Goal: Use online tool/utility: Utilize a website feature to perform a specific function

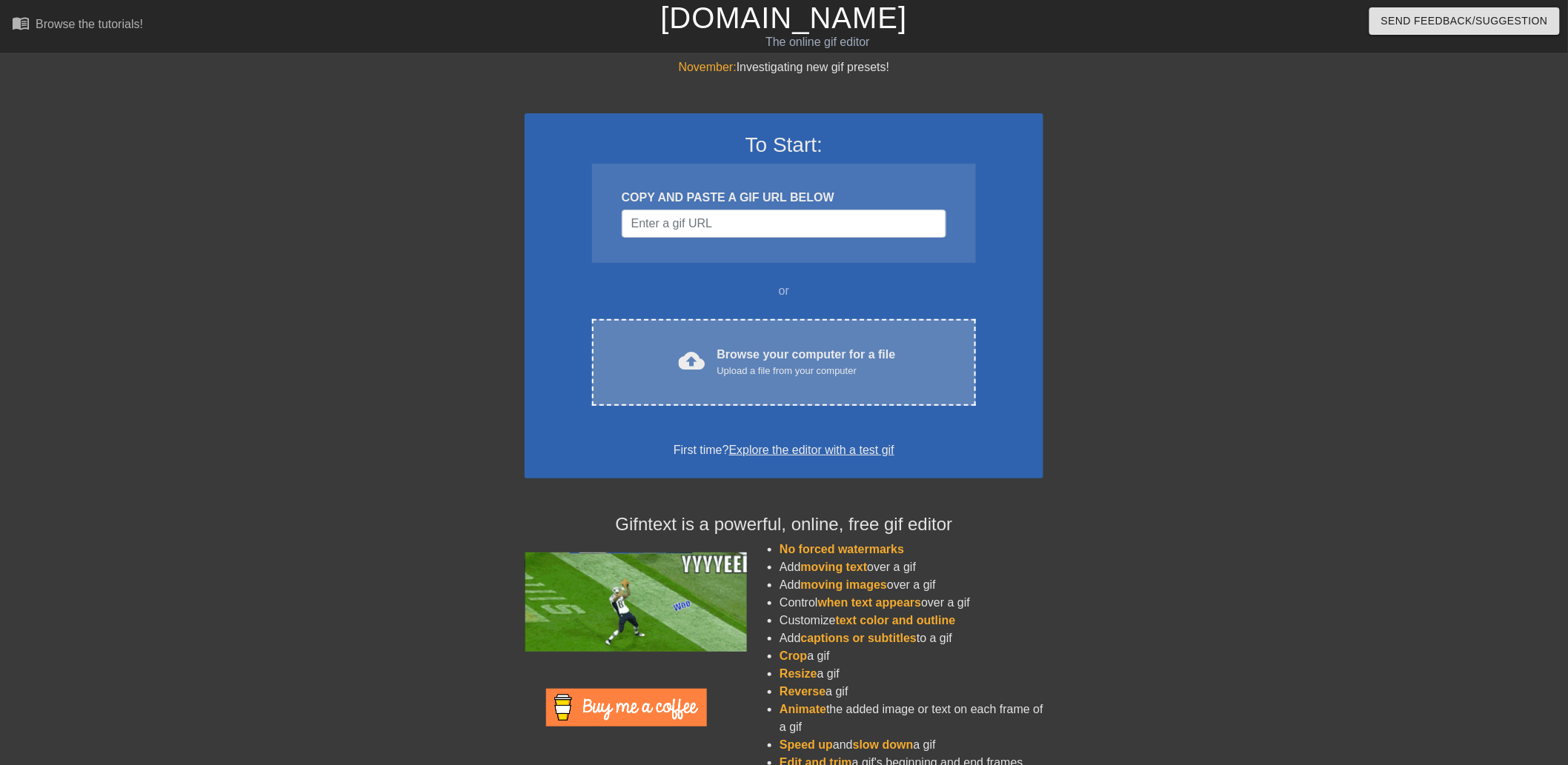
click at [697, 368] on span "cloud_upload" at bounding box center [692, 361] width 27 height 27
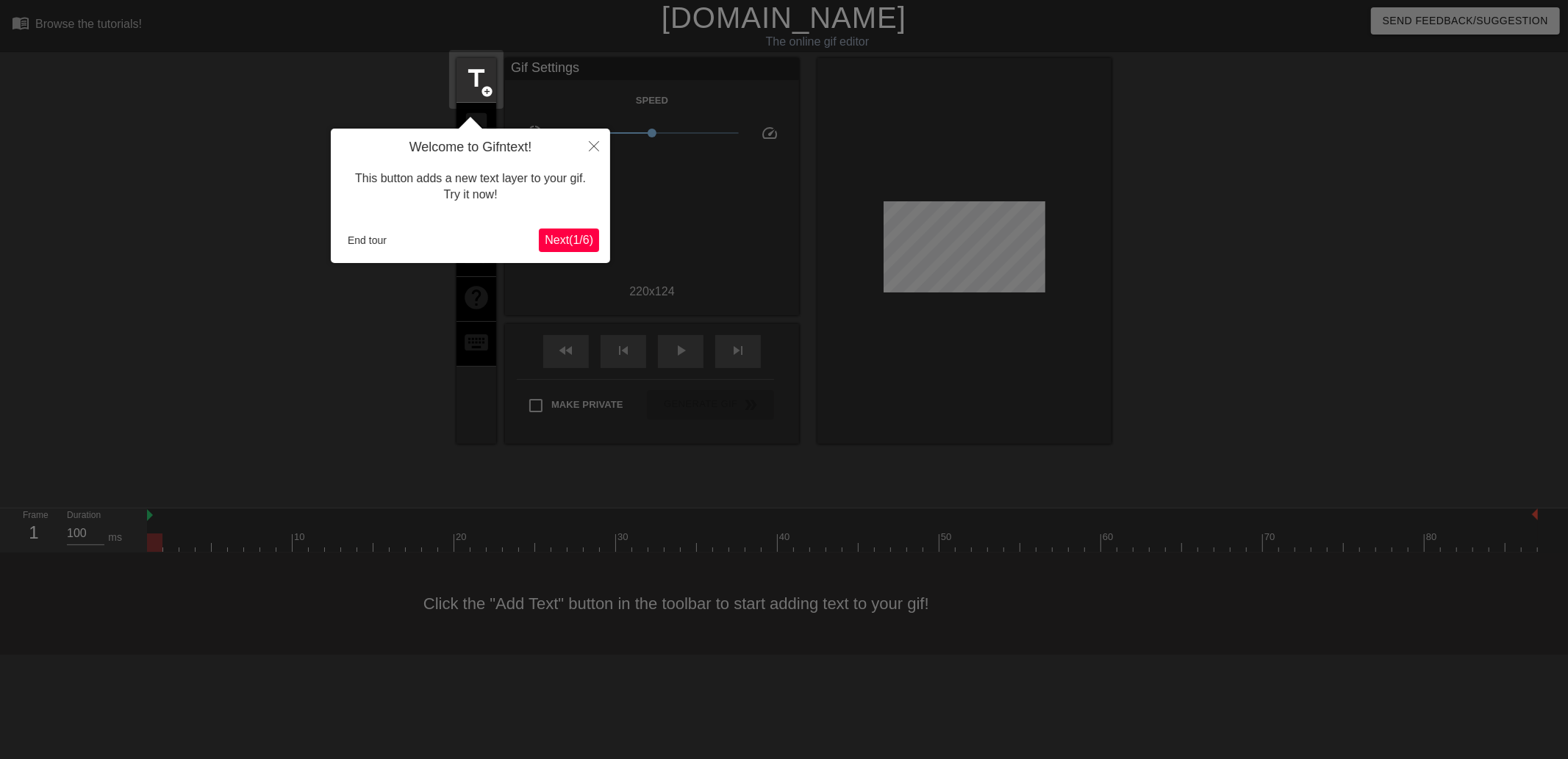
click at [577, 234] on span "Next ( 1 / 6 )" at bounding box center [569, 240] width 49 height 12
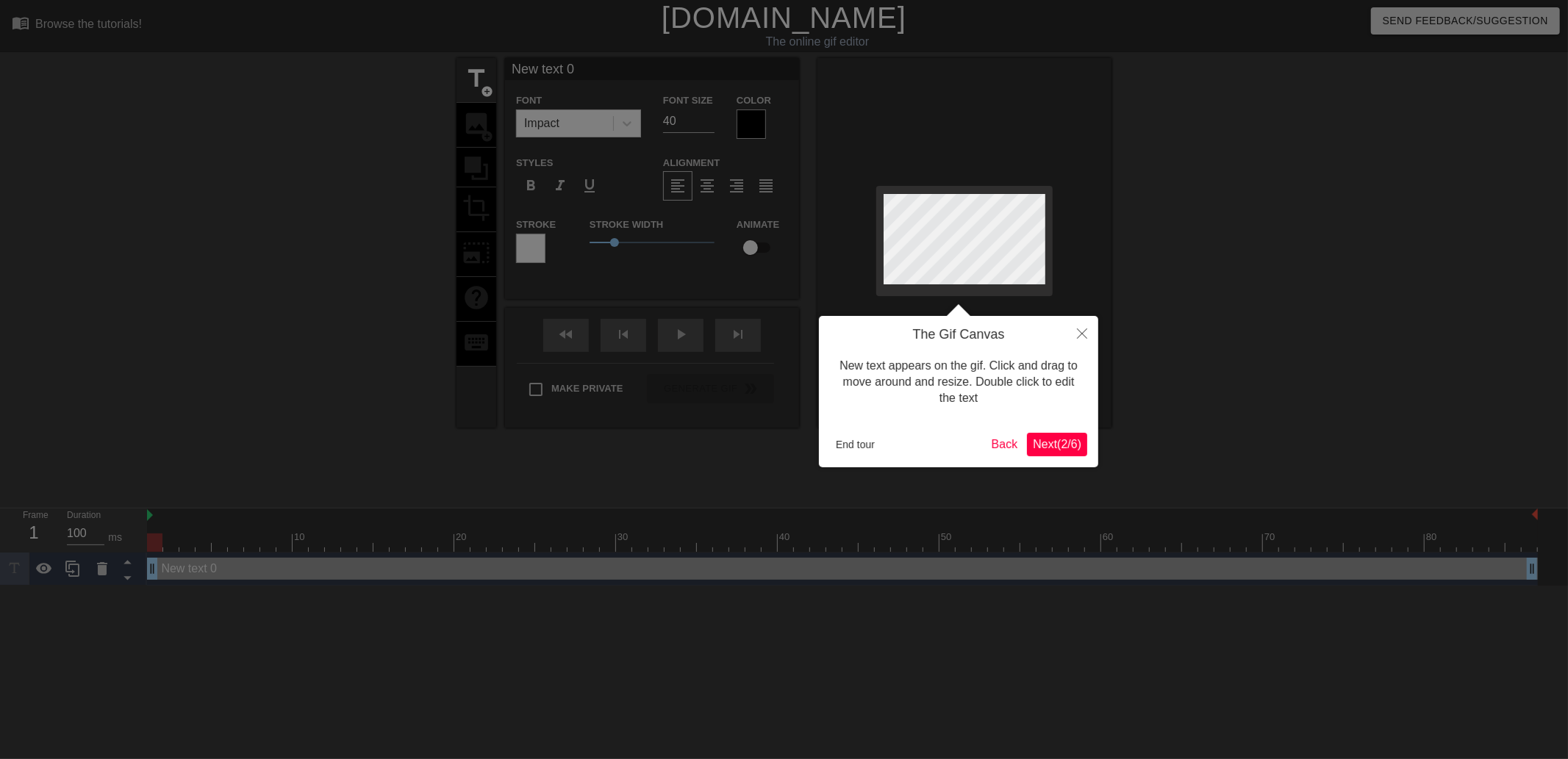
click at [1061, 446] on span "Next ( 2 / 6 )" at bounding box center [1057, 444] width 49 height 12
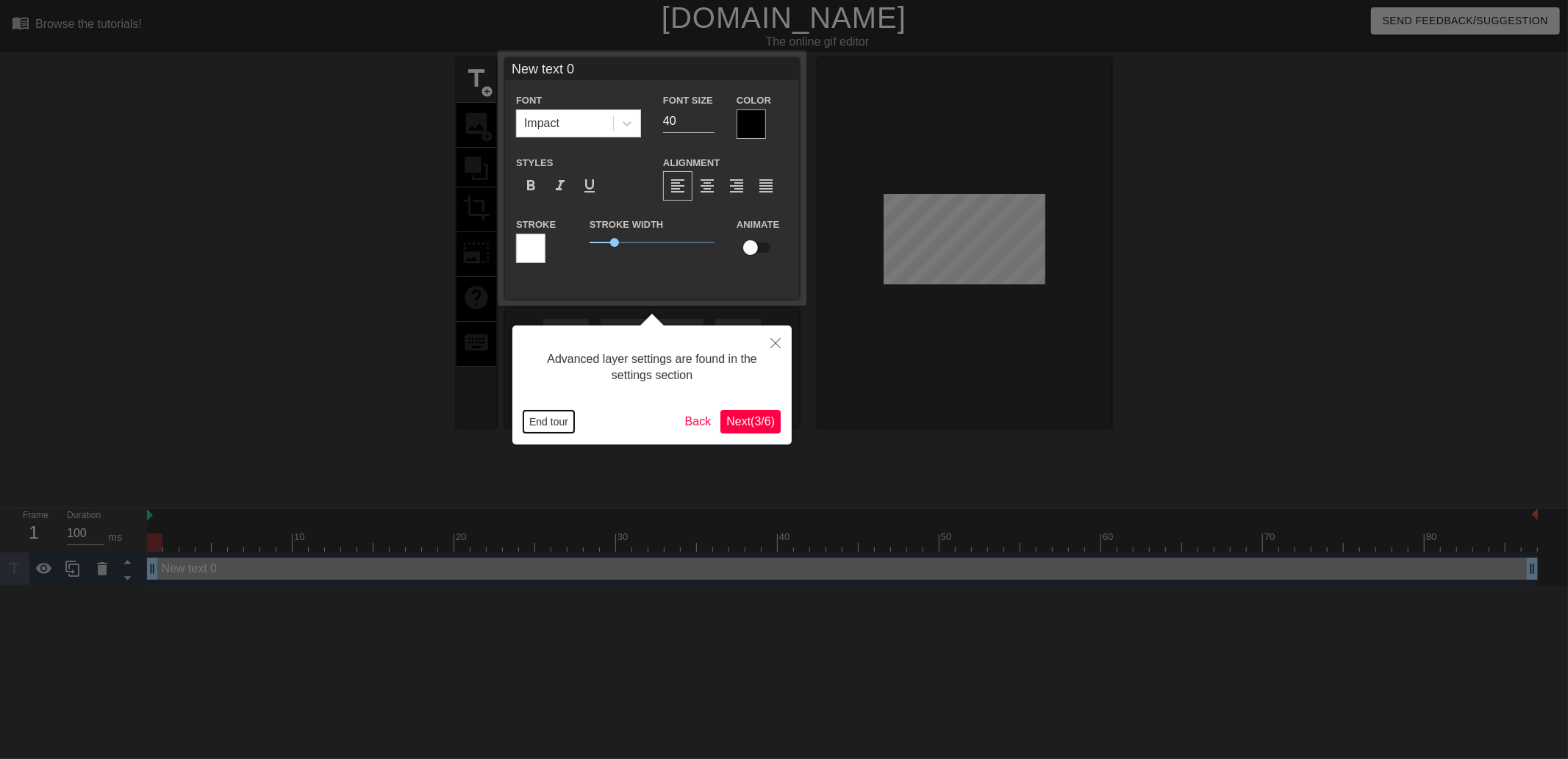
click at [538, 419] on button "End tour" at bounding box center [548, 421] width 50 height 22
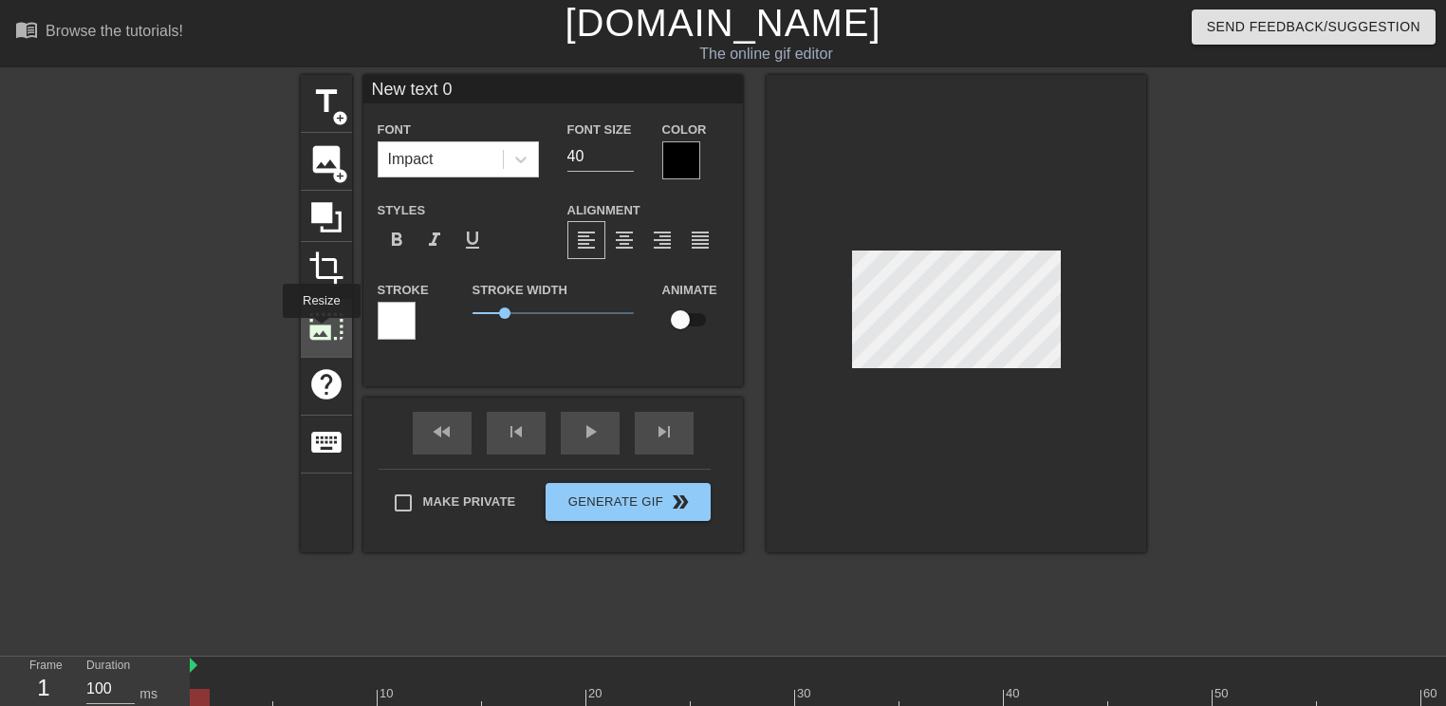
click at [320, 330] on span "photo_size_select_large" at bounding box center [326, 326] width 36 height 36
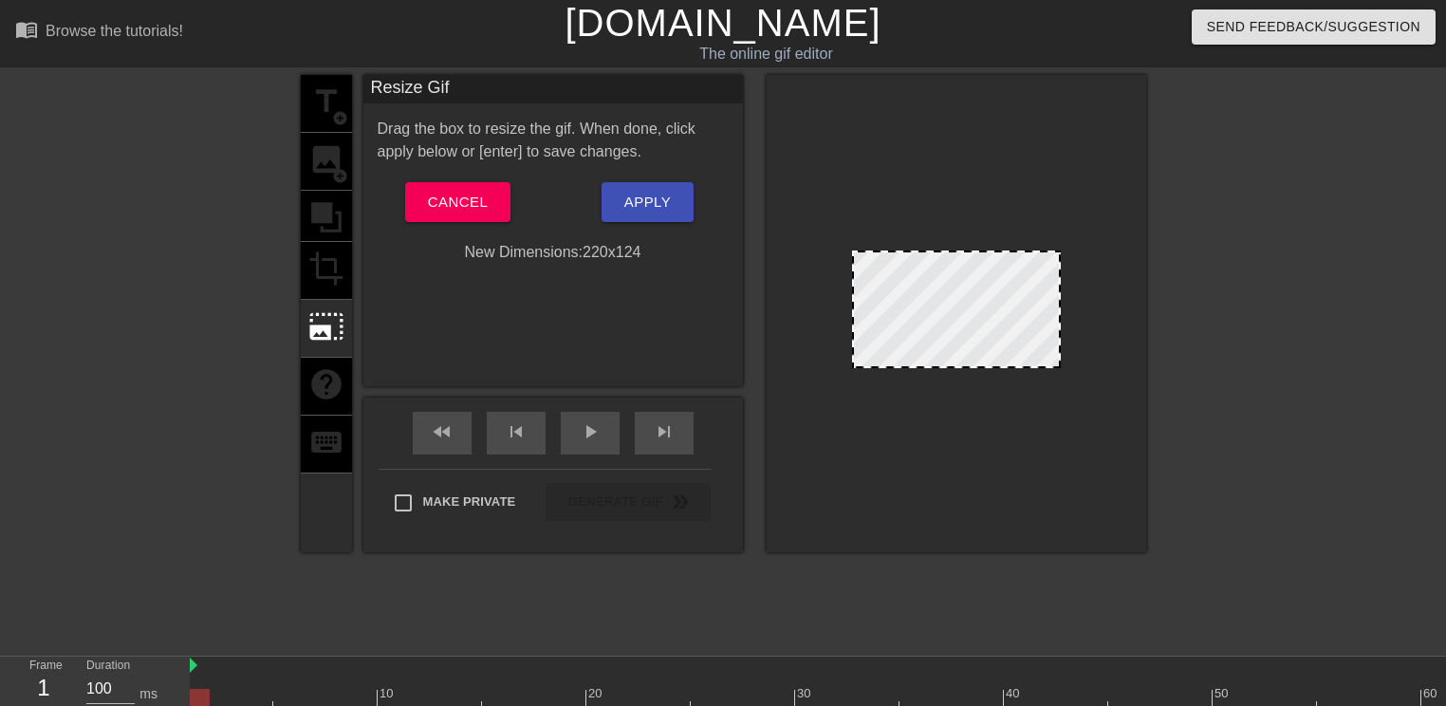
drag, startPoint x: 850, startPoint y: 366, endPoint x: 796, endPoint y: 421, distance: 77.2
click at [796, 421] on div at bounding box center [956, 313] width 379 height 477
drag, startPoint x: 854, startPoint y: 364, endPoint x: 774, endPoint y: 421, distance: 97.9
click at [774, 421] on div at bounding box center [956, 313] width 379 height 477
drag, startPoint x: 849, startPoint y: 364, endPoint x: 806, endPoint y: 416, distance: 67.4
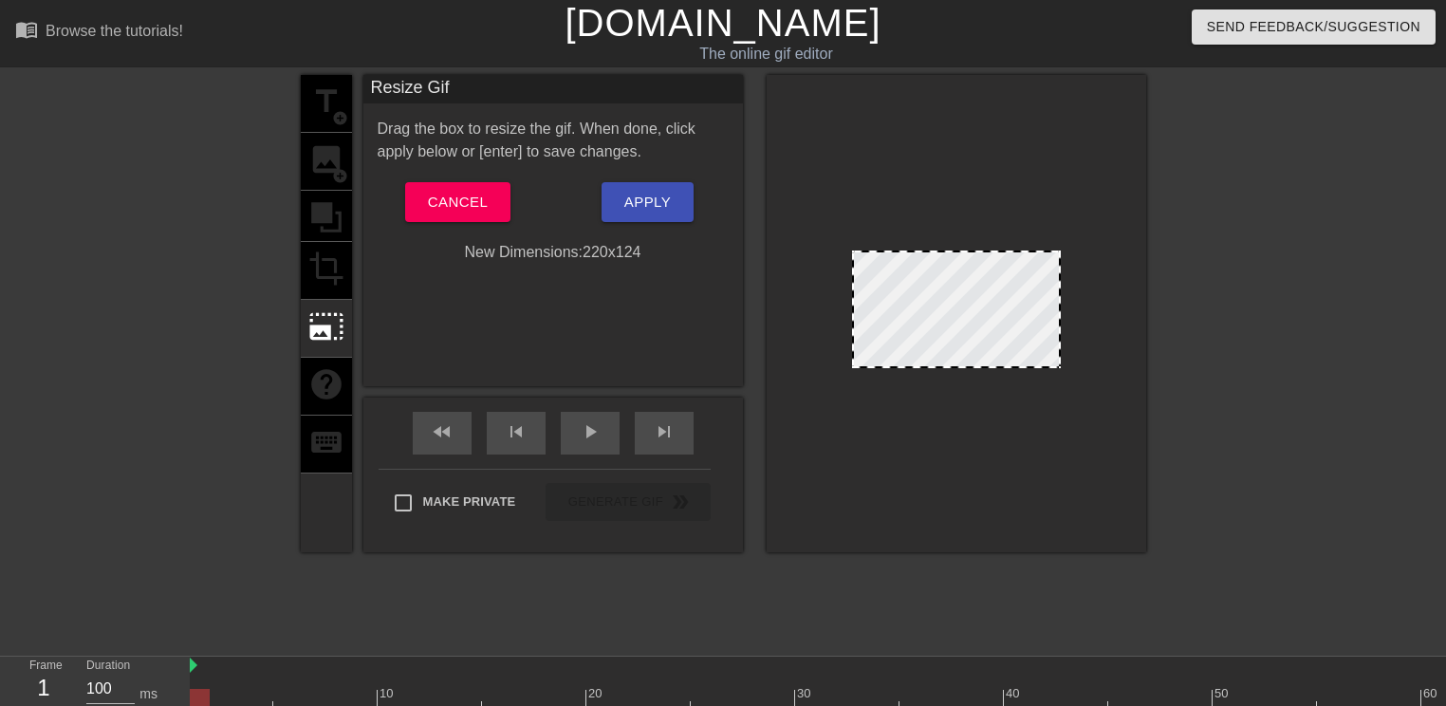
click at [805, 417] on div at bounding box center [956, 313] width 379 height 477
drag, startPoint x: 850, startPoint y: 360, endPoint x: 850, endPoint y: 378, distance: 18.0
click at [838, 391] on div at bounding box center [956, 313] width 379 height 477
drag, startPoint x: 854, startPoint y: 365, endPoint x: 841, endPoint y: 478, distance: 113.7
click at [841, 478] on div at bounding box center [956, 313] width 379 height 477
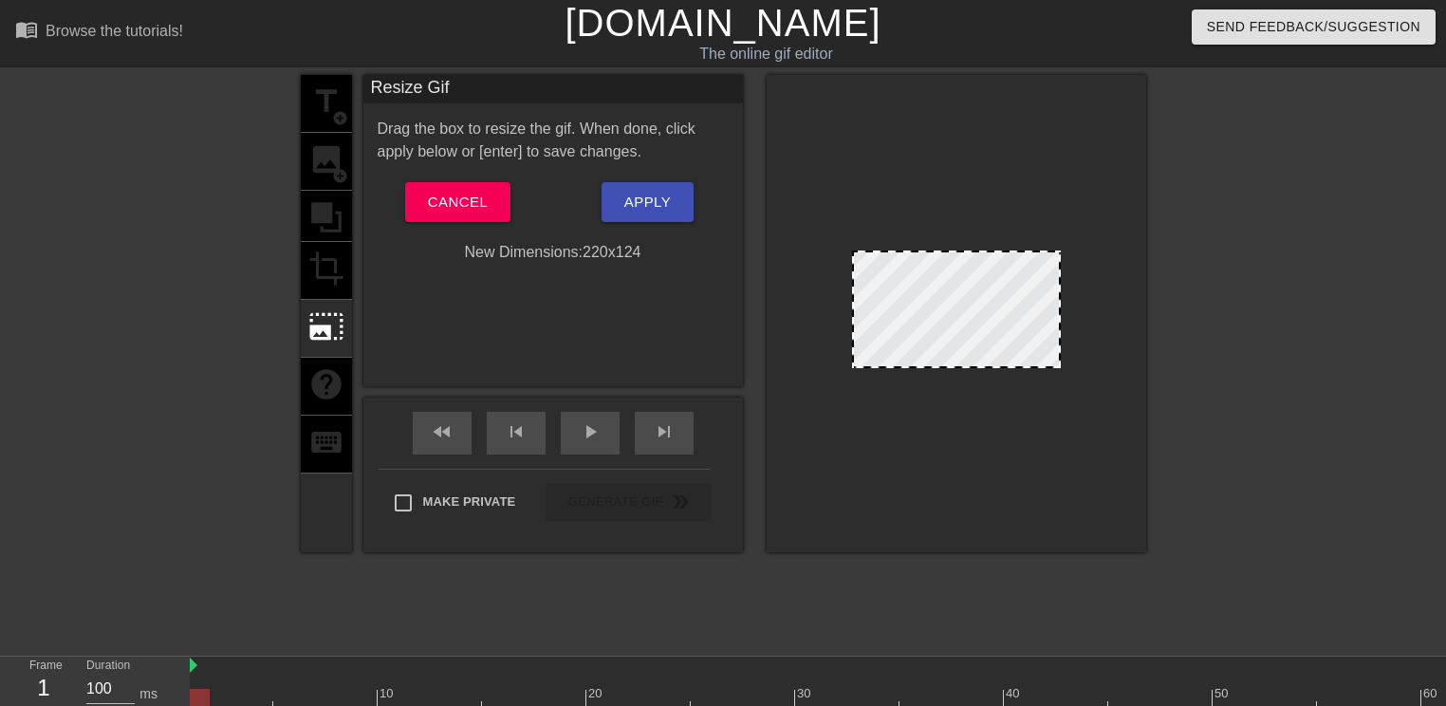
click at [507, 194] on div "Cancel" at bounding box center [458, 202] width 190 height 40
click at [505, 197] on button "Cancel" at bounding box center [457, 202] width 105 height 40
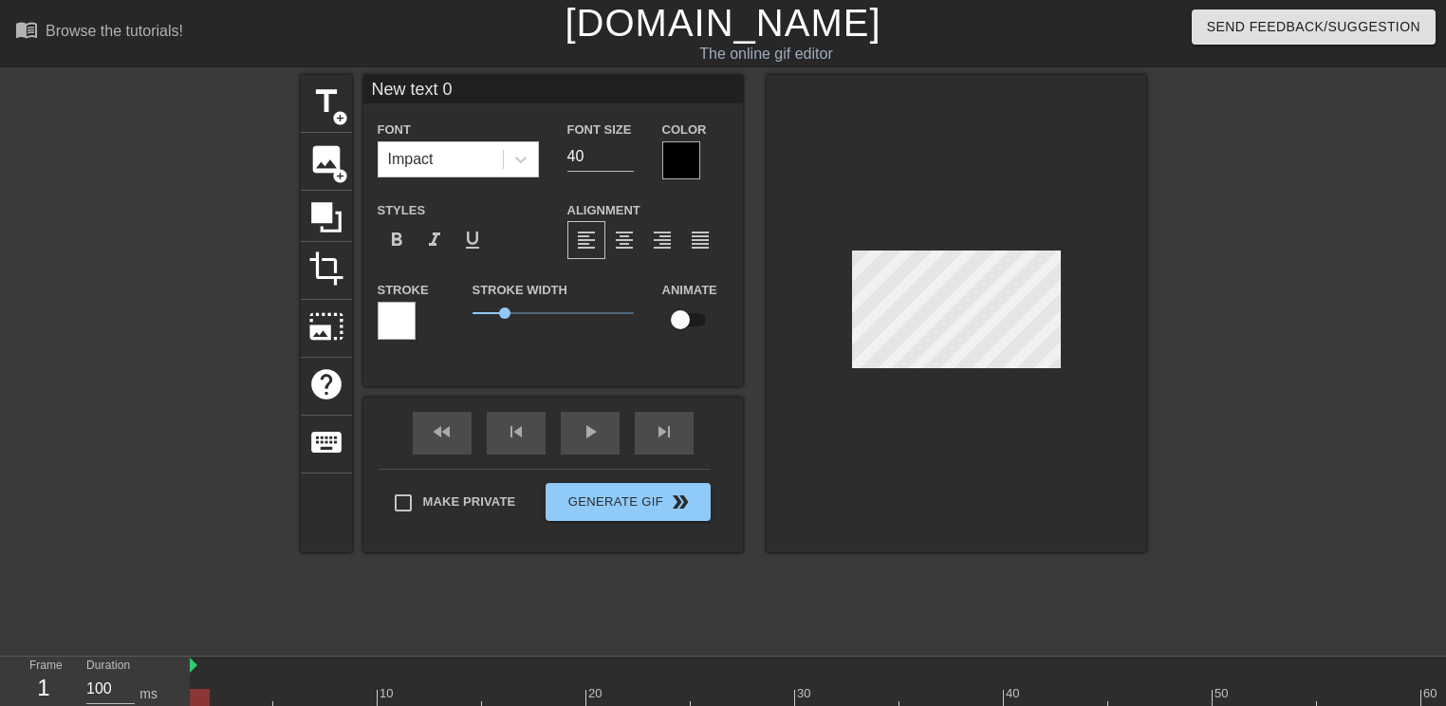
scroll to position [2, 4]
type input "l"
type textarea "l"
type input "le"
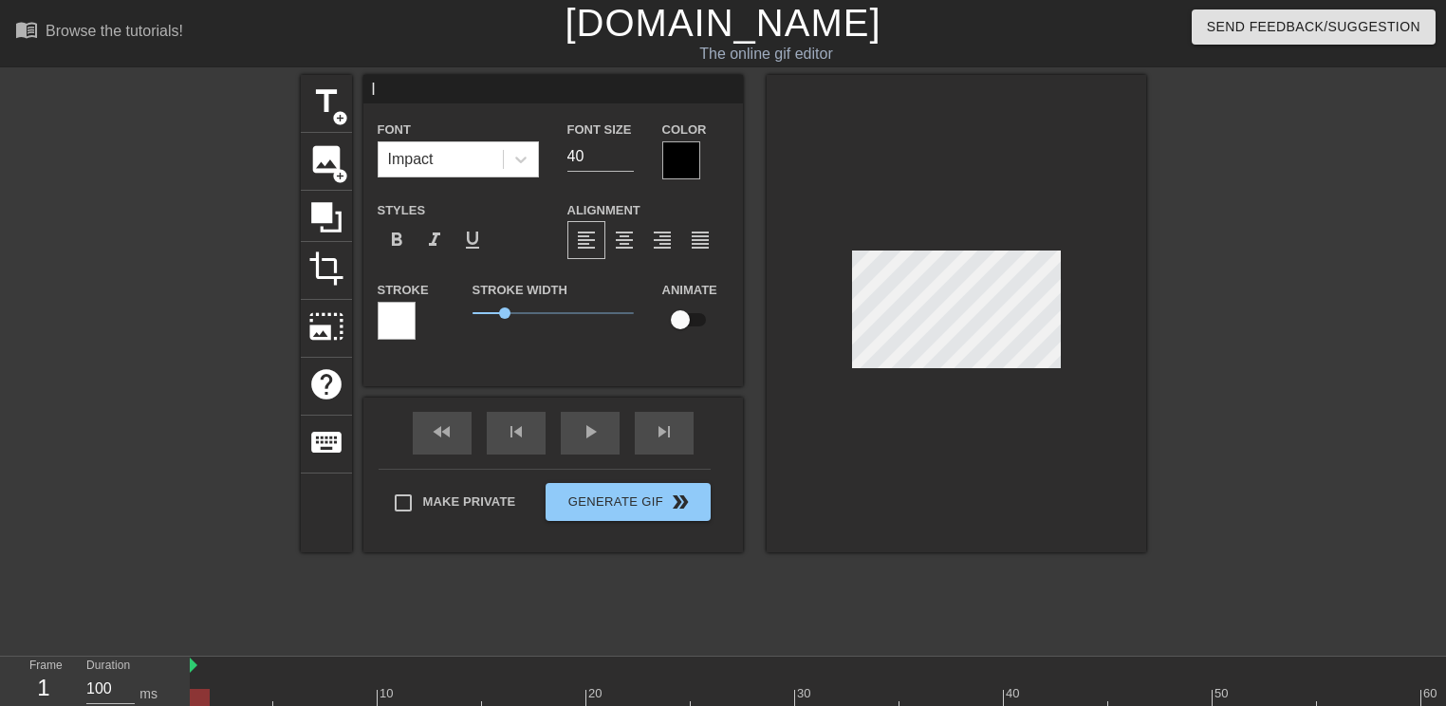
type textarea "le"
type input "let"
type textarea "let"
type input "let'"
type textarea "let'"
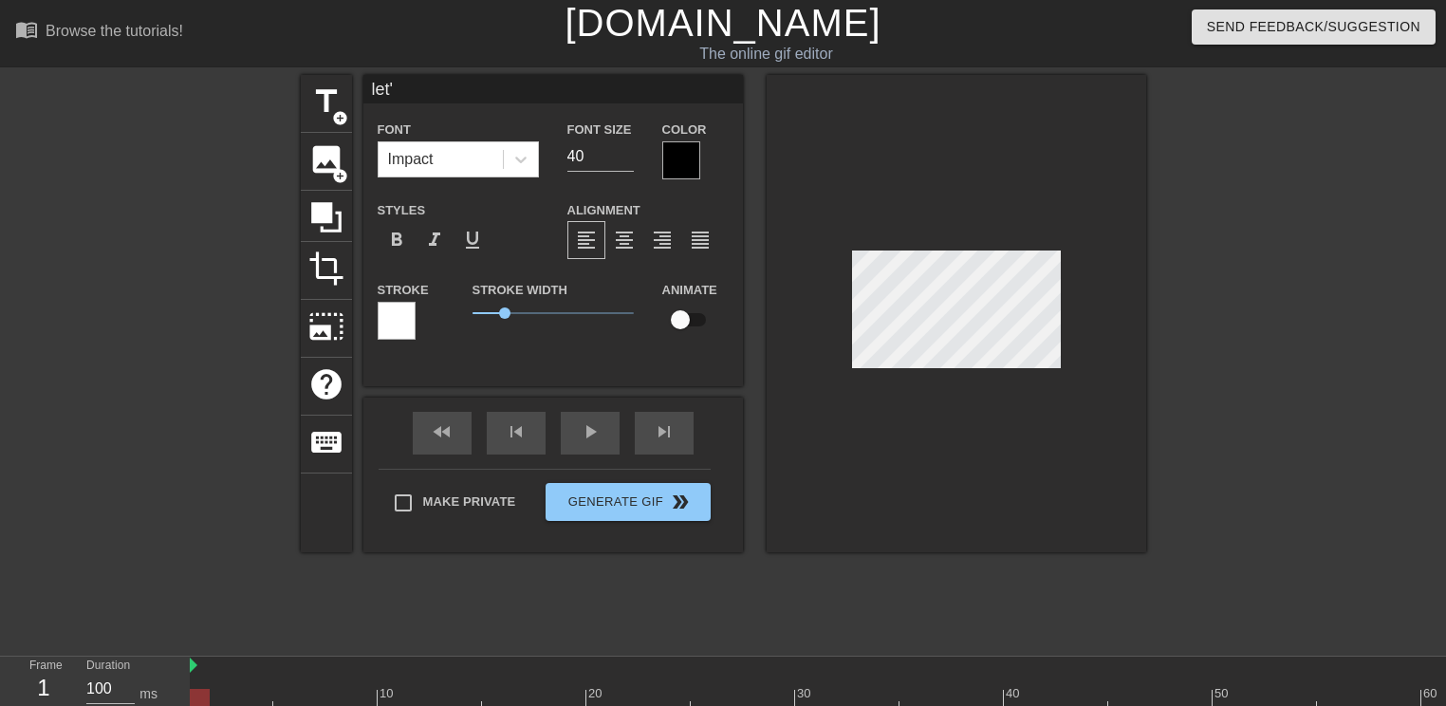
type input "let's"
type textarea "let's"
type input "let's"
type textarea "let's"
type input "let's r"
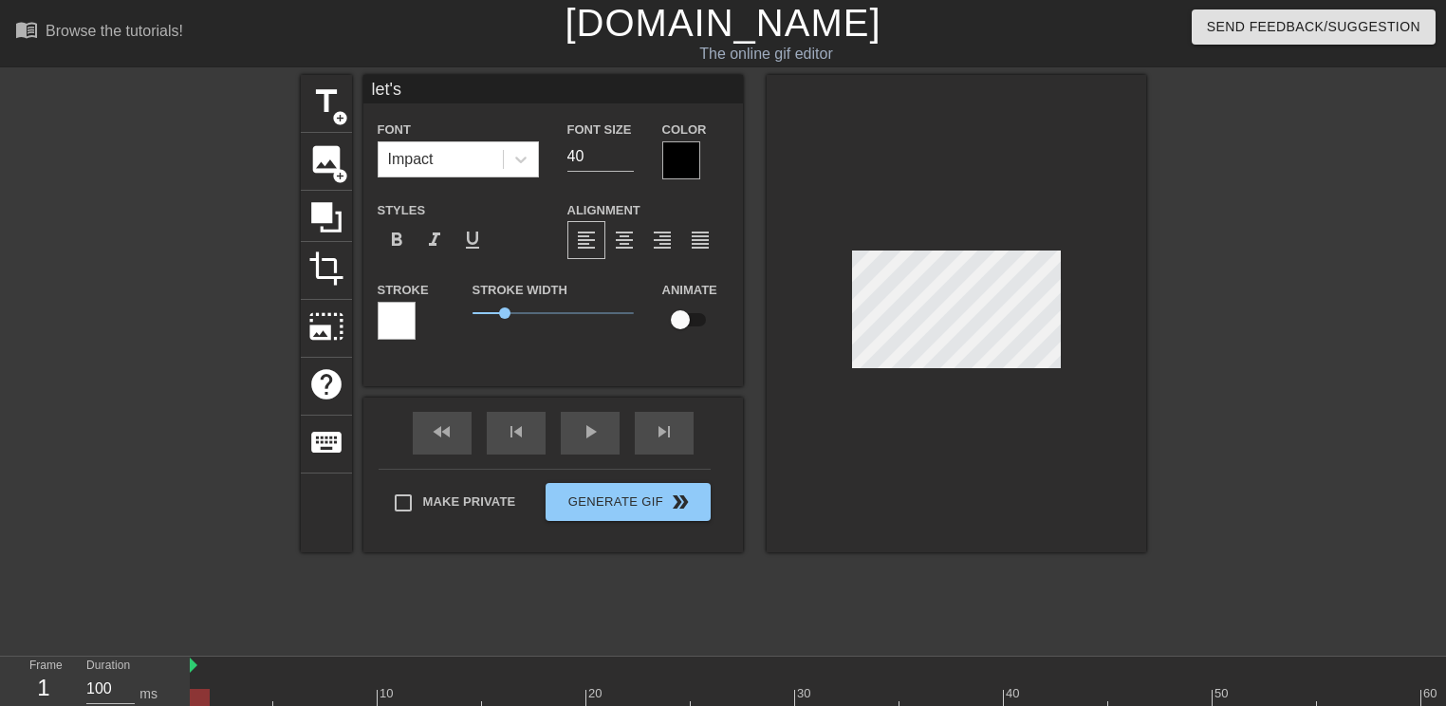
type textarea "let's r"
type input "let's re"
type textarea "let's re"
type input "let's red"
type textarea "let's red"
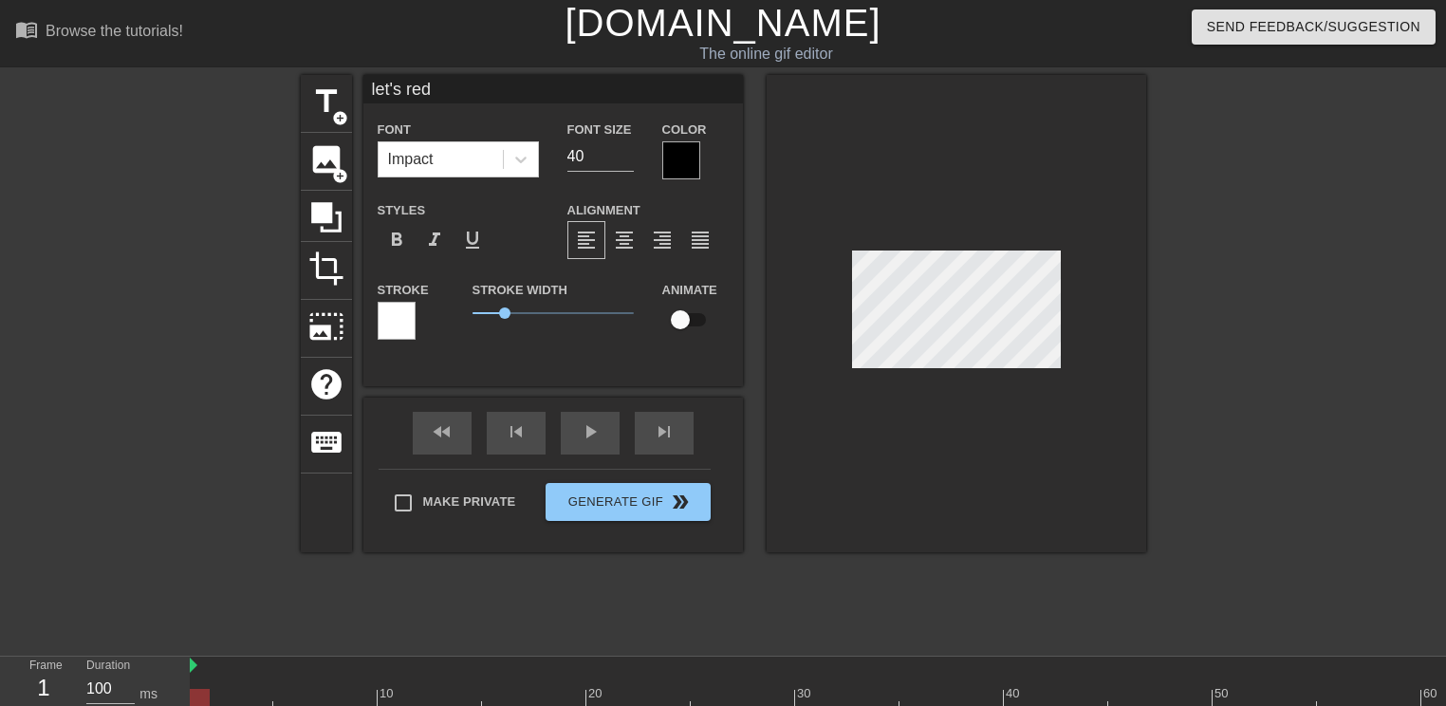
scroll to position [2, 4]
type input "let's redo"
type textarea "let's redo"
type input "let's redo"
type textarea "let's redo"
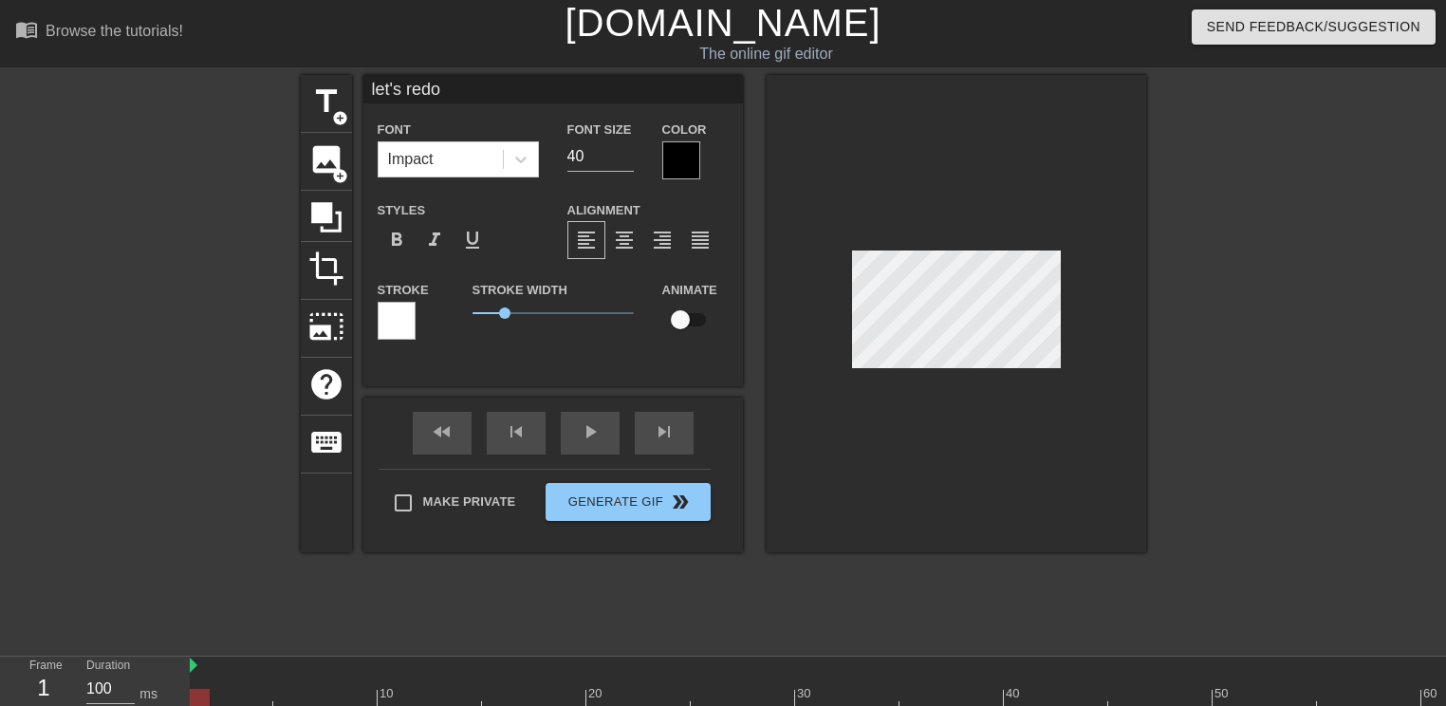
type input "let's redo t"
type textarea "let's redo t"
type input "let's redo th"
type textarea "let's redo th"
type input "let's redo tho"
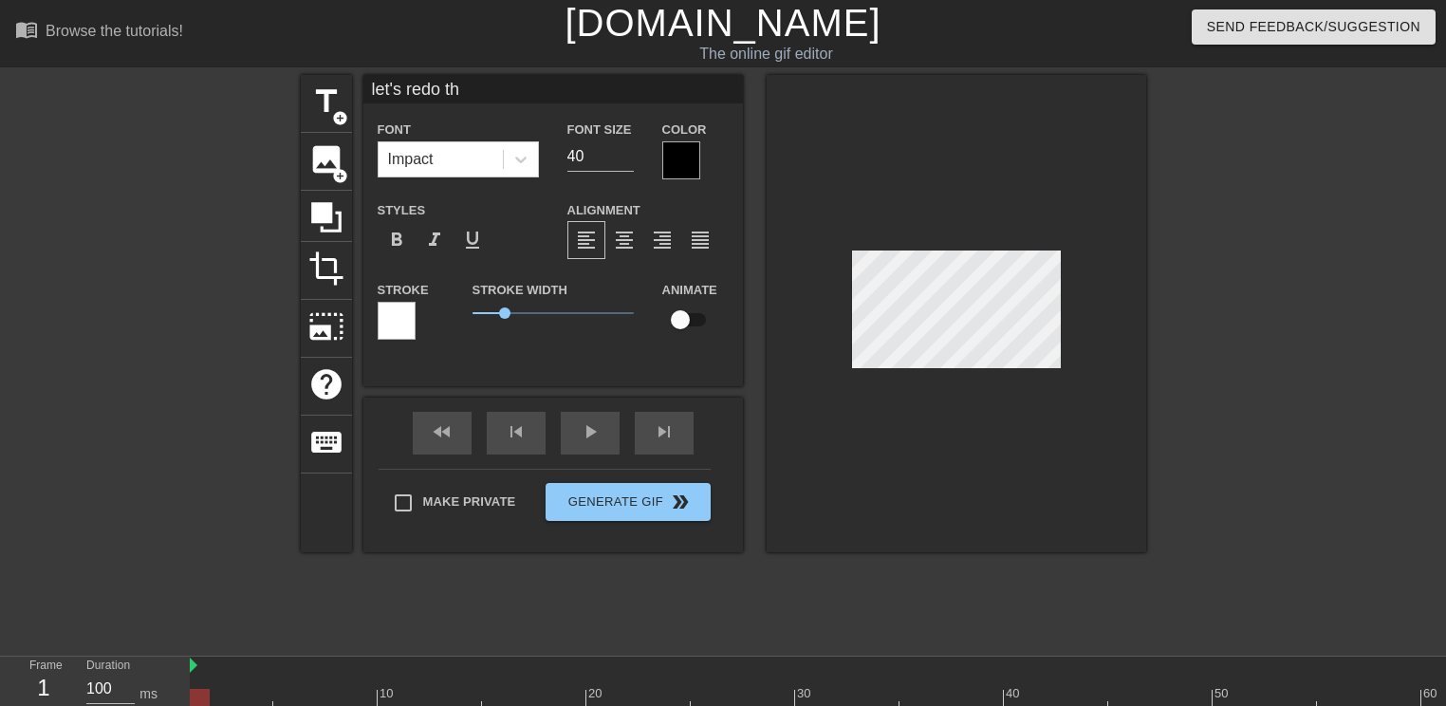
type textarea "let's redo tho"
type input "let's redo [PERSON_NAME]"
type textarea "let's redo [PERSON_NAME]"
type input "let's redo [PERSON_NAME]"
type textarea "let's redo [PERSON_NAME]"
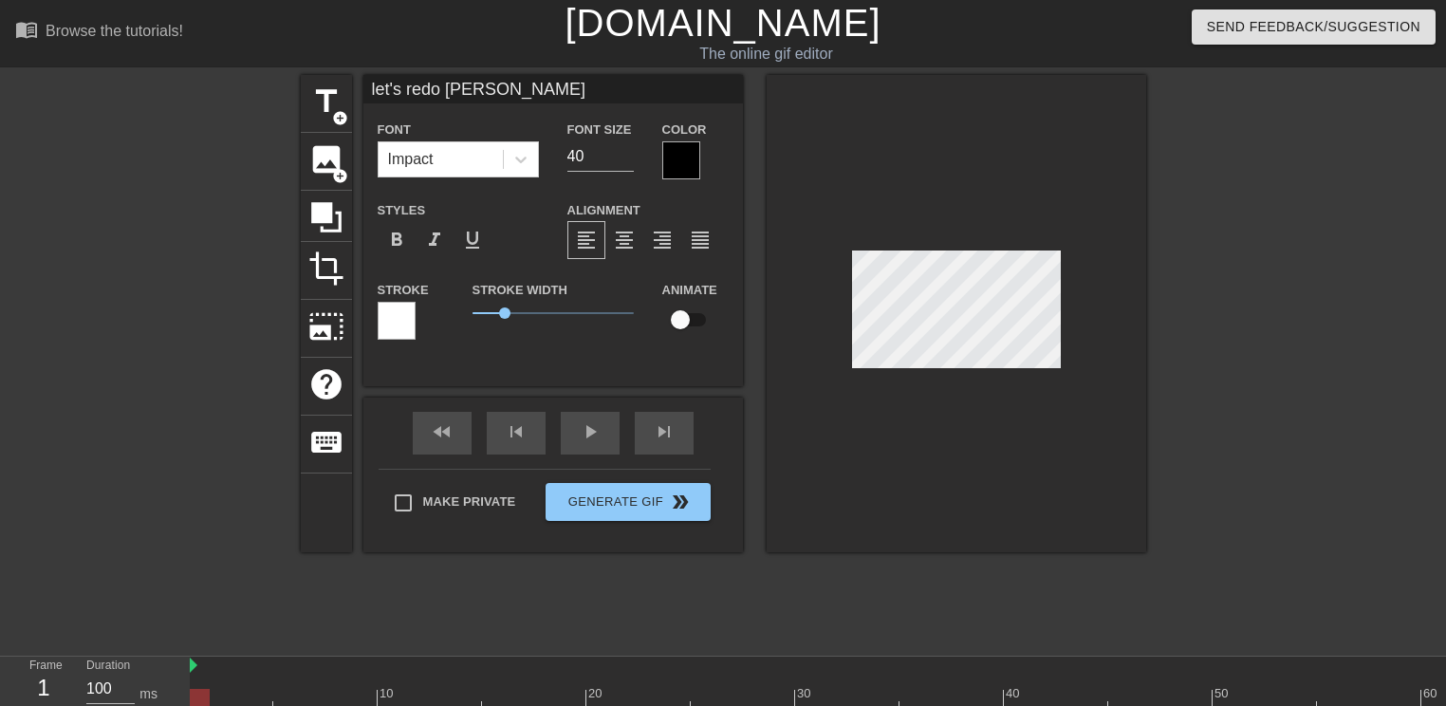
type input "let's redo [PERSON_NAME] m"
type textarea "let's redo [PERSON_NAME] m"
type input "let's redo [PERSON_NAME] ma"
type textarea "let's redo [PERSON_NAME] ma"
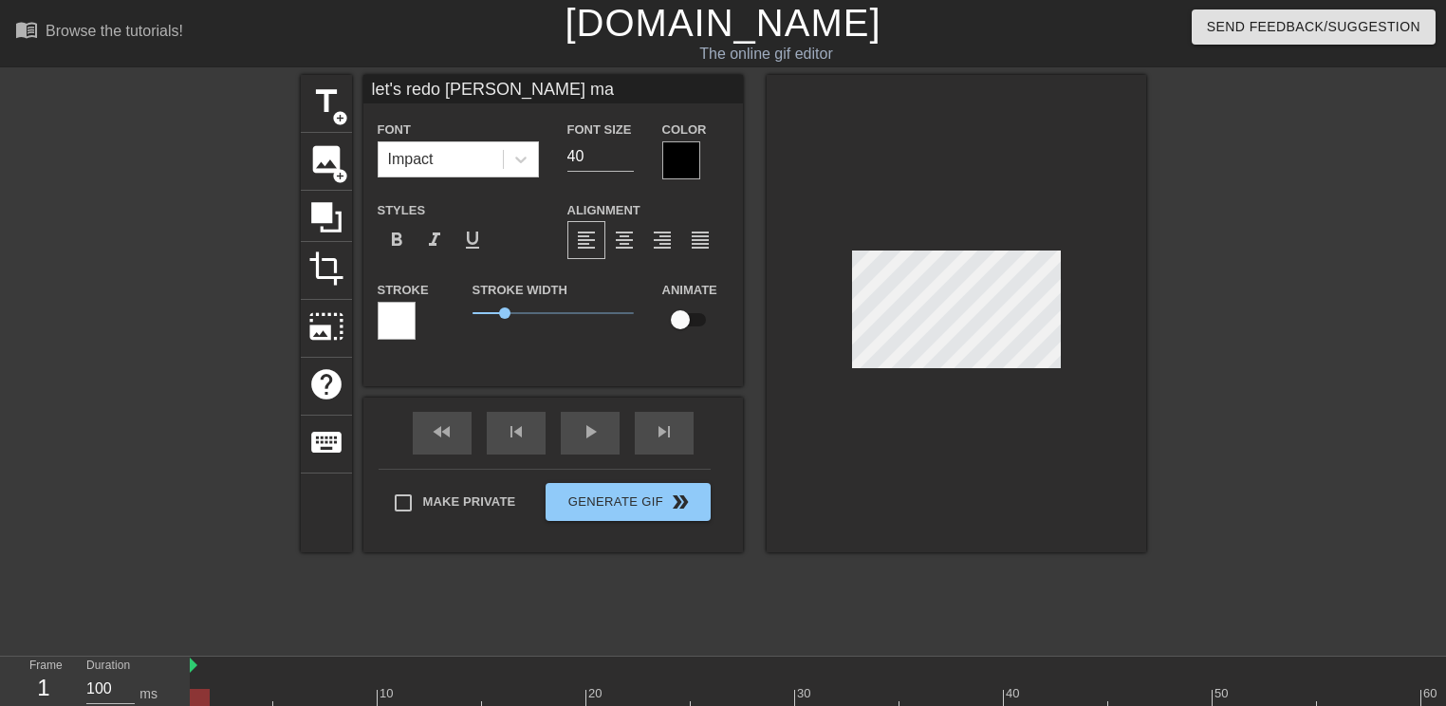
type input "let's redo [PERSON_NAME] m"
type textarea "let's redo [PERSON_NAME] m"
type input "let's redo [PERSON_NAME]"
type textarea "let's redo [PERSON_NAME]"
type input "let's redo [PERSON_NAME]"
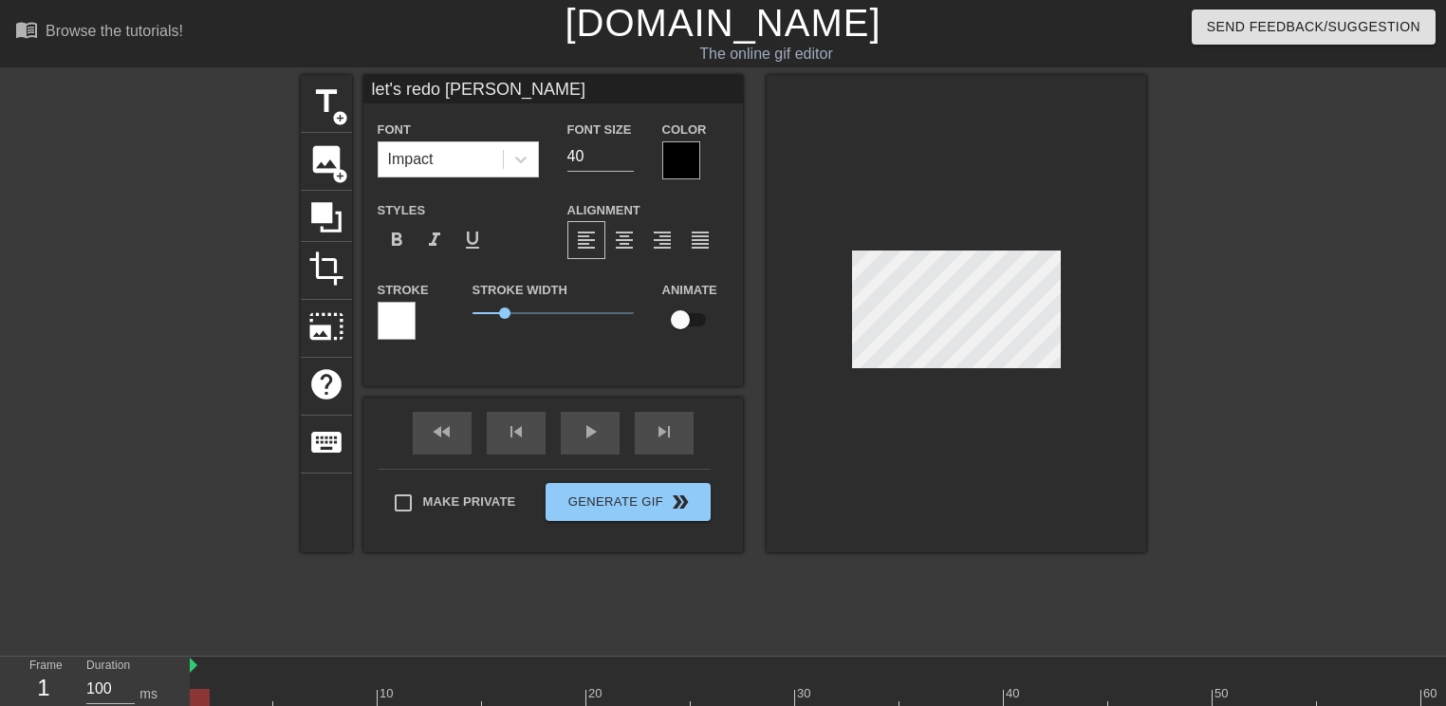
type textarea "let's redo [PERSON_NAME]"
type input "let's redo those"
type textarea "let's redo those"
type input "let's redo those"
type textarea "let's redo those"
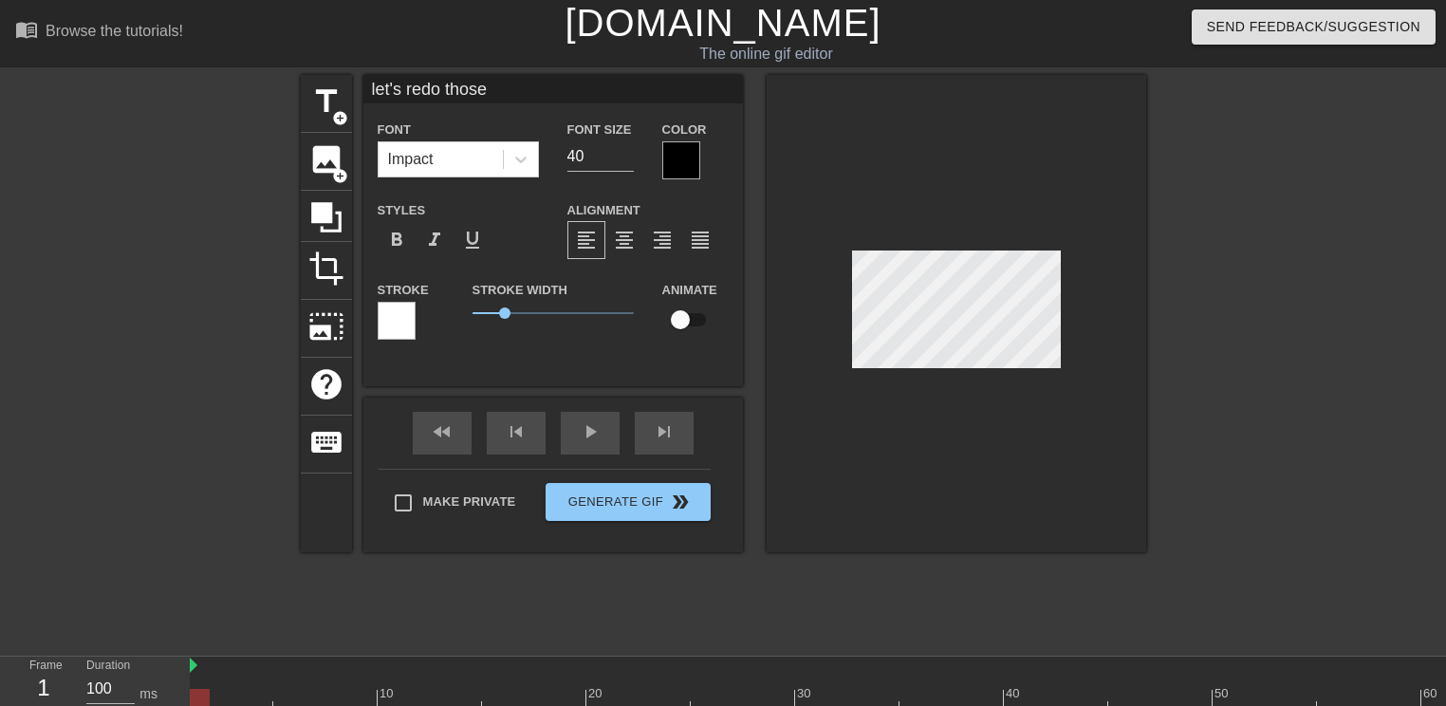
type input "let's redo those m"
type textarea "let's redo those m"
type input "let's redo those ma"
type textarea "let's redo those ma"
type input "let's redo those mar"
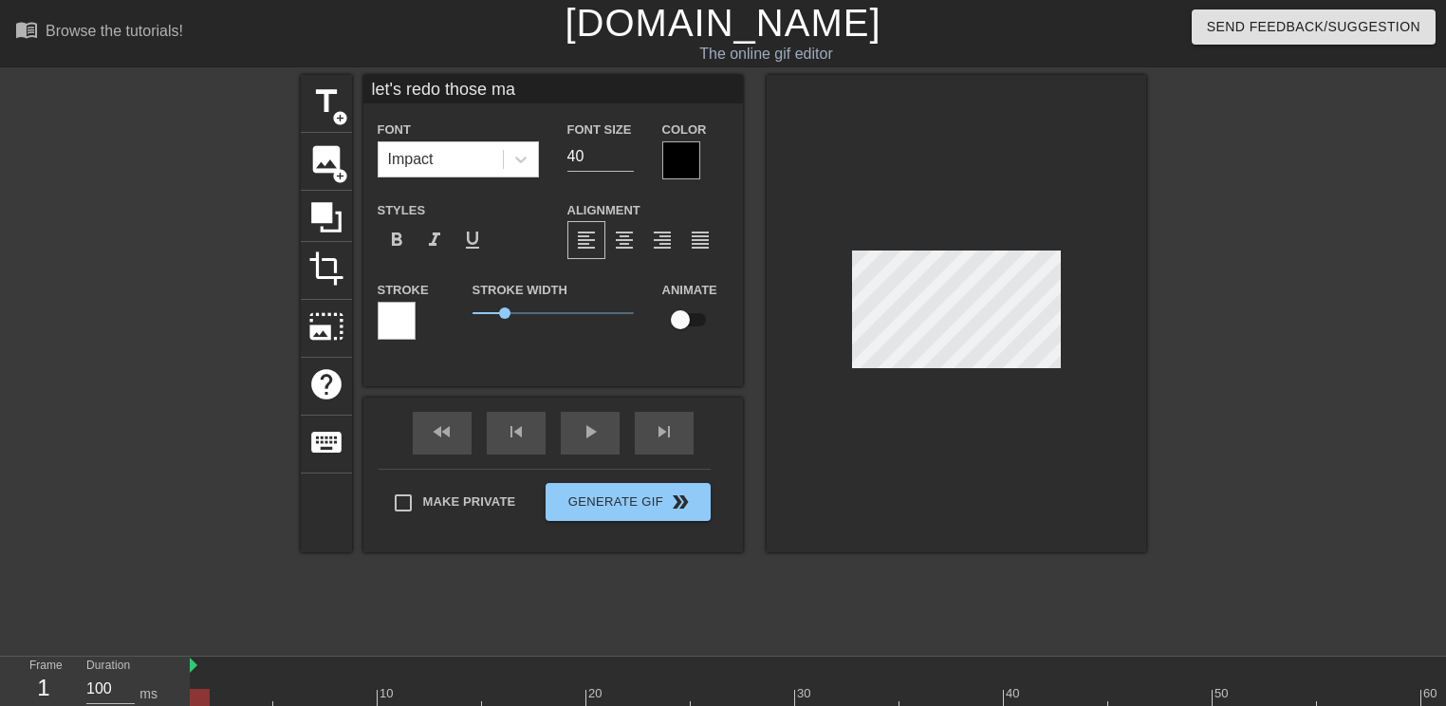
type textarea "let's redo those mar"
type input "let's redo those marg"
type textarea "let's redo those marg"
type input "let's redo those [PERSON_NAME]"
type textarea "let's redo those [PERSON_NAME]"
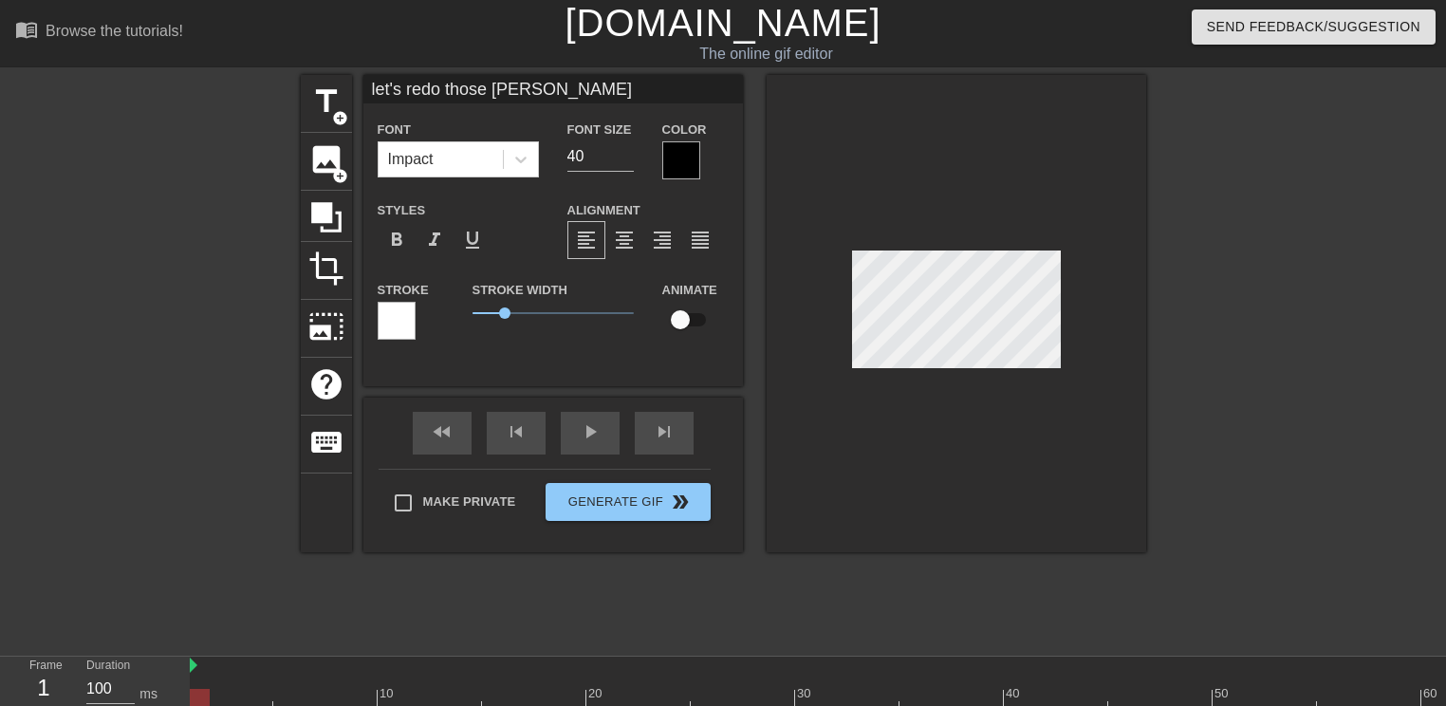
type input "let's redo those margin"
type textarea "let's redo those margin"
type input "let's redo those margins"
type textarea "let's redo those margins"
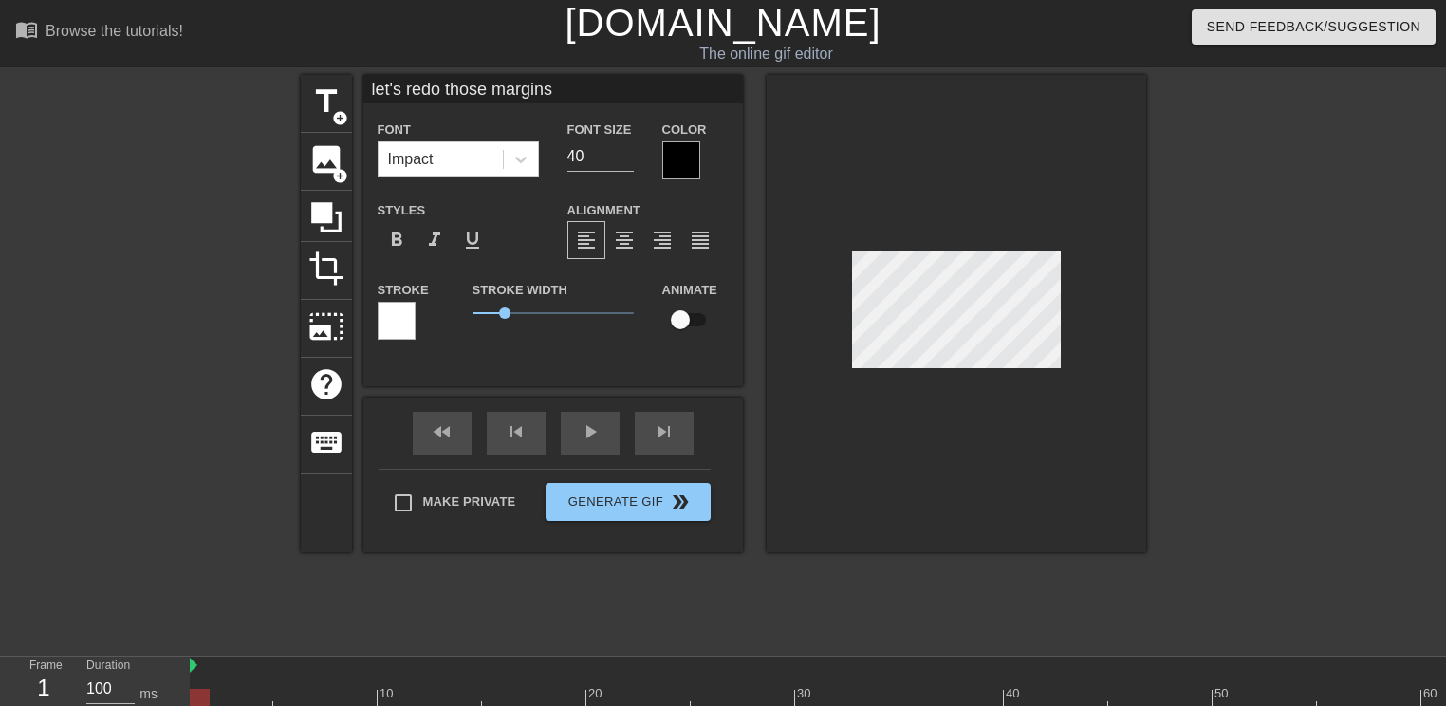
click at [763, 347] on div "title add_circle image add_circle crop photo_size_select_large help keyboard le…" at bounding box center [723, 313] width 845 height 477
type input "redo those margins"
type textarea "redo those margins"
type input "e"
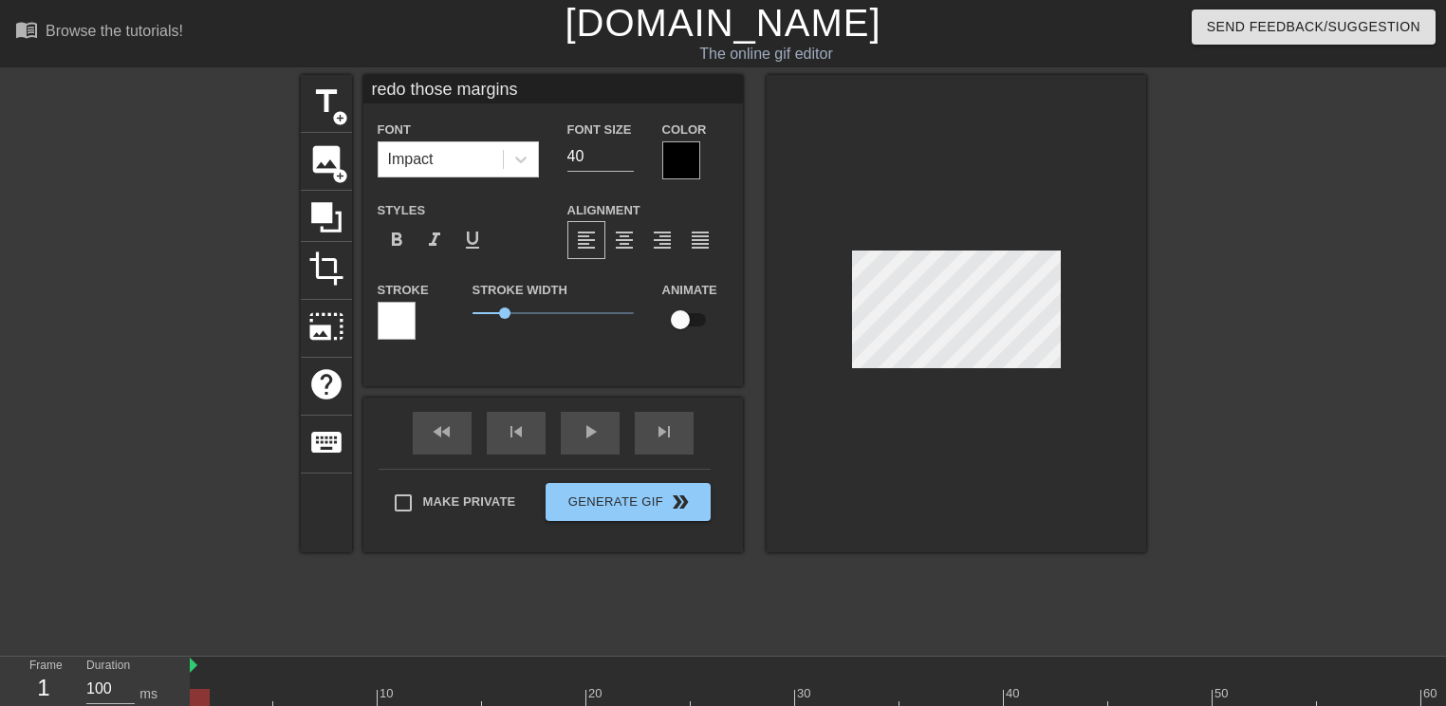
type textarea "e"
type input "c"
type textarea "c"
type input "ca"
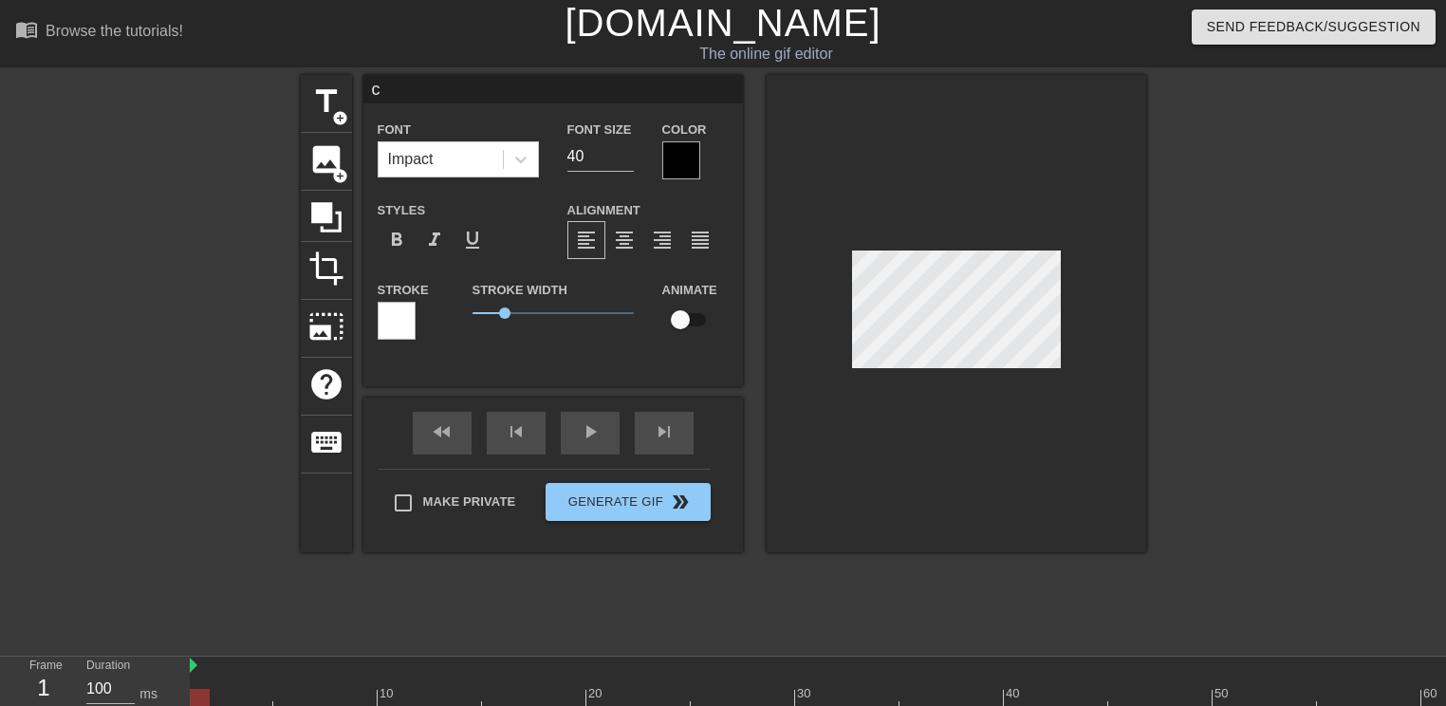
type textarea "ca"
type input "can"
type textarea "can"
type input "can"
type textarea "can"
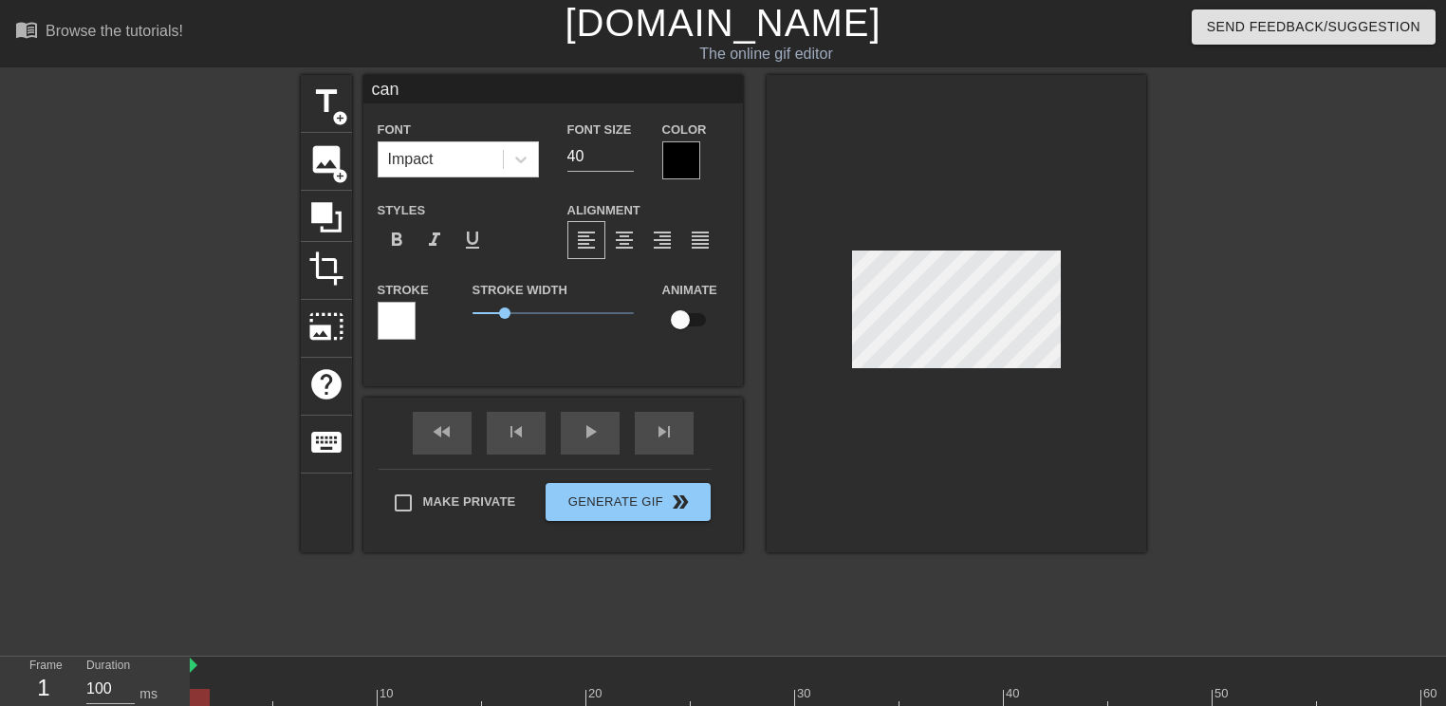
type input "can w"
type textarea "can w"
type input "can we"
type textarea "can we"
type input "can we"
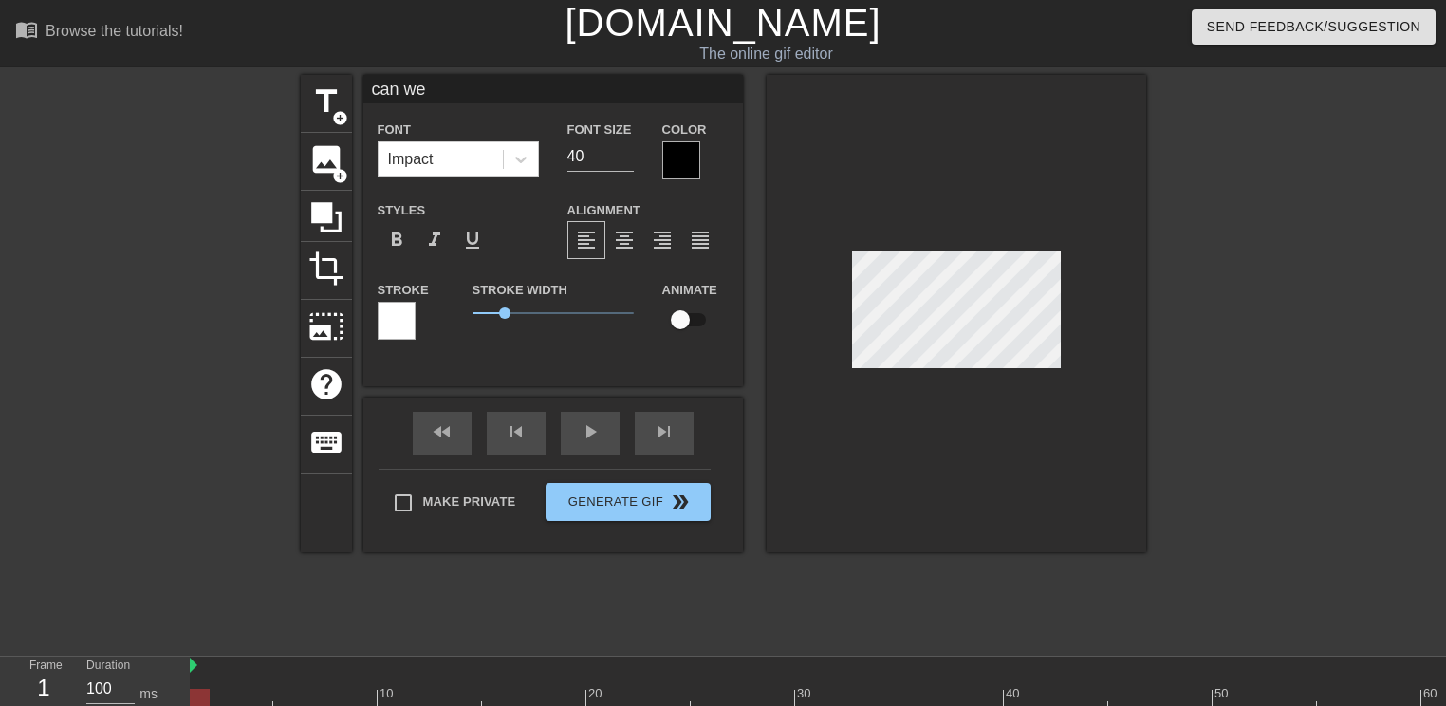
type textarea "can we"
type input "can we p"
type textarea "can we p"
type input "can we pl"
type textarea "can we pl"
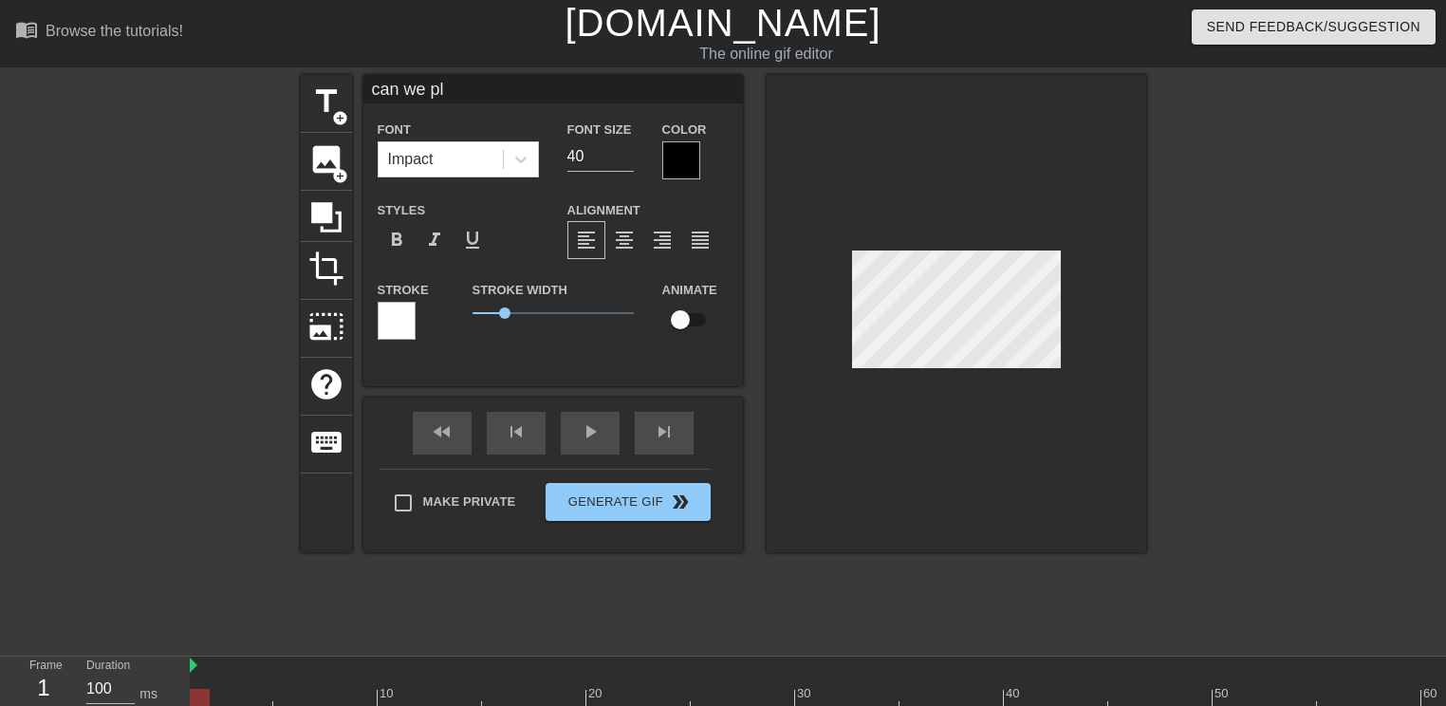
type input "can we ple"
type textarea "can we ple"
type input "can we plea"
type textarea "can we plea"
type input "can we pleas"
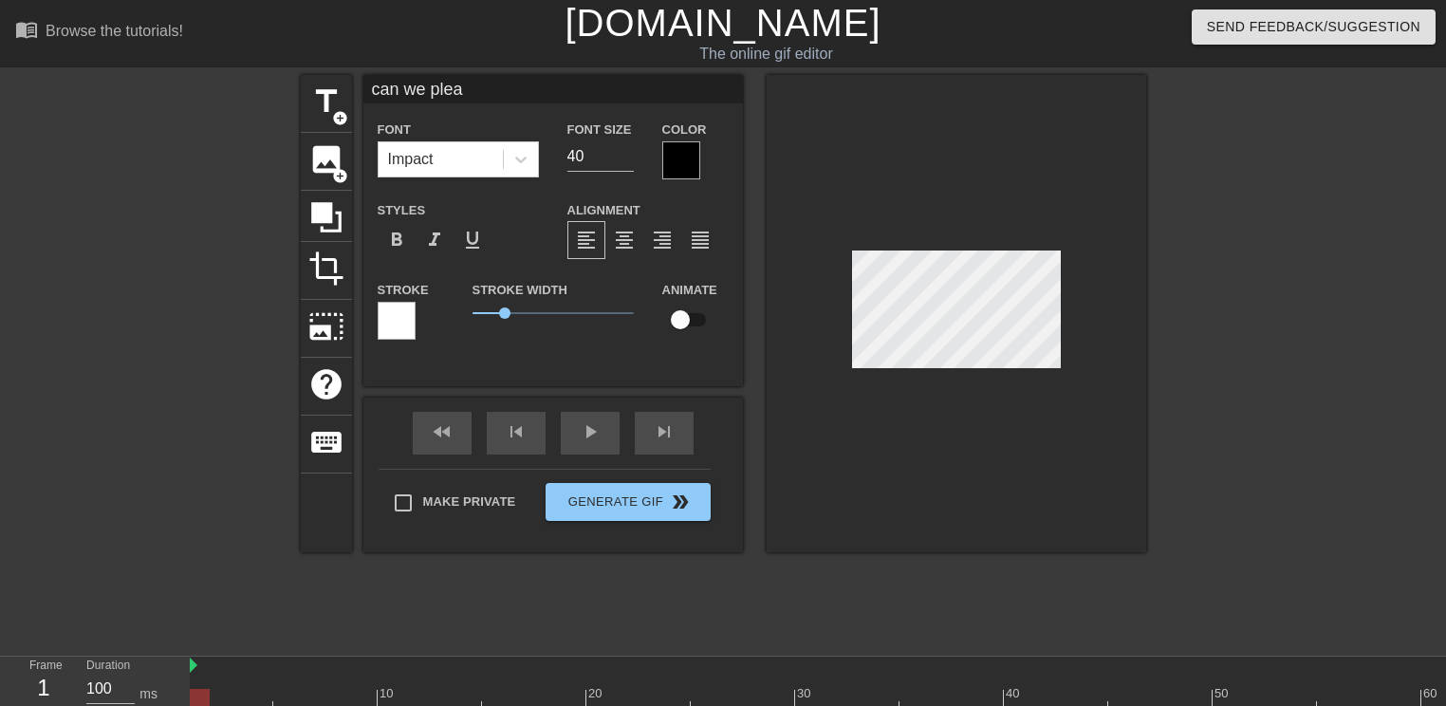
type textarea "can we pleas"
type input "can we please"
type textarea "can we please"
type input "can we please"
type textarea "can we please"
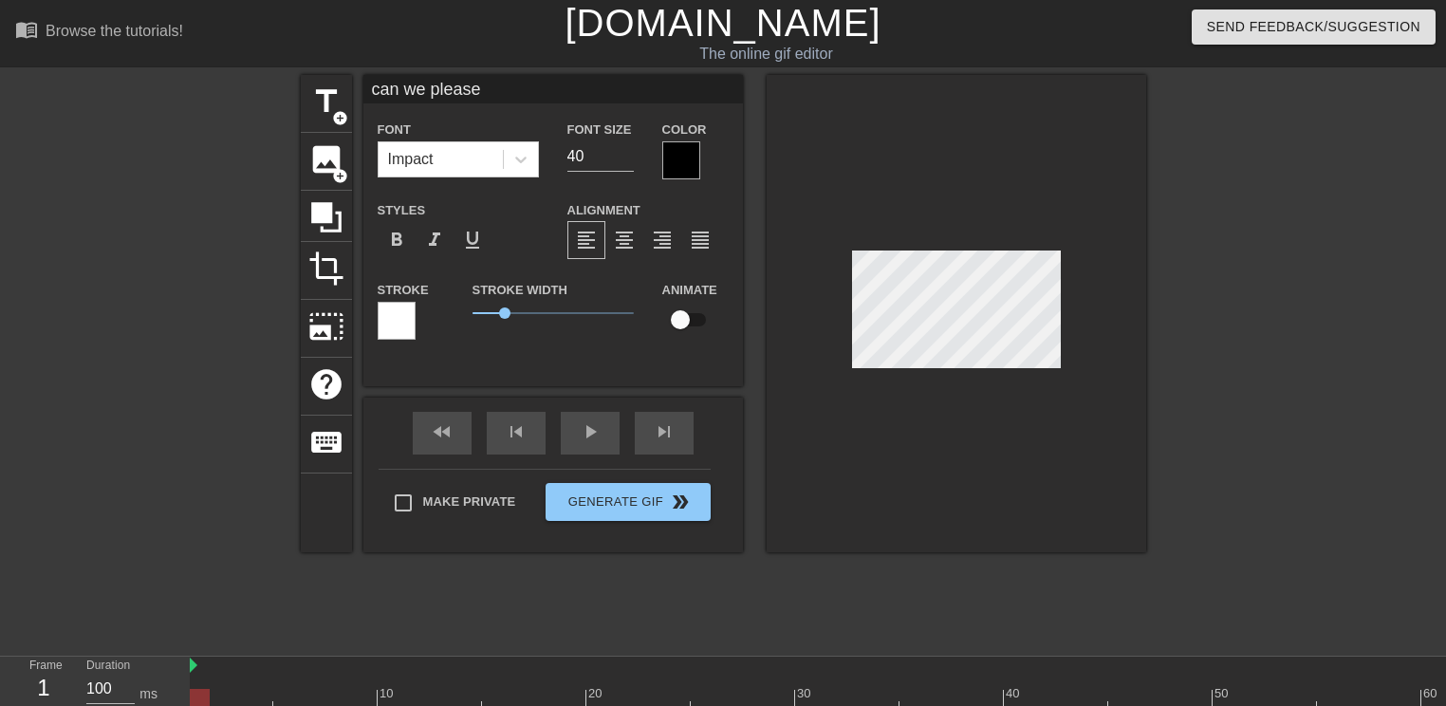
type input "can we please e"
type textarea "can we please e"
type input "can we please ex"
type textarea "can we please ex"
type input "can we please ext"
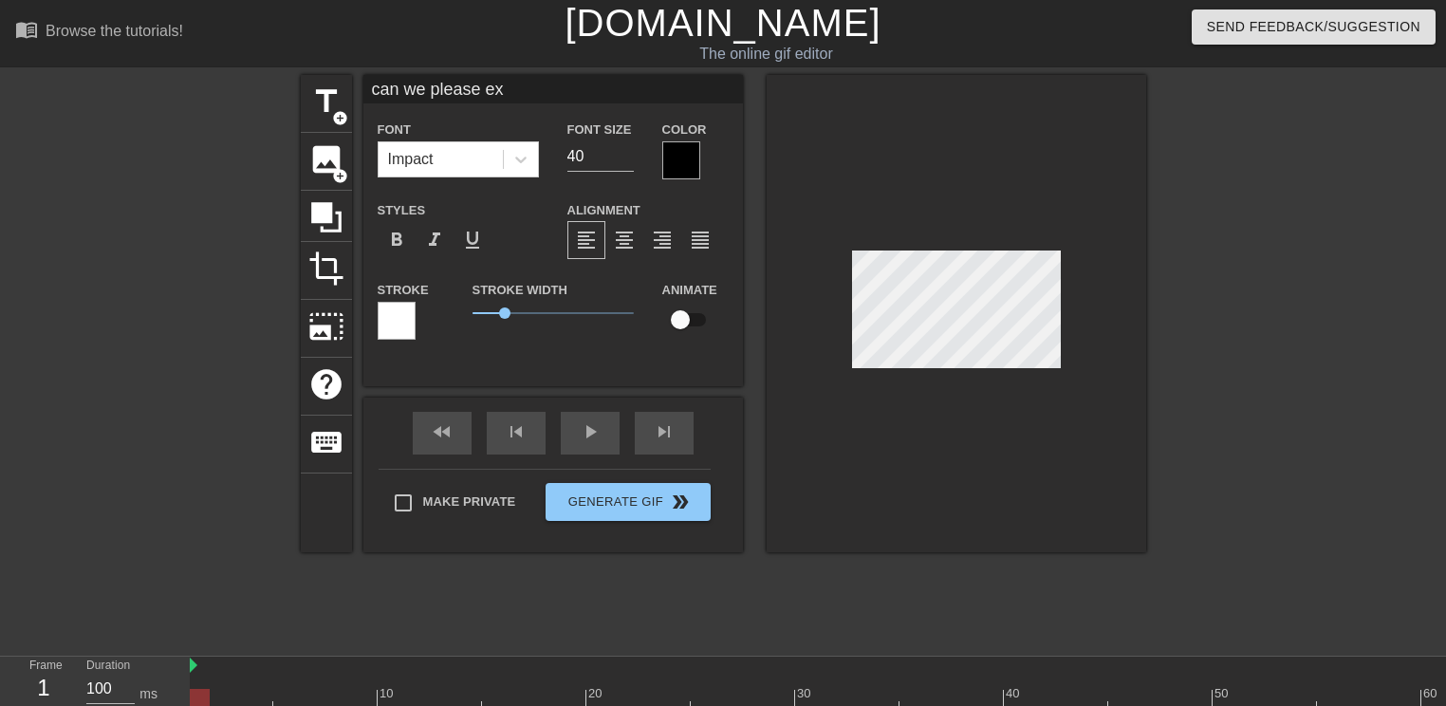
type textarea "can we please ext"
type input "can we please exte"
type textarea "can we please exte"
type input "can we please exted"
type textarea "can we please exted"
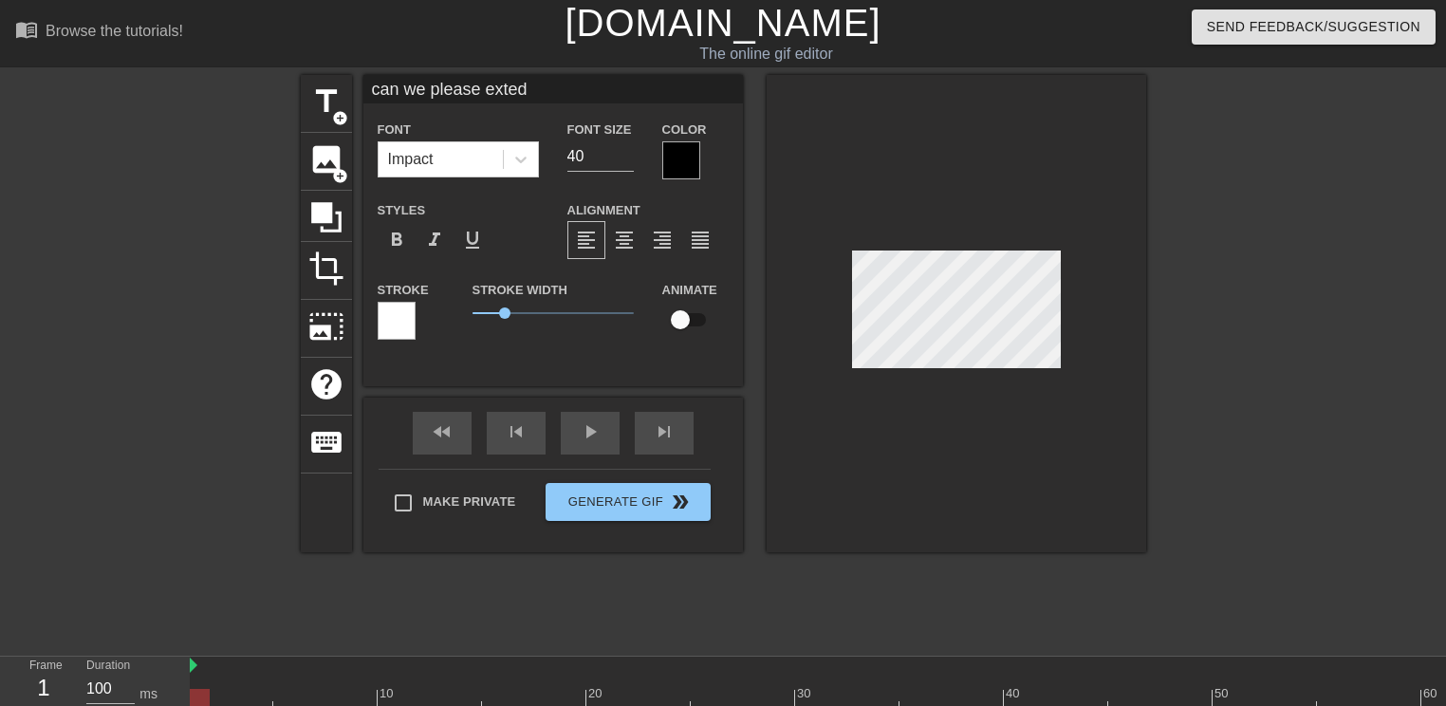
scroll to position [2, 9]
type input "can we please exte"
type textarea "can we please exte"
type input "can we please exten"
type textarea "can we please exten"
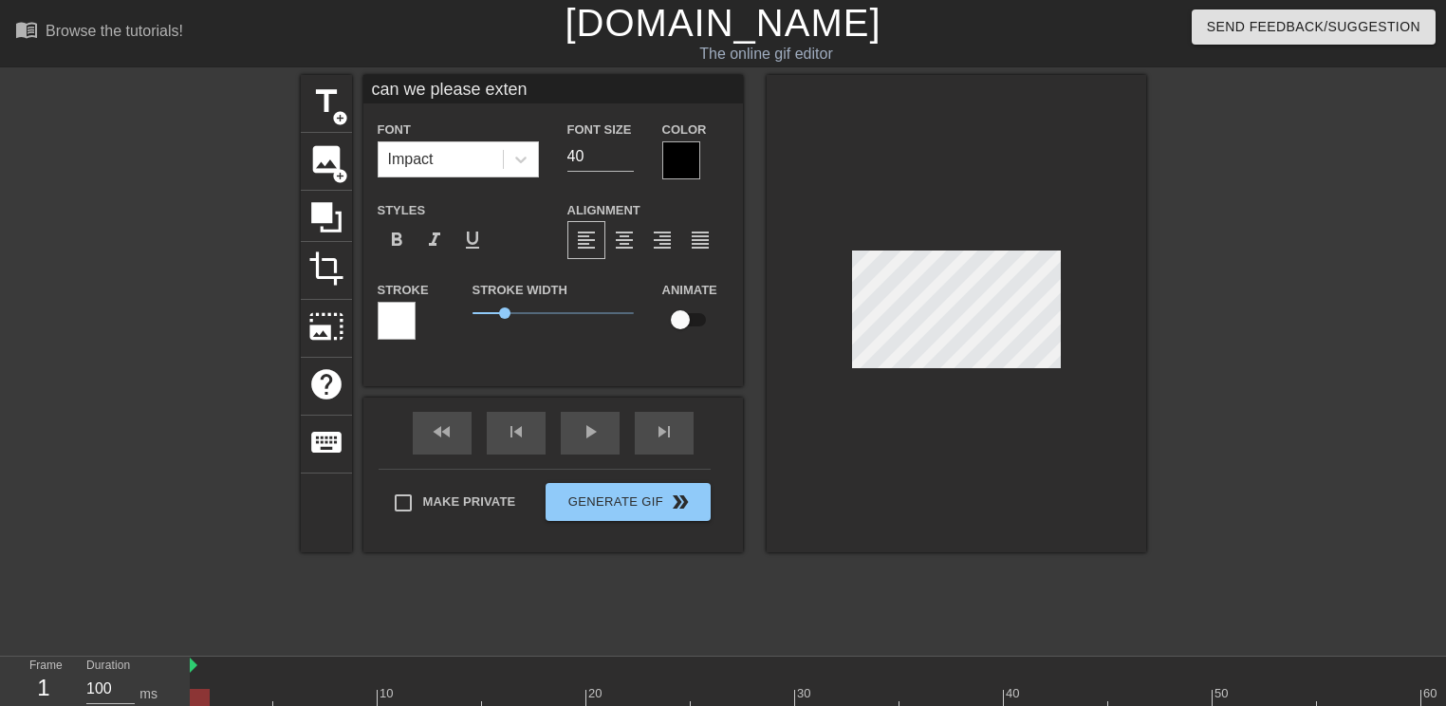
type input "can we please extend"
type textarea "can we please extend"
type input "can we please extend"
type textarea "can we please extend"
type input "can we please extend t"
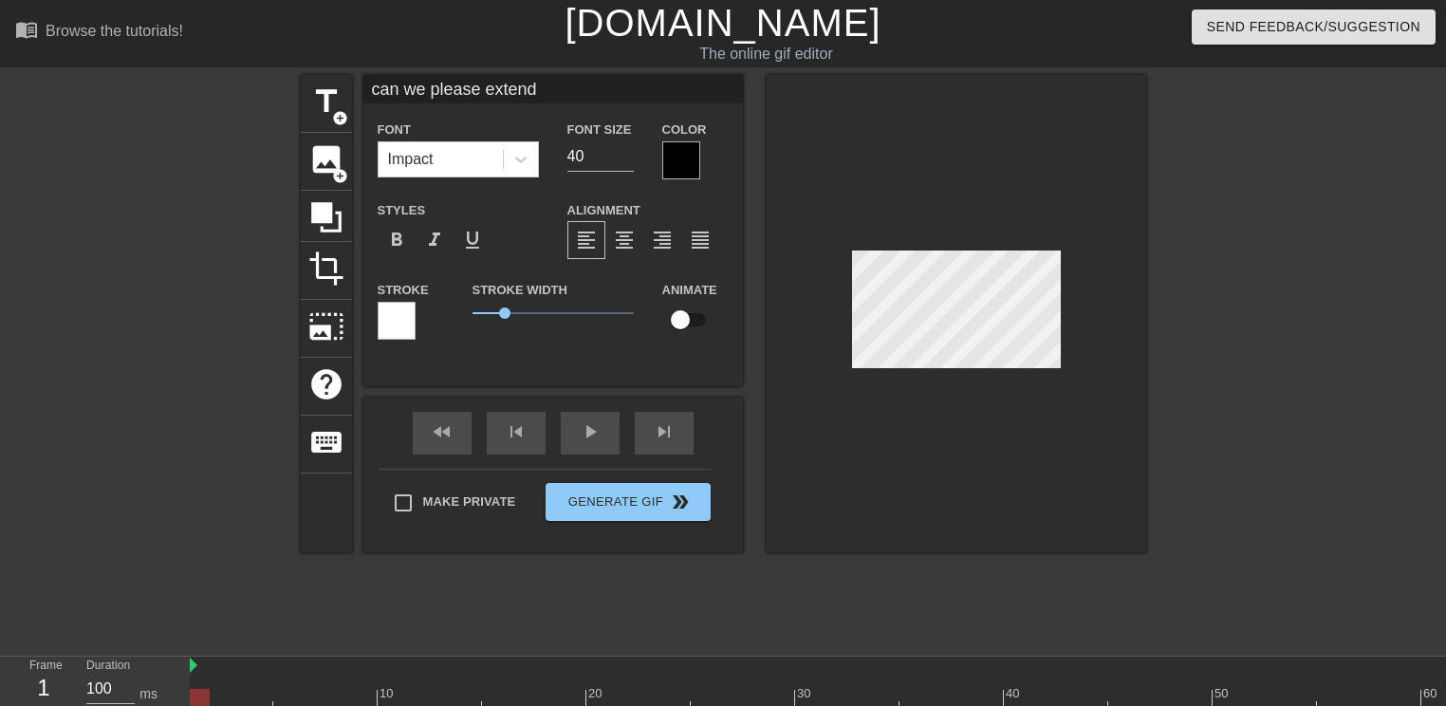
type textarea "can we please extend t"
type input "can we please extend th"
type textarea "can we please extend th"
type input "can we please extend the"
type textarea "can we please extend the"
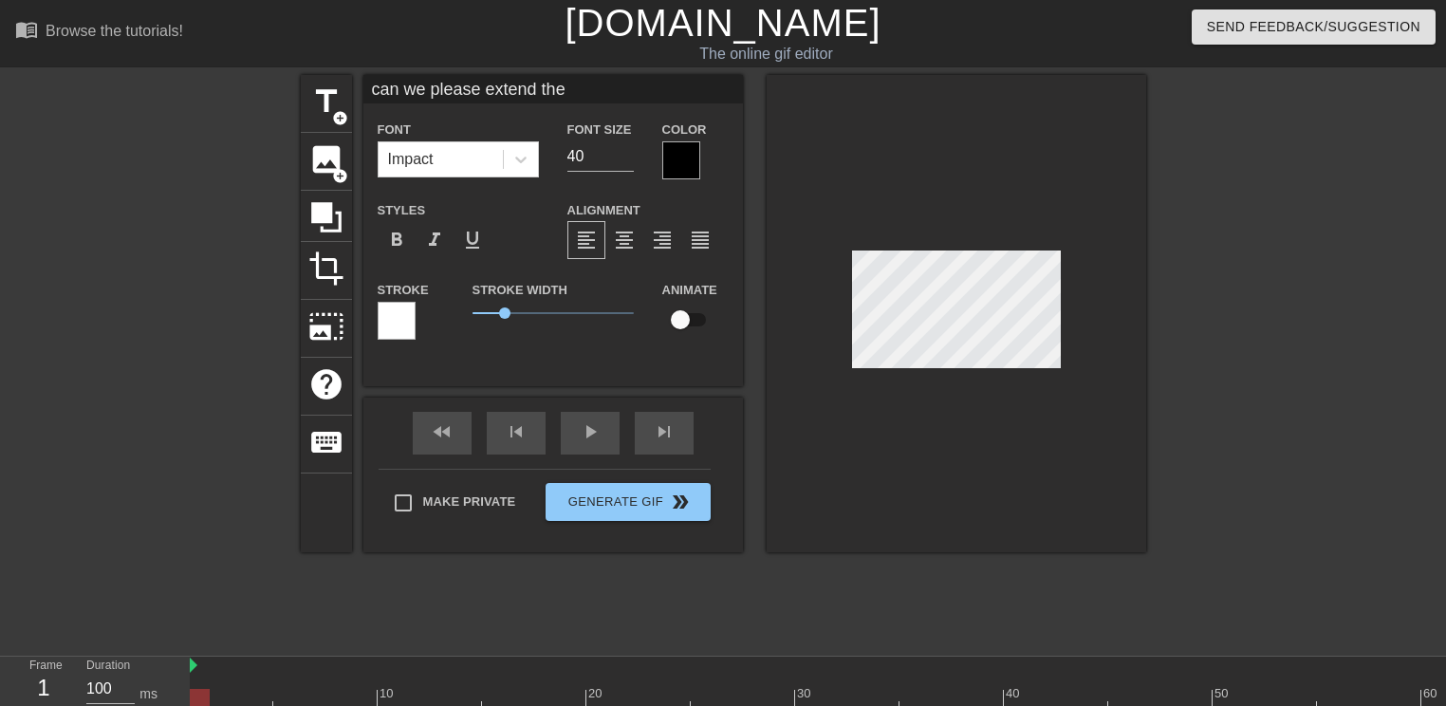
type input "can we please extend the m"
type textarea "can we please extend the m"
type input "can we please extend the ma"
type textarea "can we please extend the ma"
type input "can we please extend the mar"
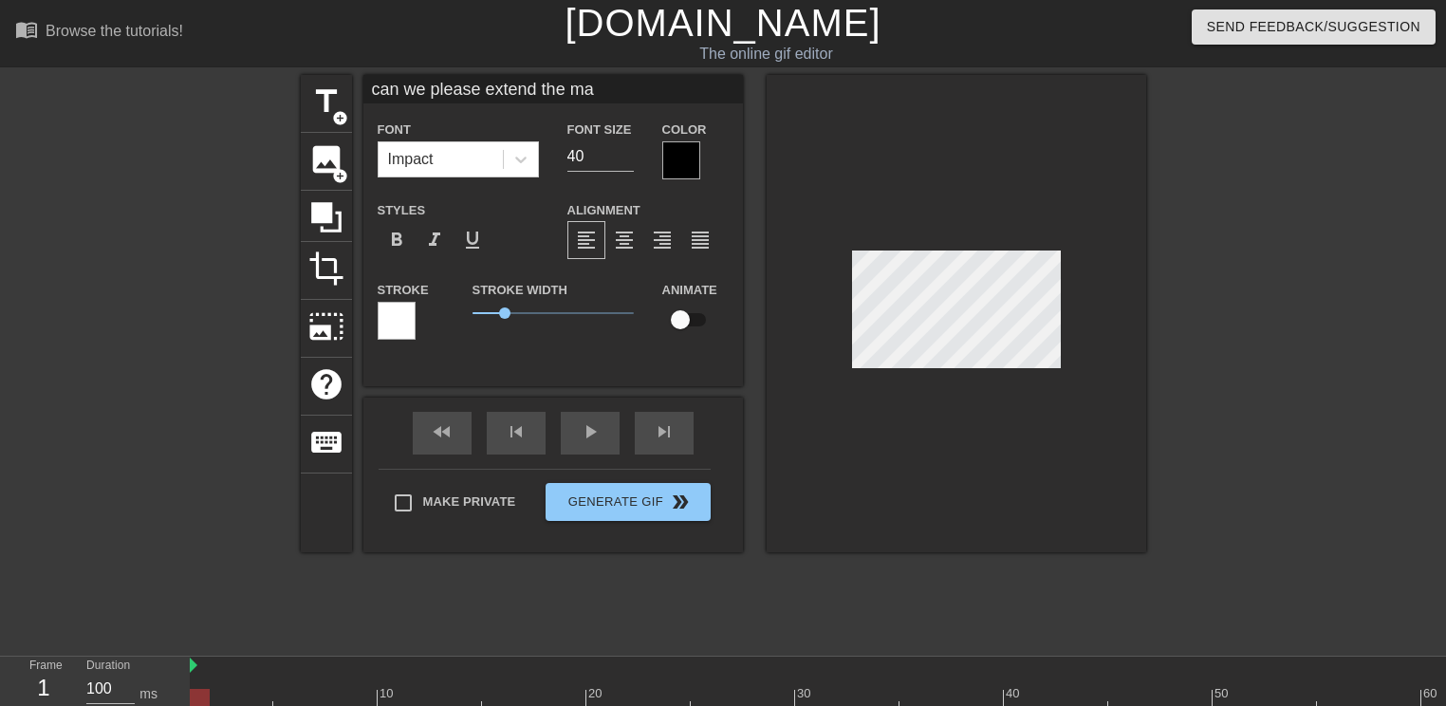
type textarea "can we please extend the mar"
type input "can we please extend the marg"
type textarea "can we please extend the [PERSON_NAME]"
type input "can we please extend the [PERSON_NAME]"
type textarea "can we please extend the margib"
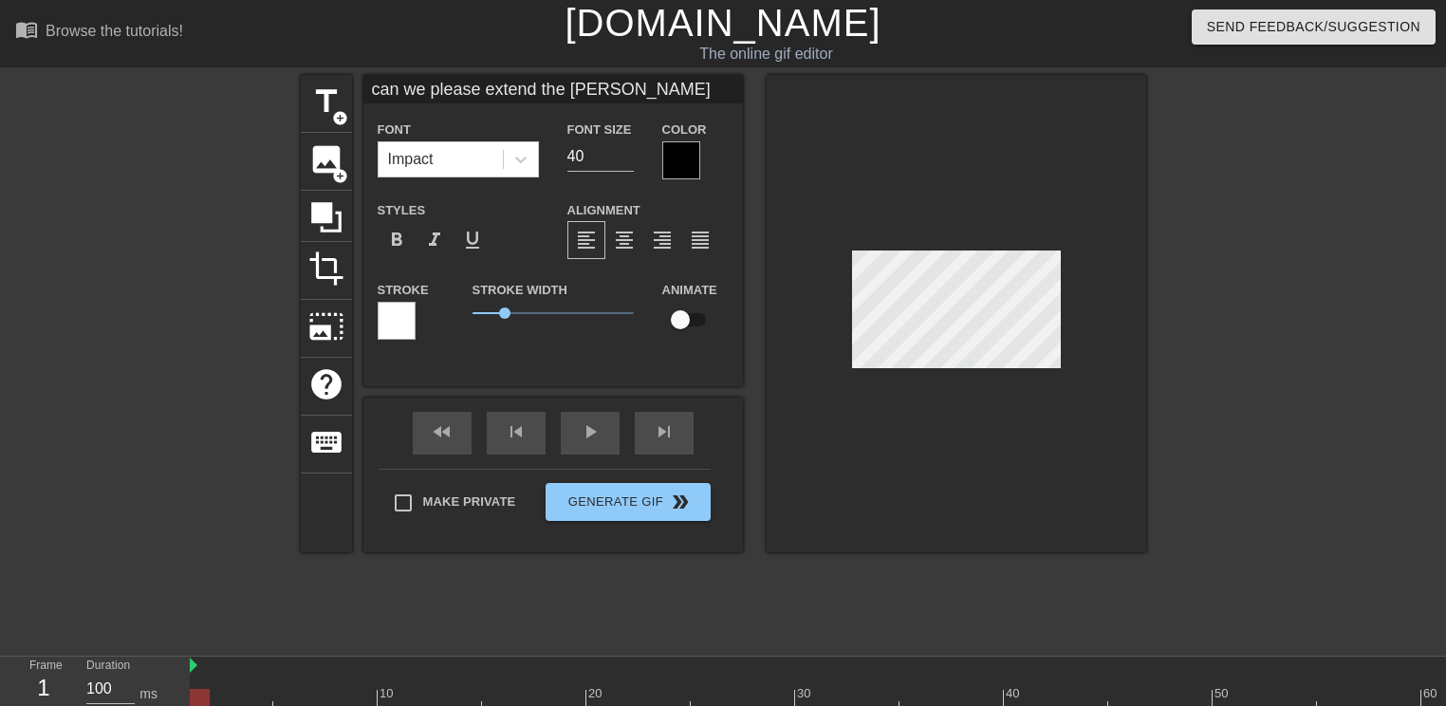
type input "can we please extend the margibn"
type textarea "can we please extend the margibn"
type input "can we please extend the margibns"
type textarea "can we please extend the margibns"
type input "can we please extend the margibns"
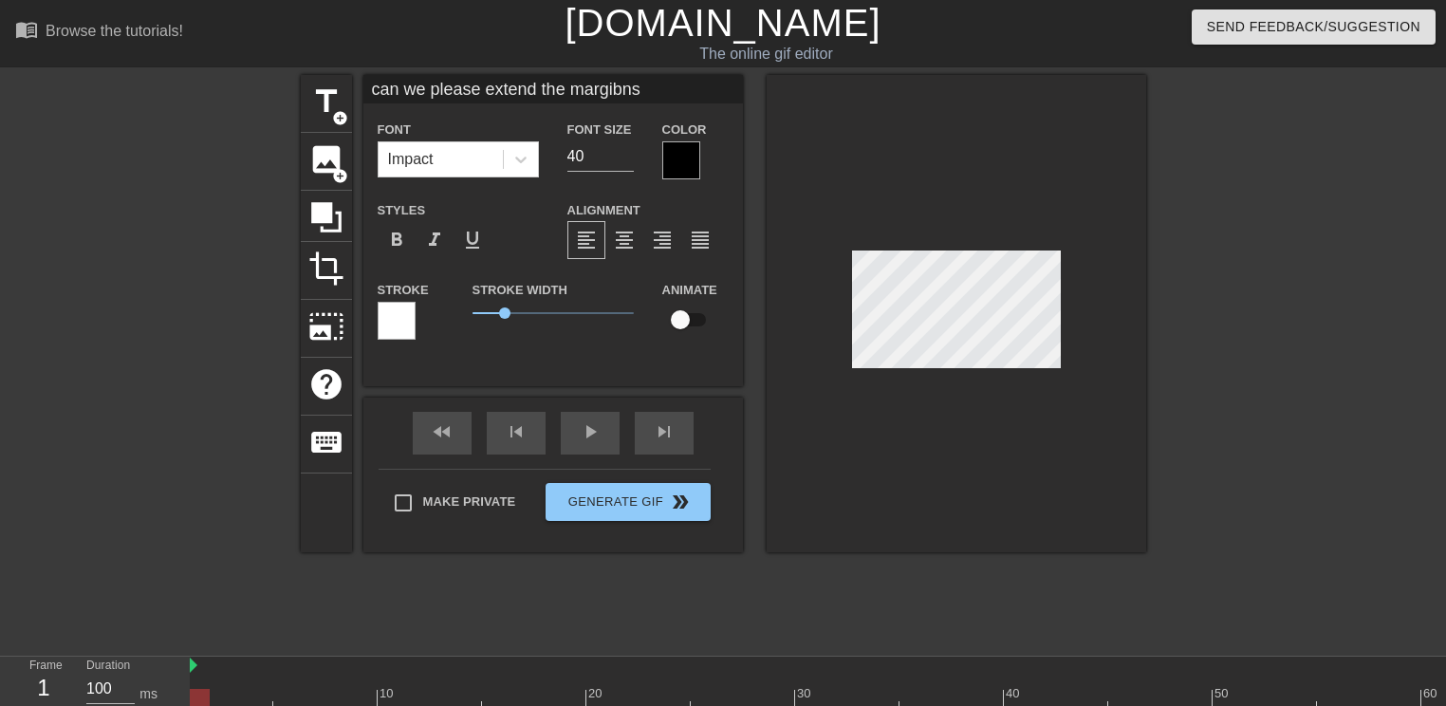
type textarea "can we please extend the margibns"
type input "can we please extend the margibns t"
type textarea "can we please extend the margibns t"
type input "can we please extend the margibns th"
type textarea "can we please extend the margibns th"
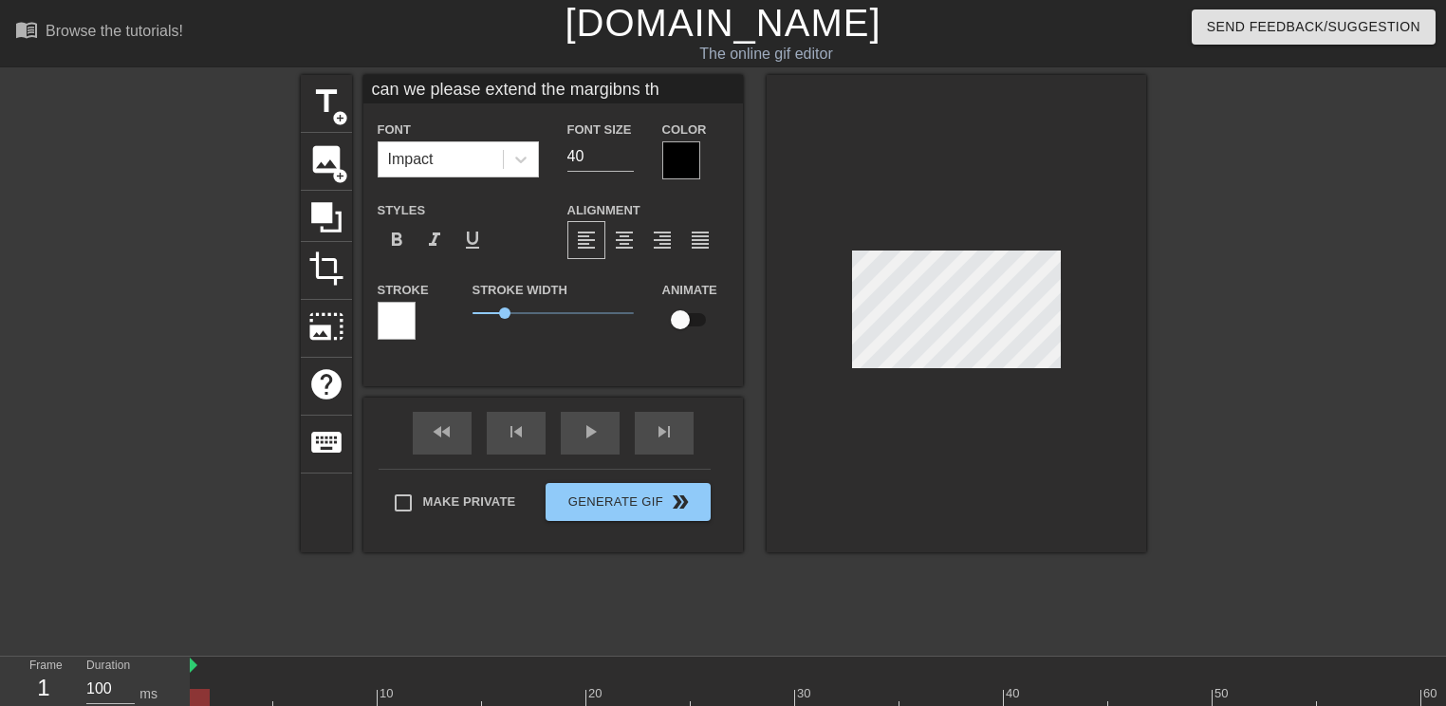
type input "can we please extend the margibns thr"
type textarea "can we please extend the margibns thr"
type input "can we please extend the margibns thro"
type textarea "can we please extend the margibns thro"
type input "can we please extend the margibns throu"
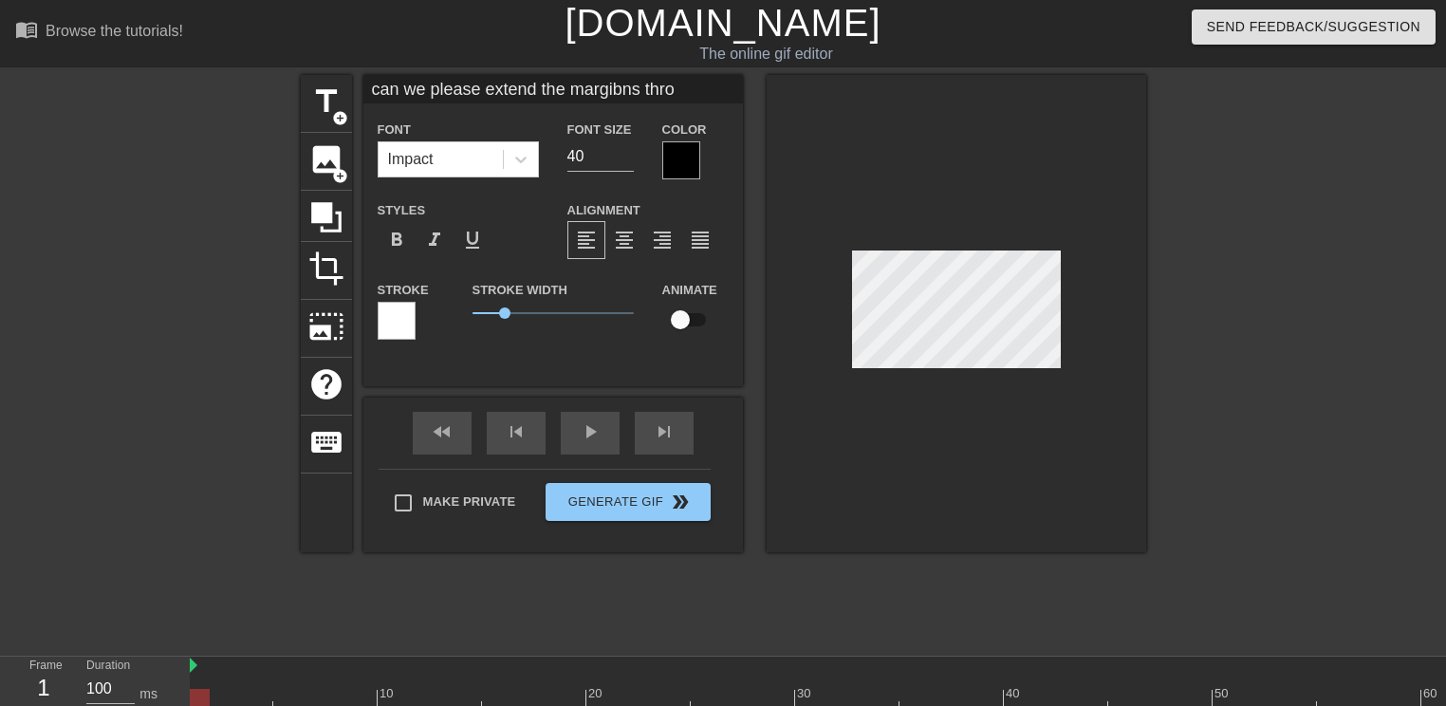
type textarea "can we please extend the margibns throu"
type input "can we please extend the margibns throug"
type textarea "can we please extend the margibns throug"
type input "can we please extend the margibns through"
type textarea "can we please extend the margibns through"
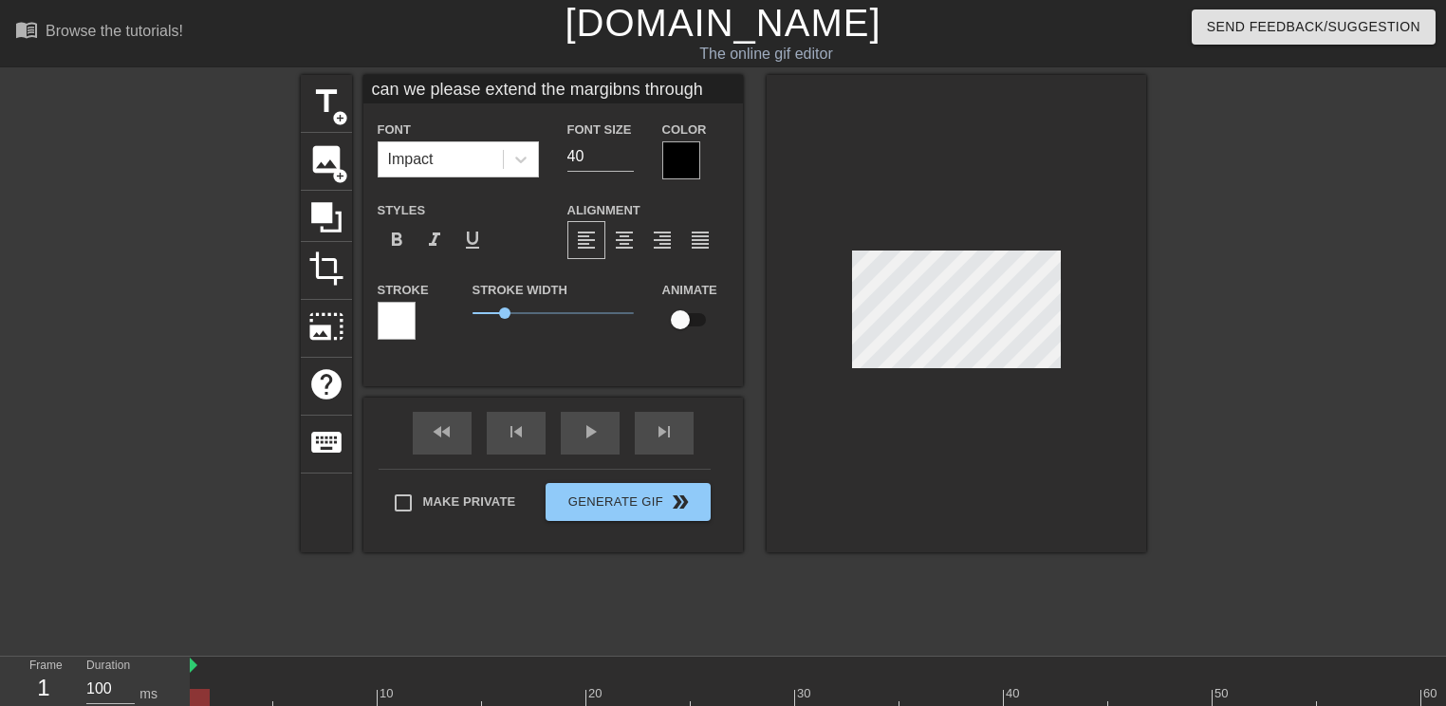
scroll to position [2, 19]
type input "can we please extend the margibns throug"
type textarea "can we please extend the margibns throug"
type input "can we please extend the margibns throu"
type textarea "can we please extend the margibns throu"
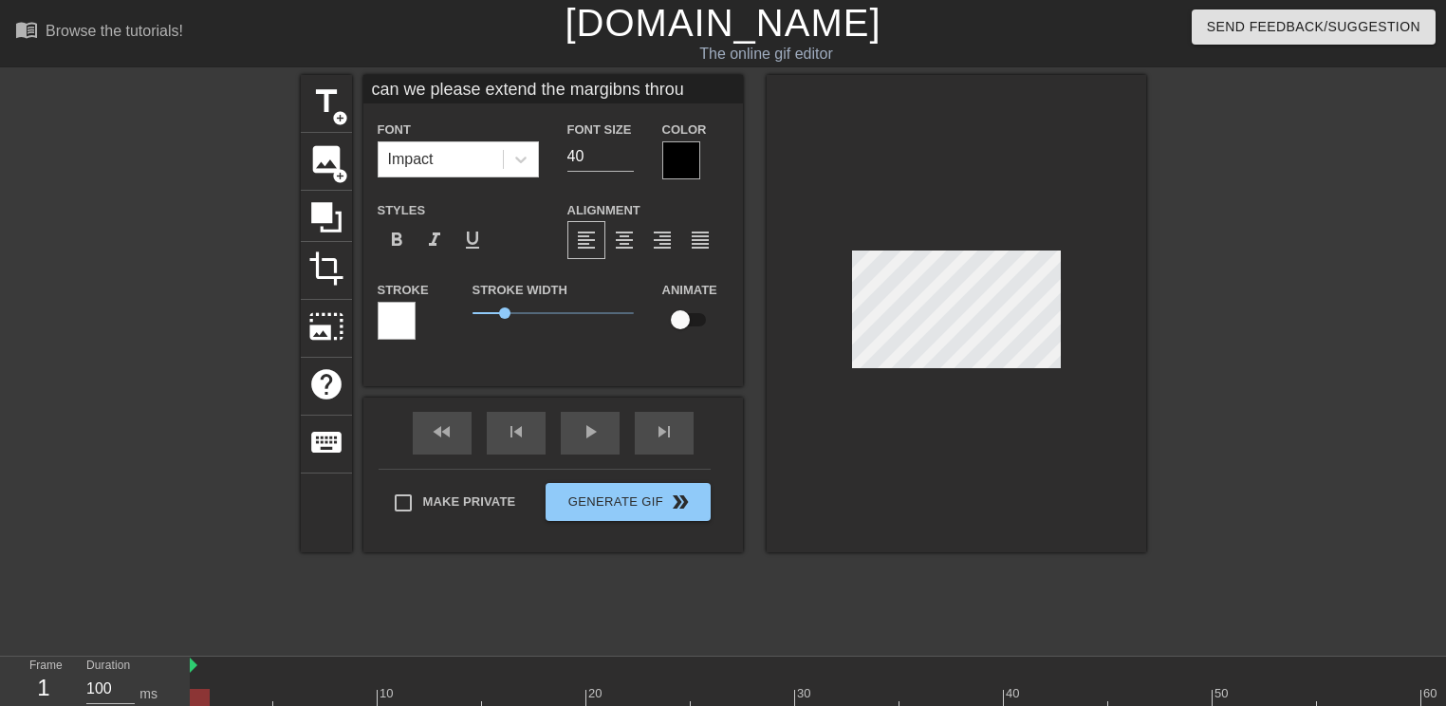
type input "can we please extend the margibns thro"
type textarea "can we please extend the margibns thro"
type input "can we please extend the margibns thr"
type textarea "can we please extend the margibns thr"
type input "can we please extend the margibns th"
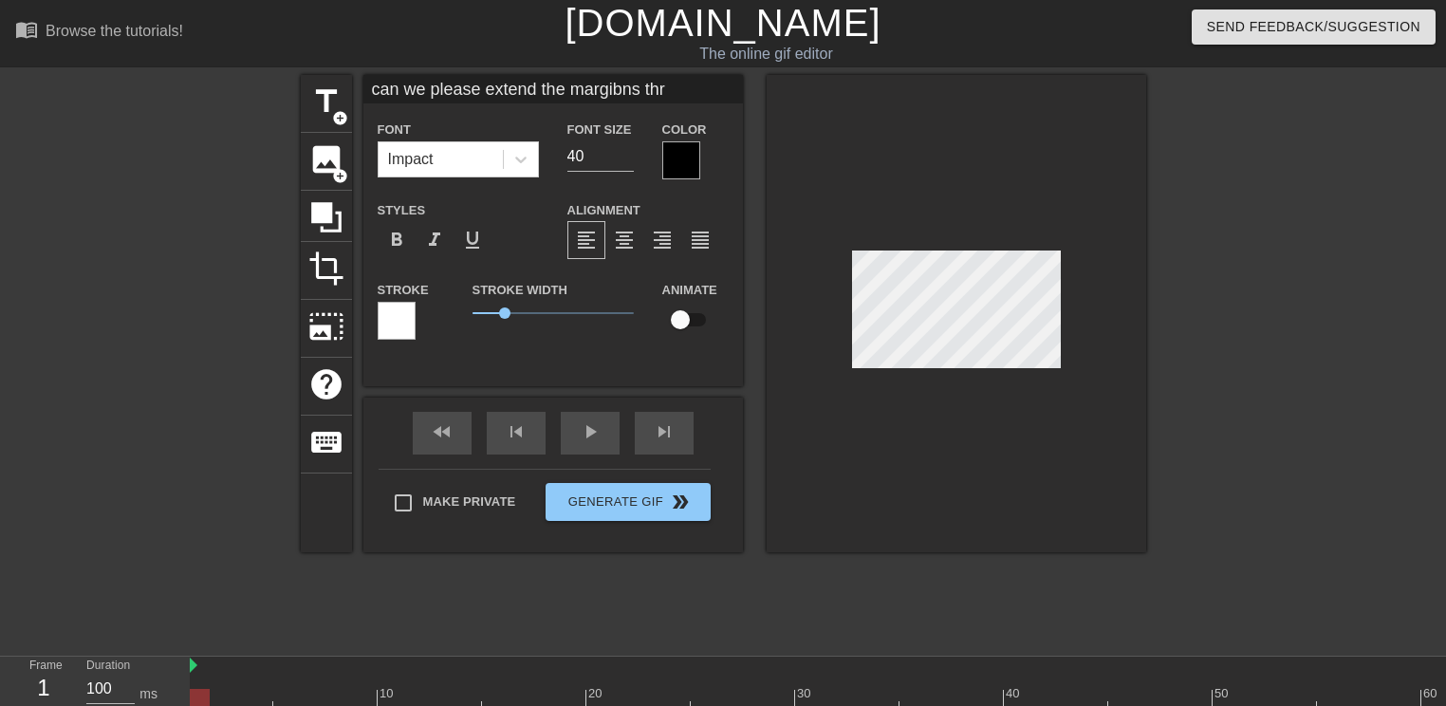
type textarea "can we please extend the margibns th"
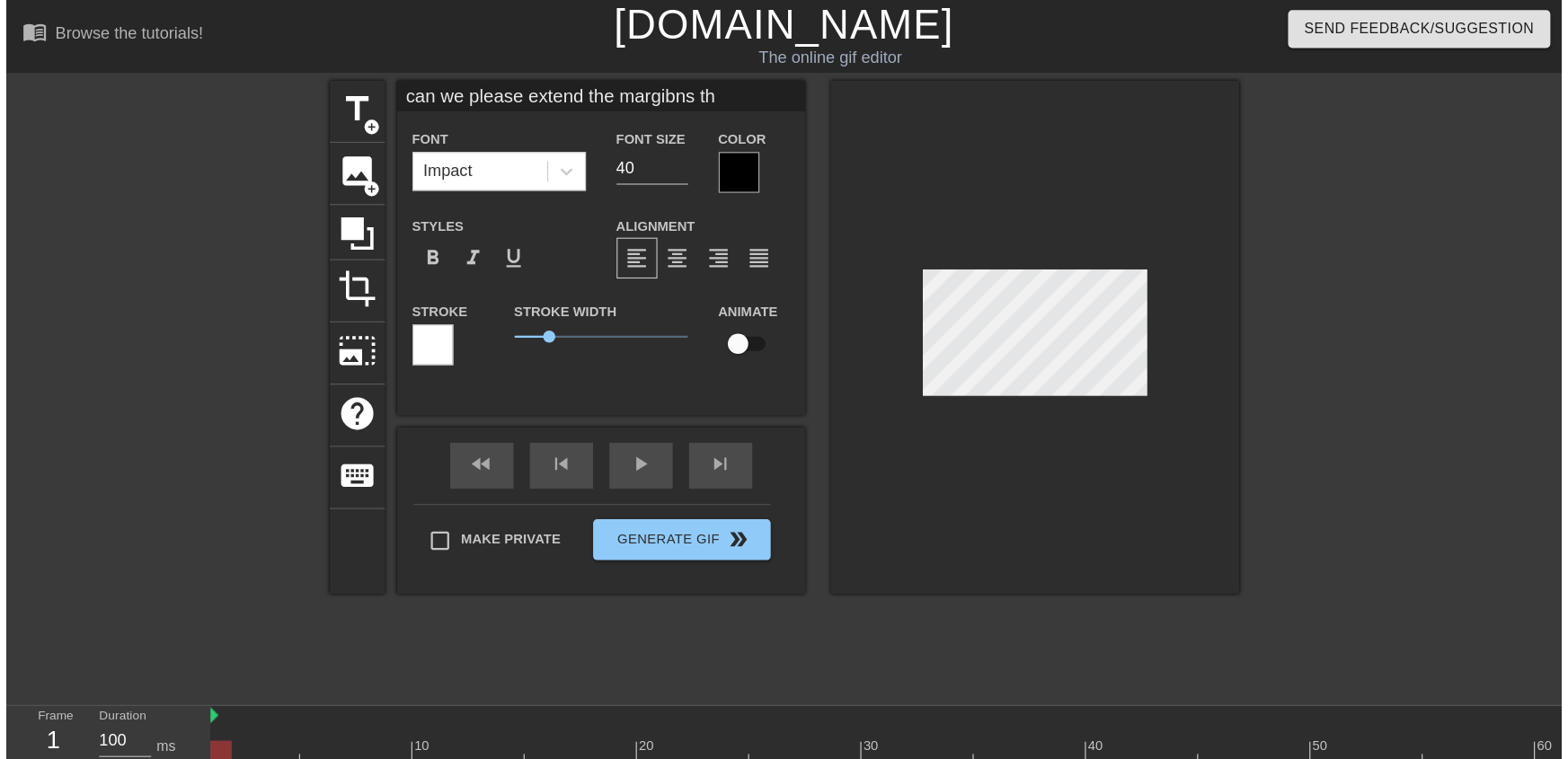
scroll to position [2, 16]
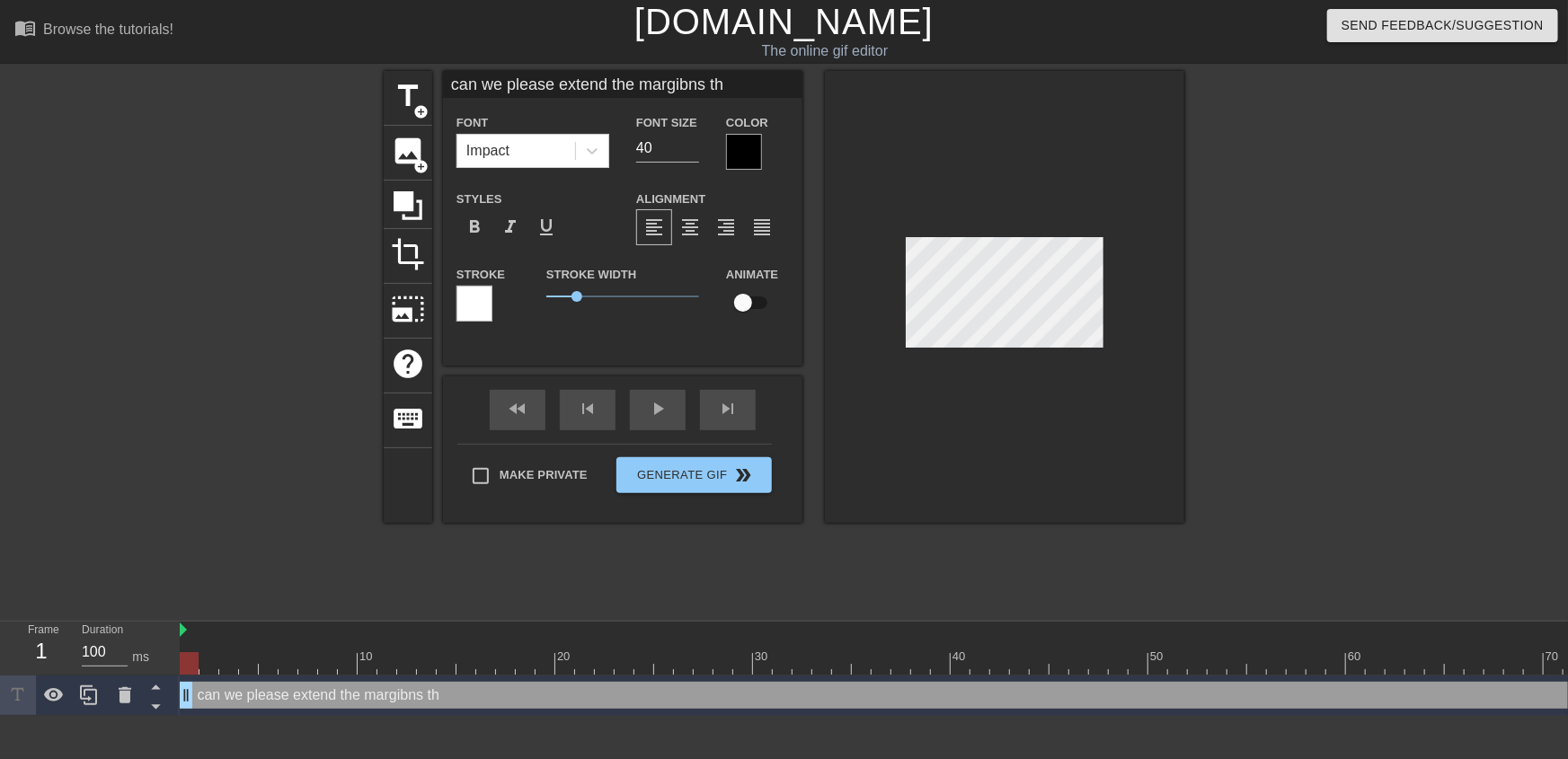
click at [350, 699] on div "can we please extend the margibns th drag_handle drag_handle" at bounding box center [1029, 695] width 1700 height 26
click at [362, 692] on div "can we please extend the margibns th drag_handle drag_handle" at bounding box center [1029, 695] width 1700 height 26
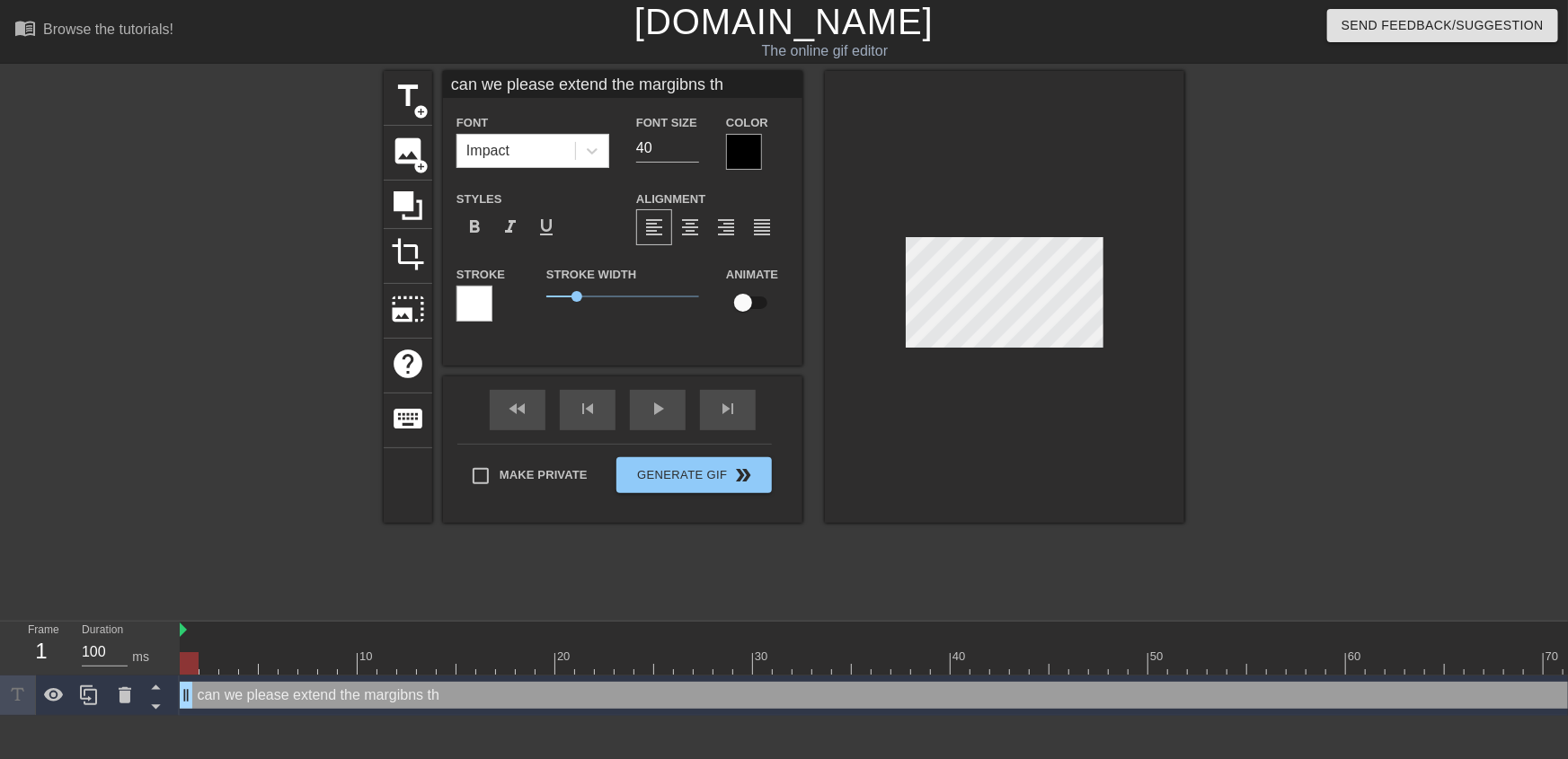
type input "can we please extend the margibns th"
type textarea "can we please extend the margibns th"
type input "can we please extend the margibns thr"
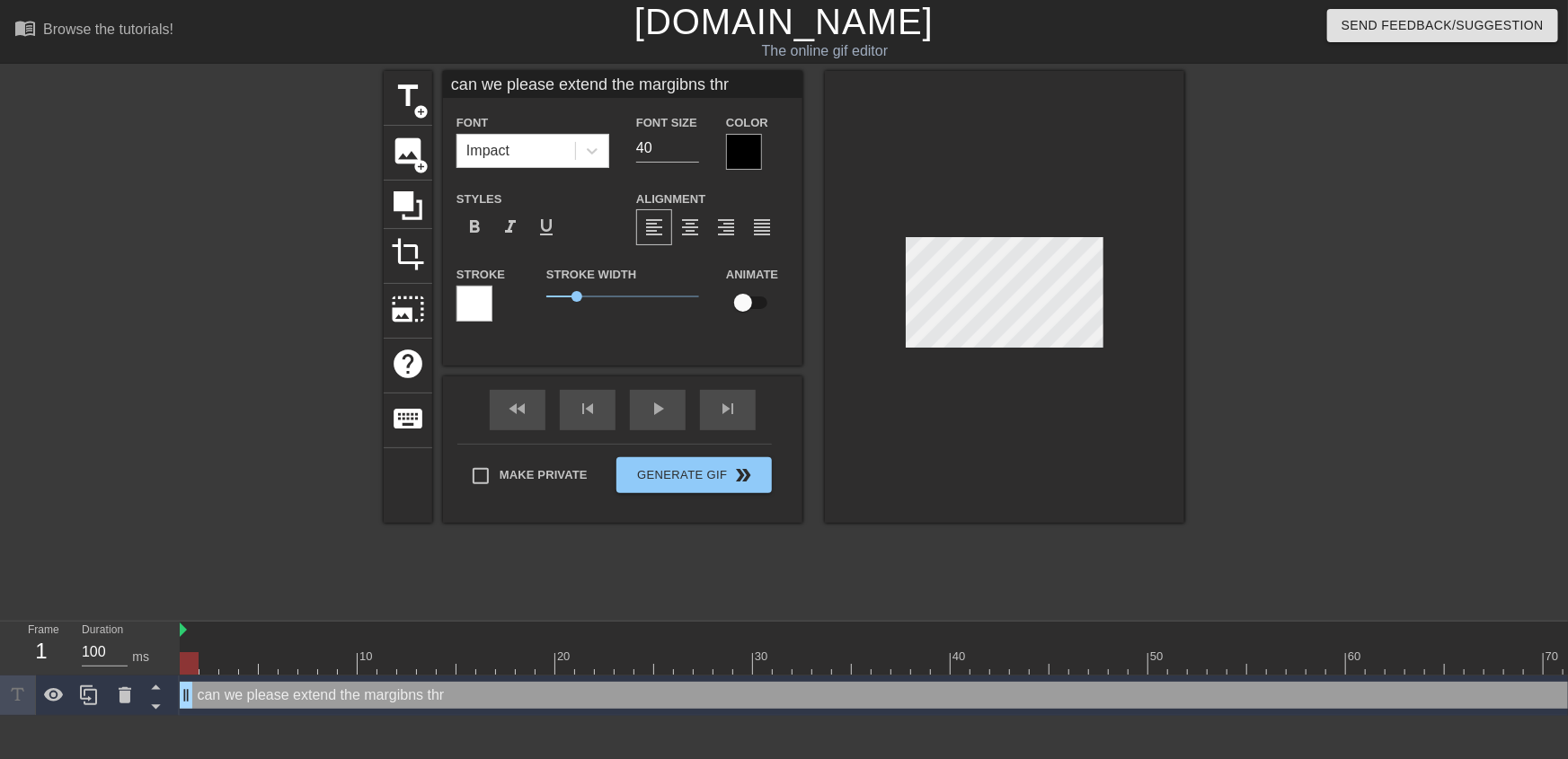
type textarea "can we please extend the margibns thro"
type input "can we please extend the margibns throu"
type textarea "can we please extend the margibns throu"
type input "can we please extend the margibns throug"
type textarea "can we please extend the margibns throug"
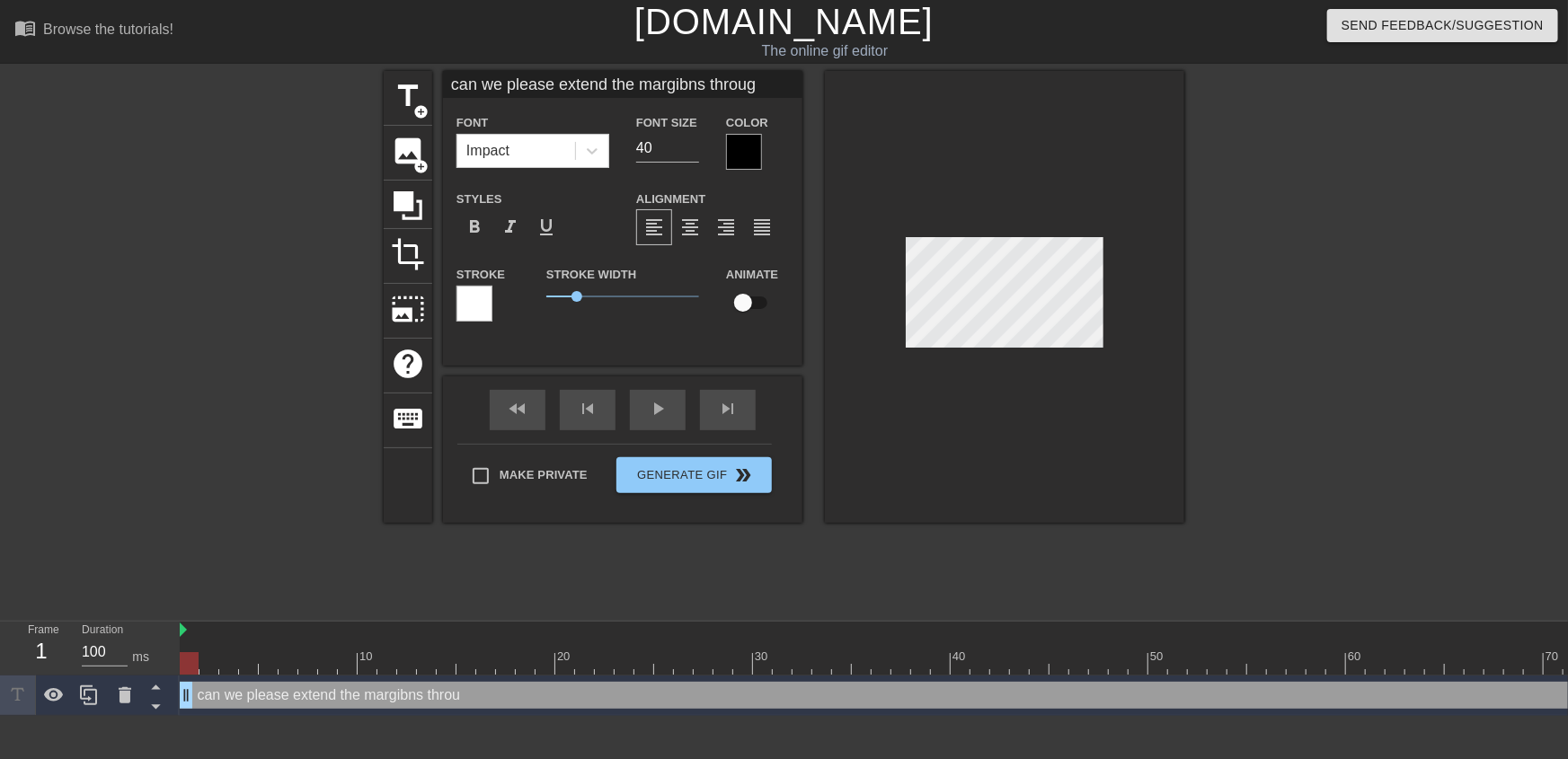
type input "can we please extend the margibns through"
type textarea "can we please extend the margibns through"
type input "can we please extend the margibns through"
type textarea "can we please extend the margibns through"
type input "can we please extend the margibns through t"
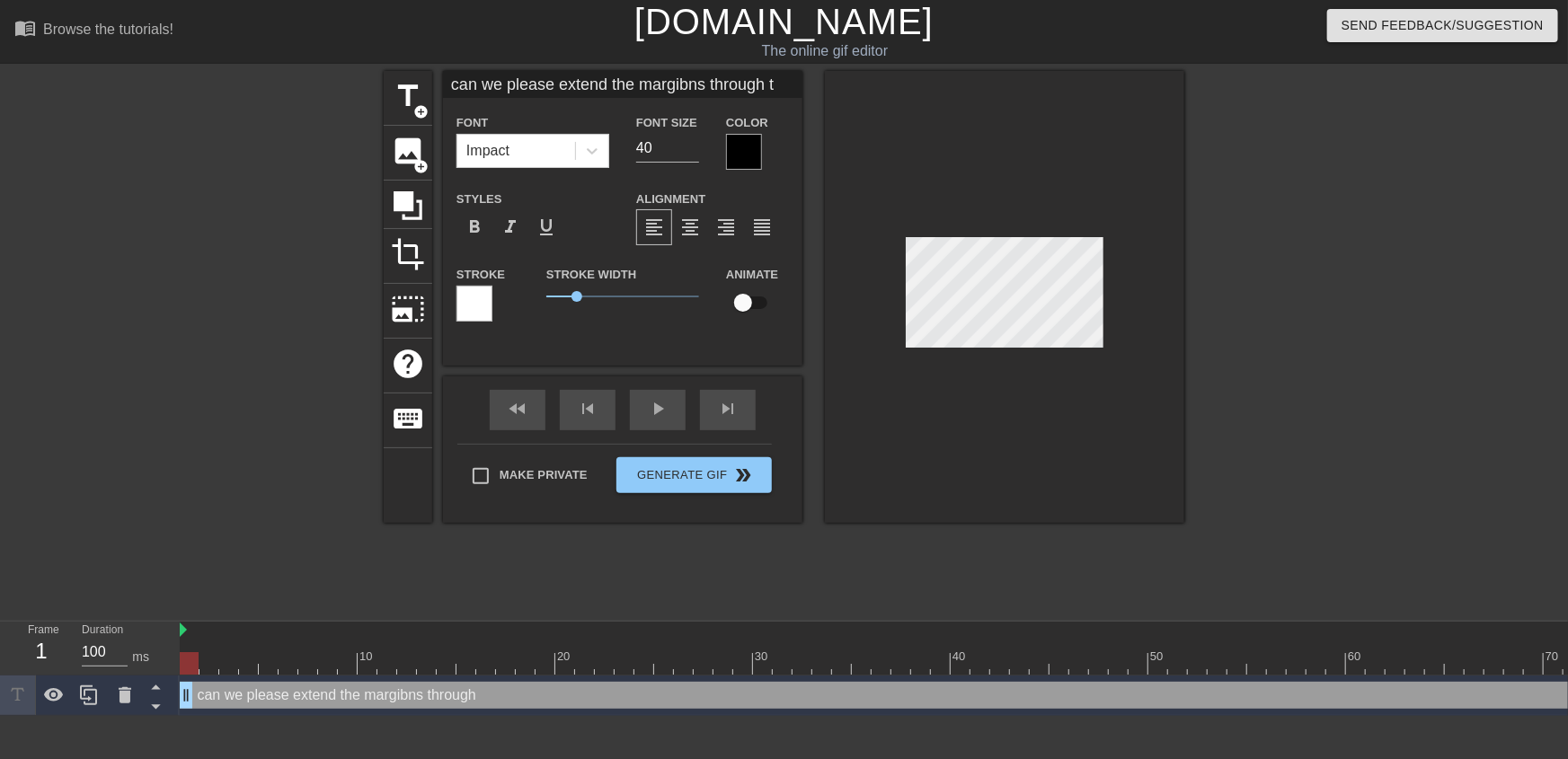
type textarea "can we please extend the margibns through t"
type input "can we please extend the margibns through th"
type textarea "can we please extend the margibns through th"
type input "can we please extend the margibns through the"
type textarea "can we please extend the margibns through the"
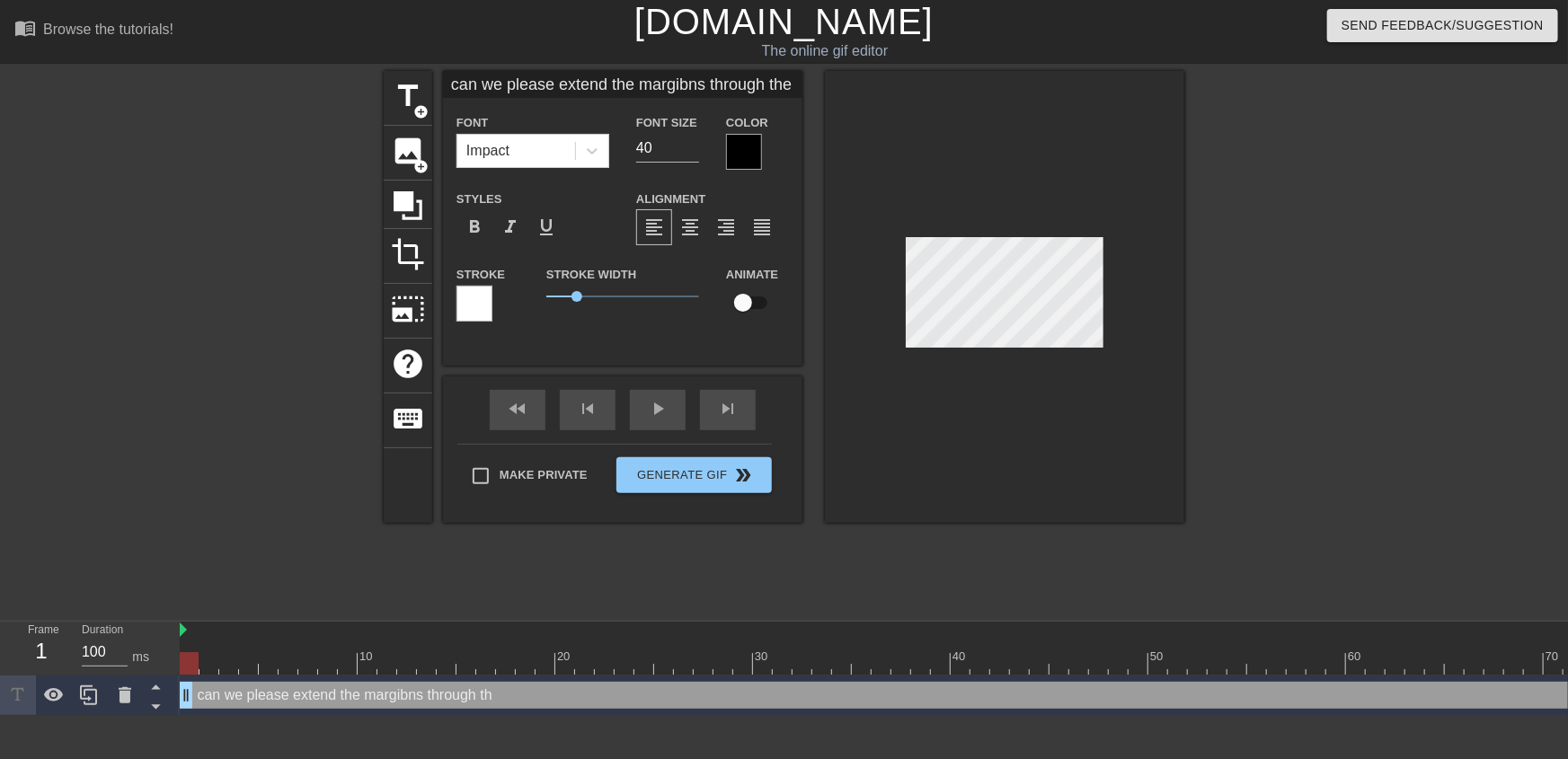
type input "can we please extend the margibns through the"
type textarea "can we please extend the margibns through the"
type input "can we please extend the margibns through the c"
type textarea "can we please extend the margibns through the c"
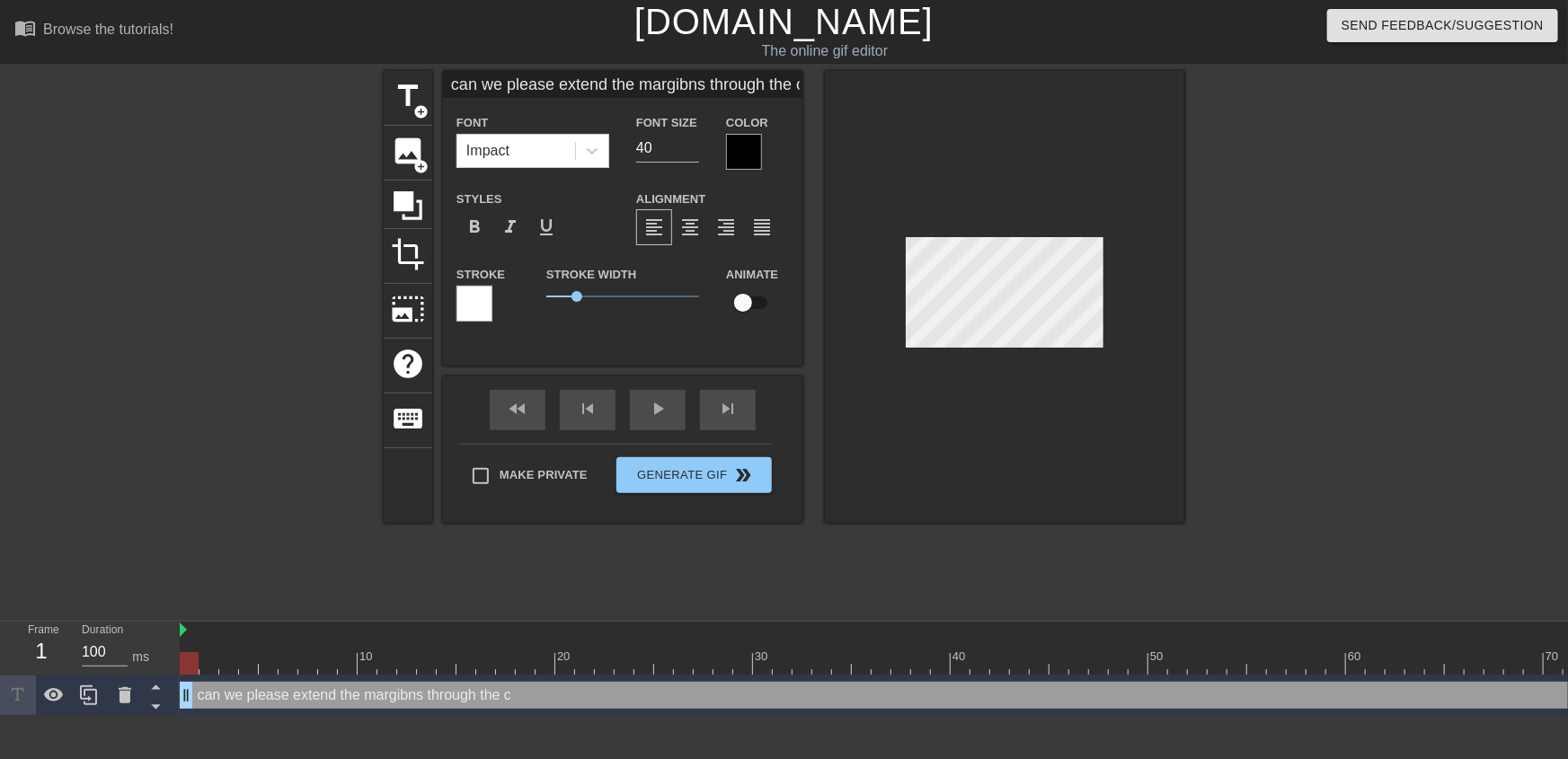
type input "can we please extend the margibns through the ca"
type textarea "can we please extend the margibns through the ca"
type input "can we please extend the margibns through the can"
type textarea "can we please extend the margibns through the can"
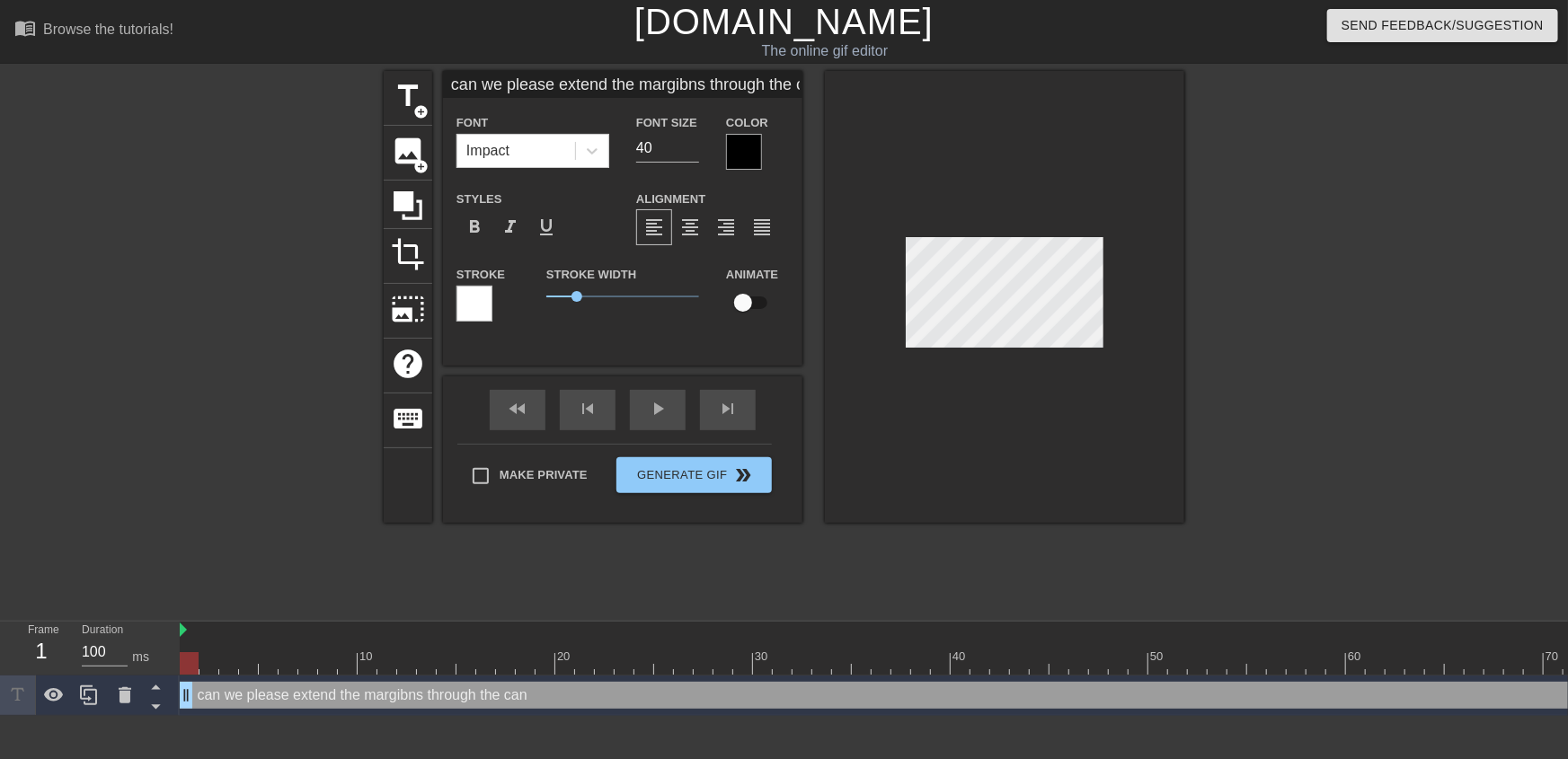
type input "can we please extend the margibns through the cani"
type textarea "can we please extend the margibns through the cani"
type input "can we please extend the margibns through the canin"
type textarea "can we please extend the margibns through the canin"
type input "can we please extend the margibns through the canine"
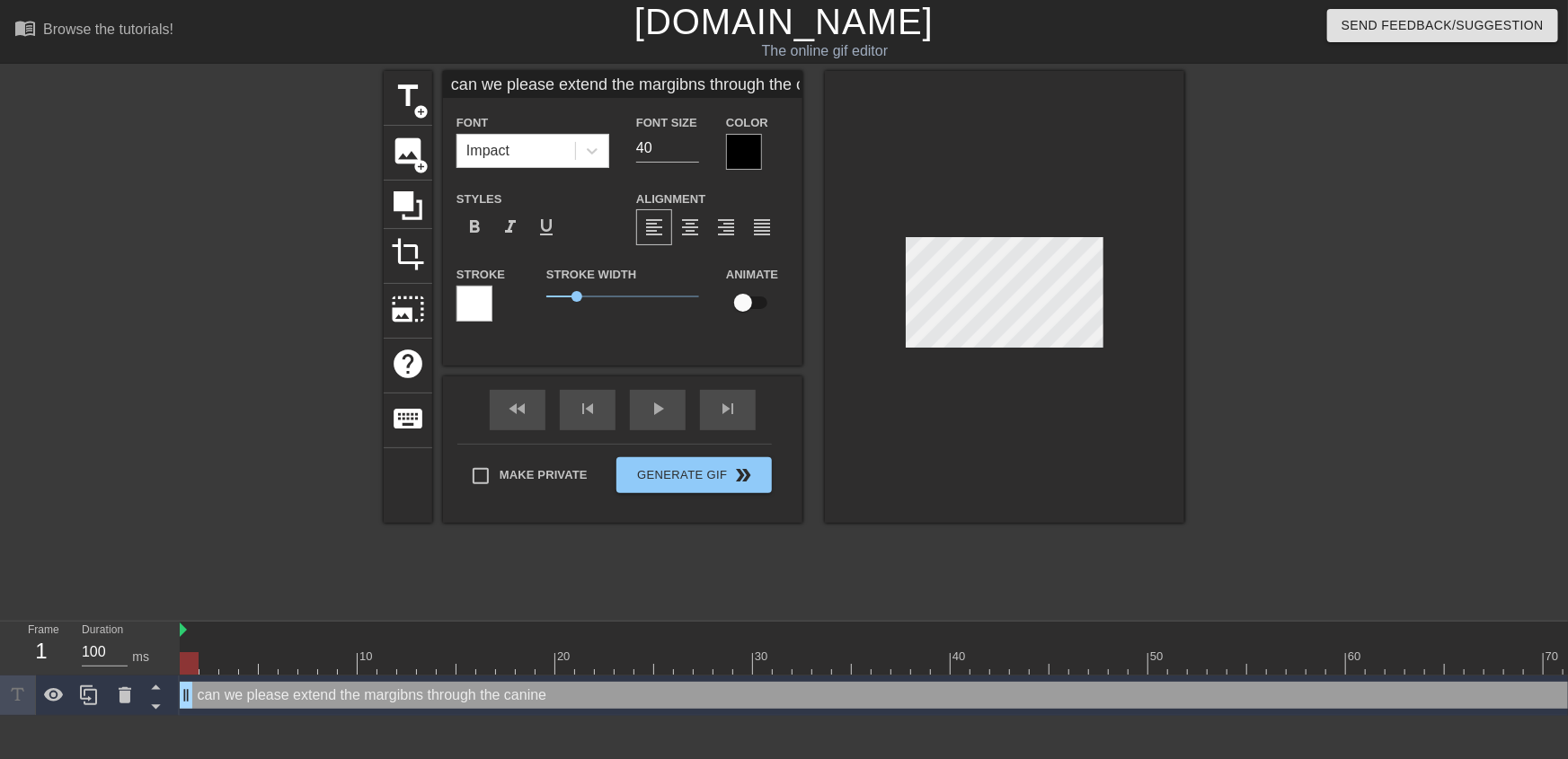
scroll to position [3, 11]
type textarea "can we please extend the margibns through the canine"
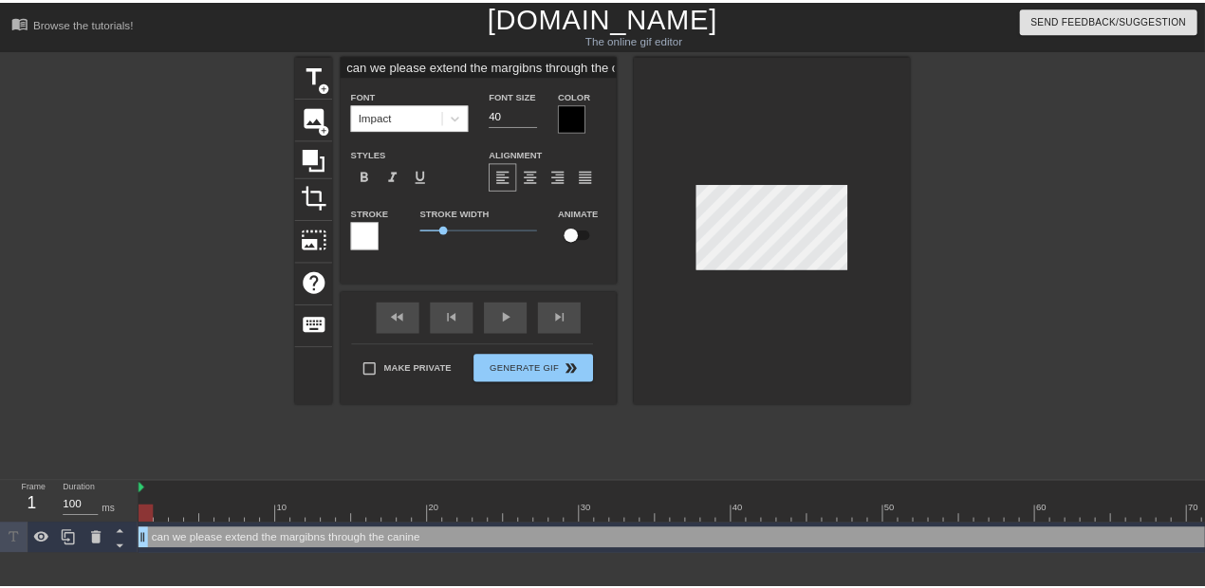
scroll to position [2, 2]
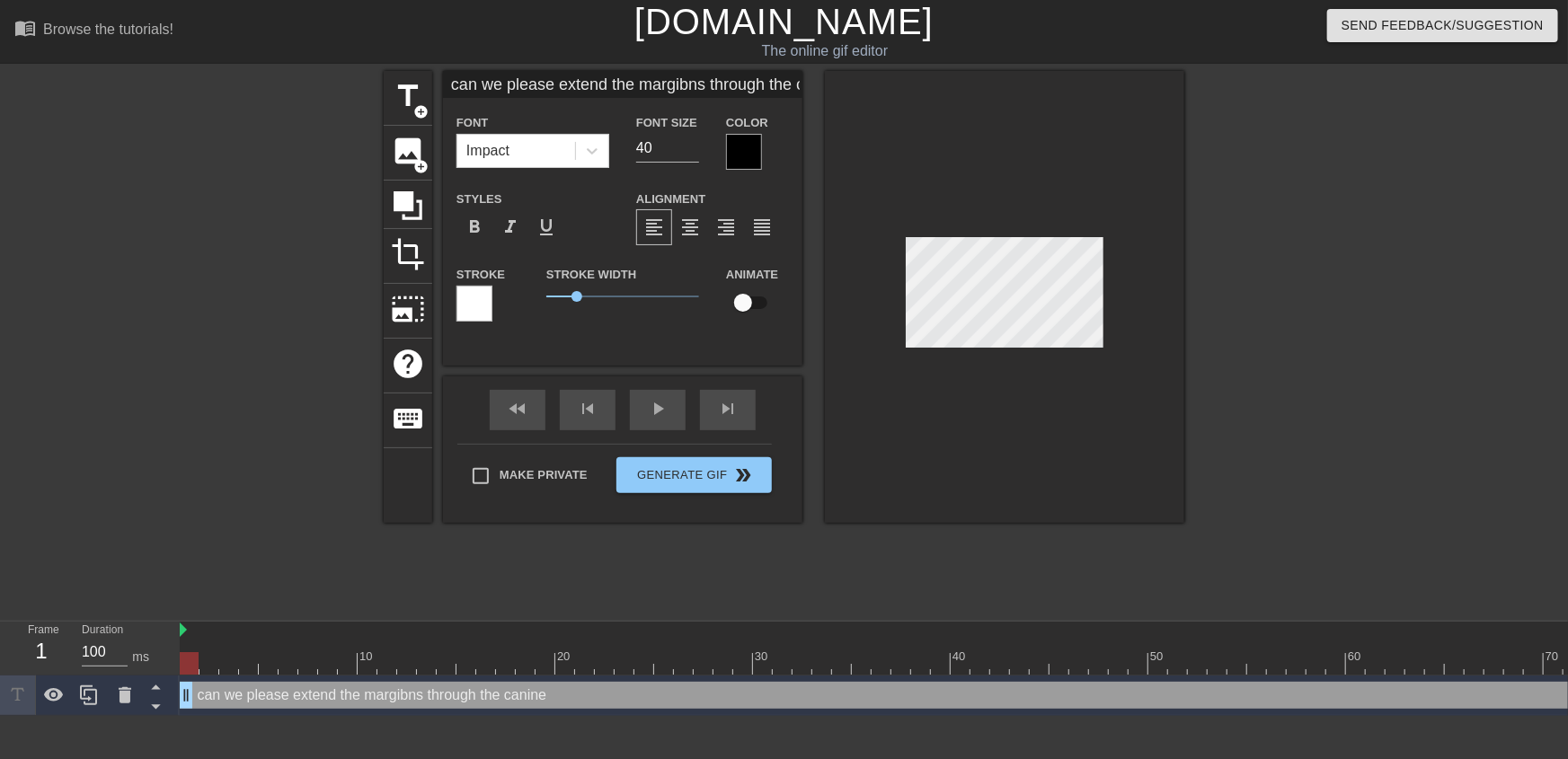
drag, startPoint x: 1161, startPoint y: 362, endPoint x: 1143, endPoint y: 364, distance: 18.1
click at [1162, 362] on div at bounding box center [1004, 296] width 359 height 451
click at [897, 334] on div at bounding box center [1004, 296] width 359 height 451
click at [649, 148] on input "40" at bounding box center [668, 148] width 62 height 28
type input "can we please extend the margibns through the canine"
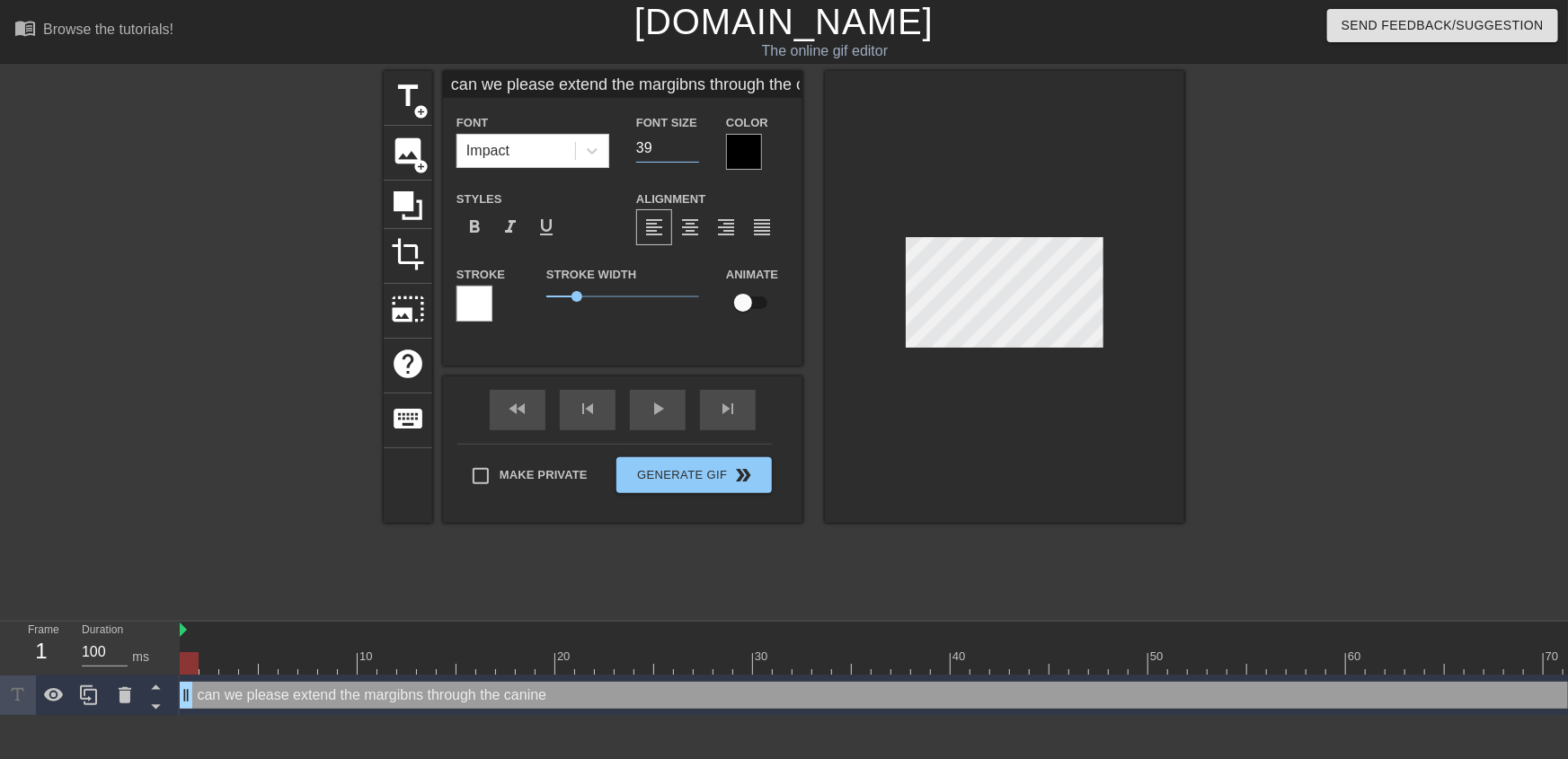
type input "39"
click at [698, 150] on input "39" at bounding box center [668, 148] width 62 height 28
type input "can we please extend the margibns through the canine"
type input "38"
click at [698, 150] on input "38" at bounding box center [668, 148] width 62 height 28
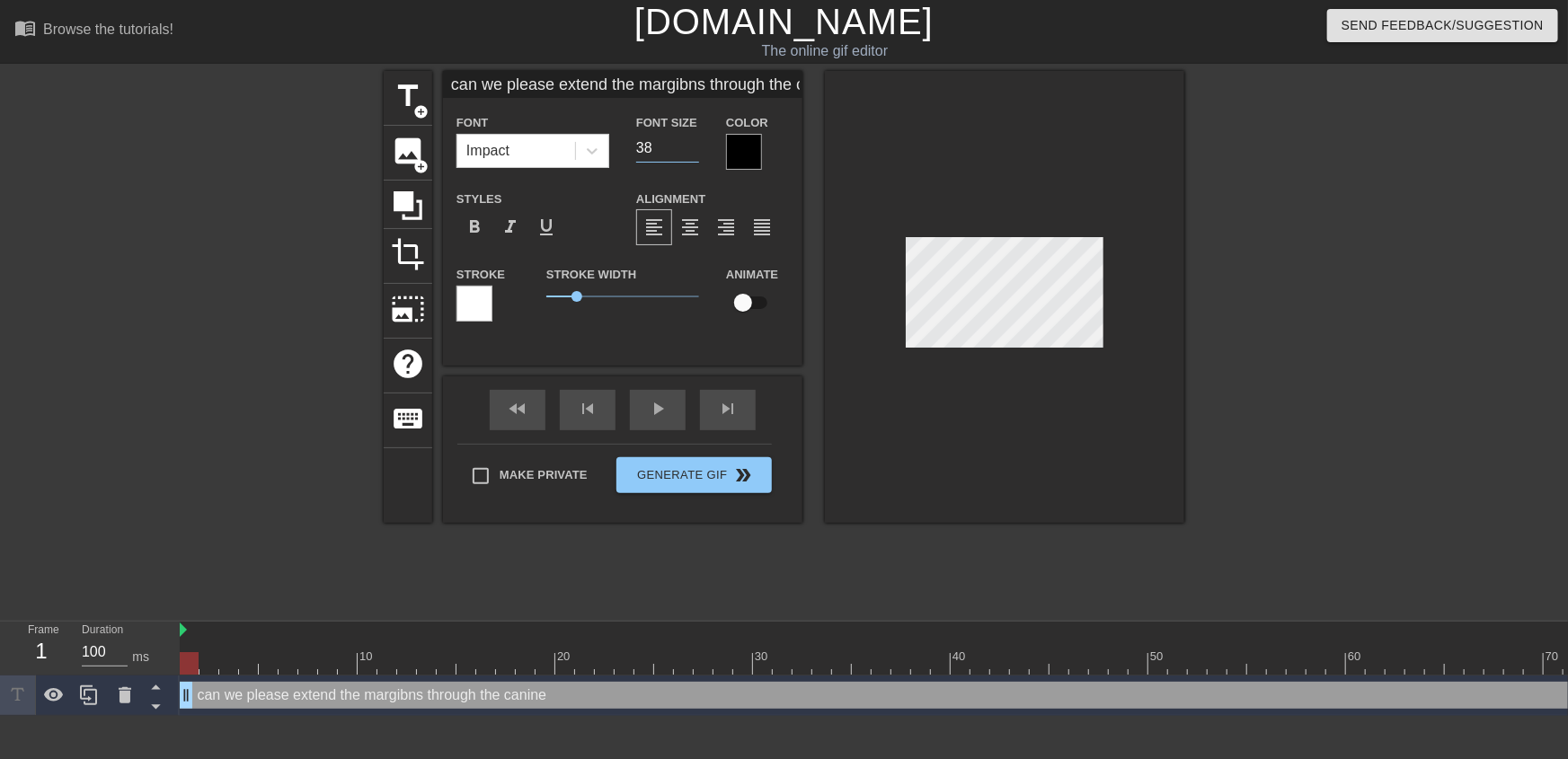
type input "can we please extend the margibns through the canine"
type input "37"
click at [698, 150] on input "37" at bounding box center [668, 148] width 62 height 28
type input "can we please extend the margibns through the canine"
type input "36"
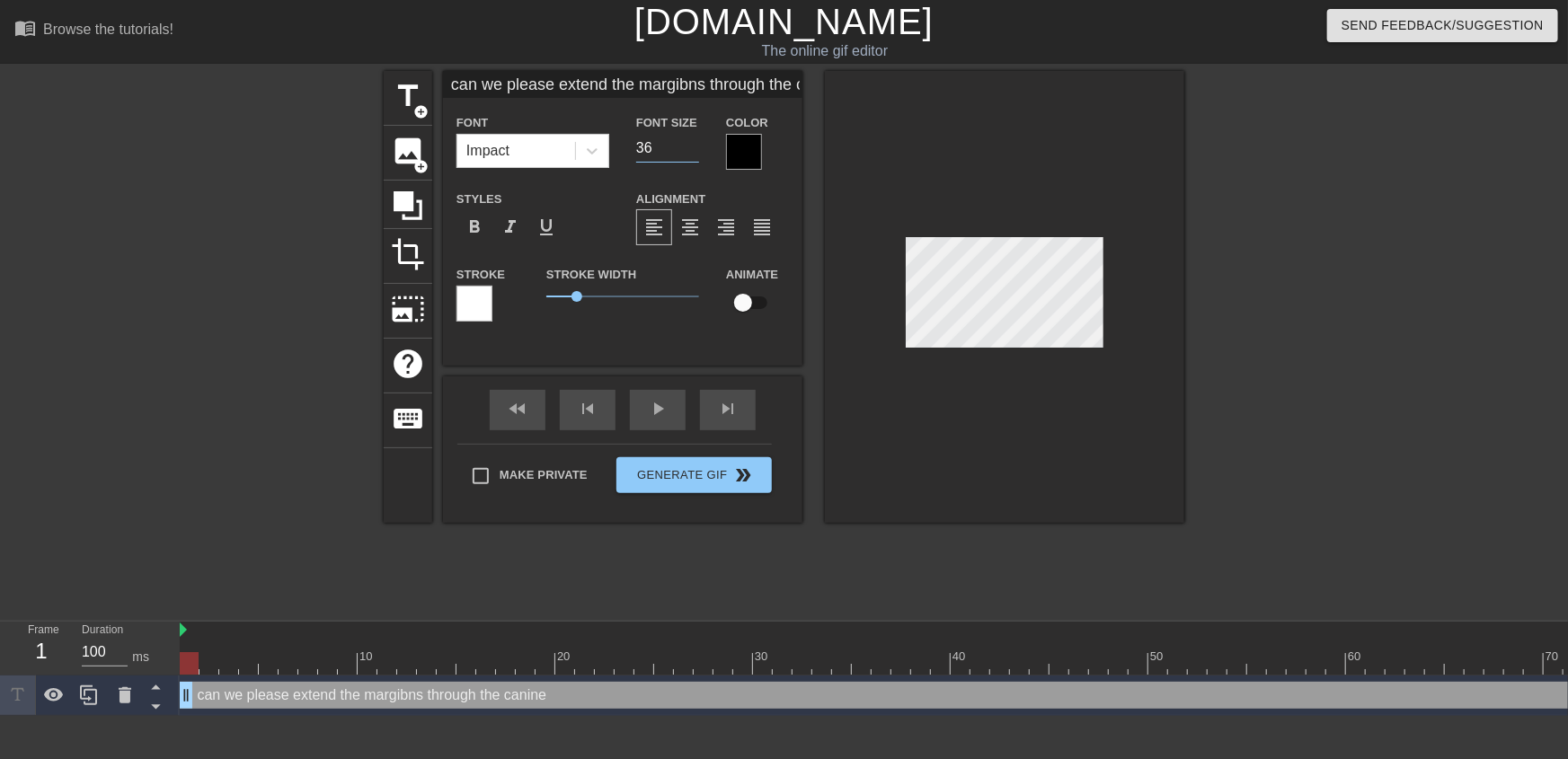
click at [698, 150] on input "36" at bounding box center [668, 148] width 62 height 28
type input "can we please extend the margibns through the canine"
type input "35"
click at [698, 150] on input "35" at bounding box center [668, 148] width 62 height 28
click at [698, 150] on input "34" at bounding box center [668, 148] width 62 height 28
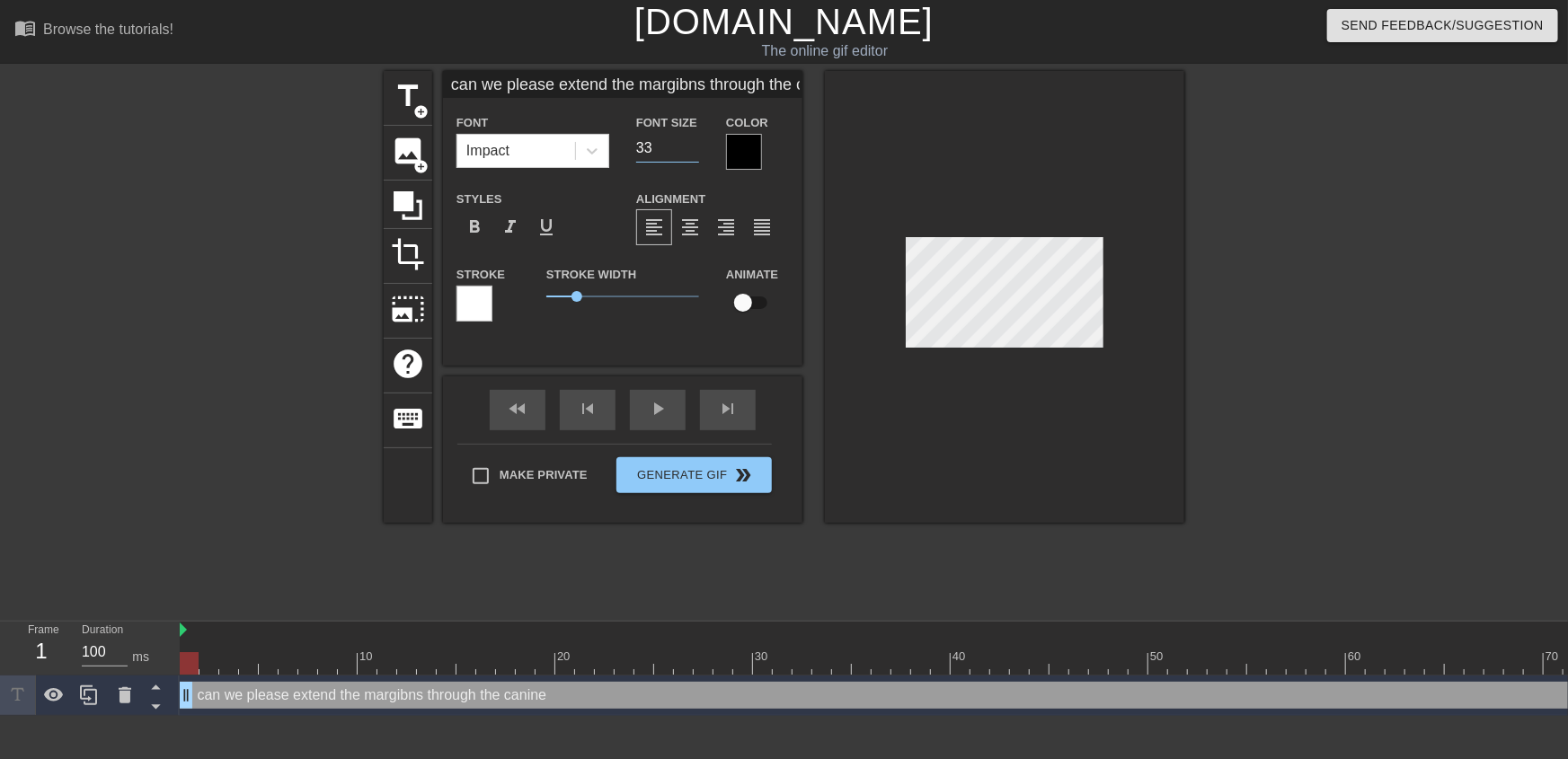
click at [698, 150] on input "33" at bounding box center [668, 148] width 62 height 28
click at [698, 150] on input "32" at bounding box center [668, 148] width 62 height 28
click at [698, 236] on span "format_align_center" at bounding box center [689, 227] width 22 height 22
click at [1291, 307] on div at bounding box center [1340, 340] width 270 height 538
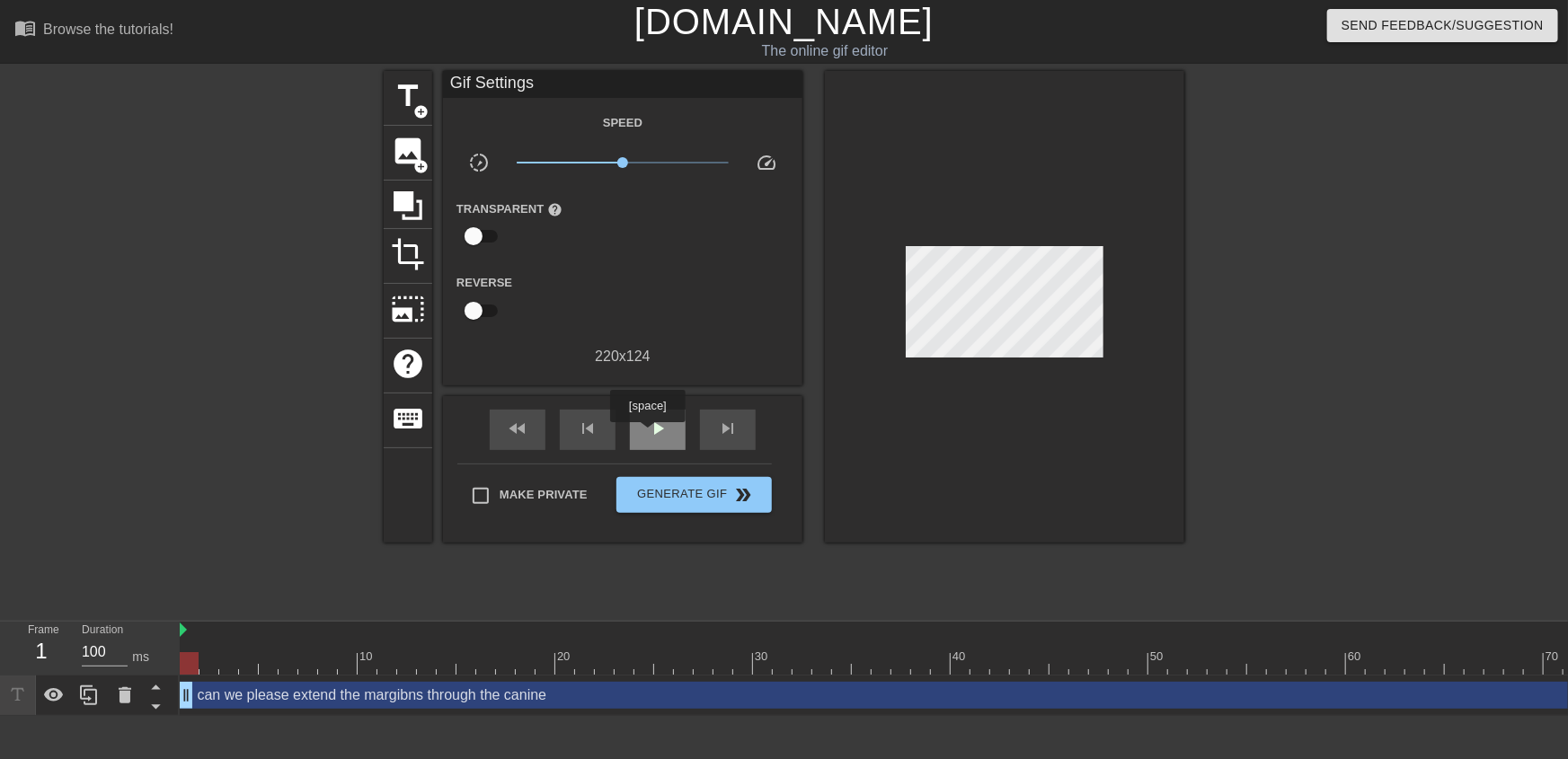
click at [650, 433] on span "play_arrow" at bounding box center [657, 428] width 22 height 22
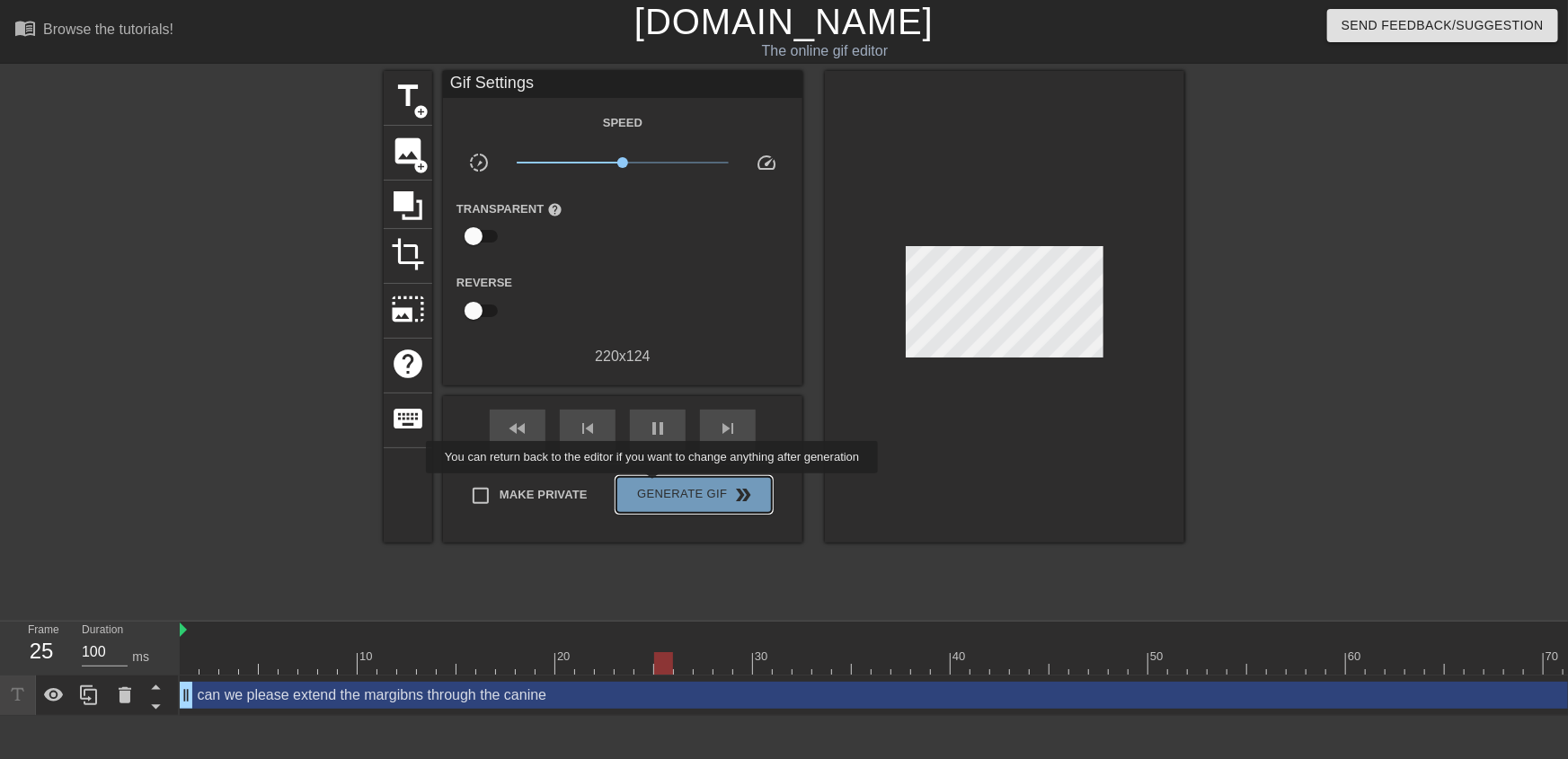
click at [656, 485] on span "Generate Gif double_arrow" at bounding box center [693, 494] width 141 height 22
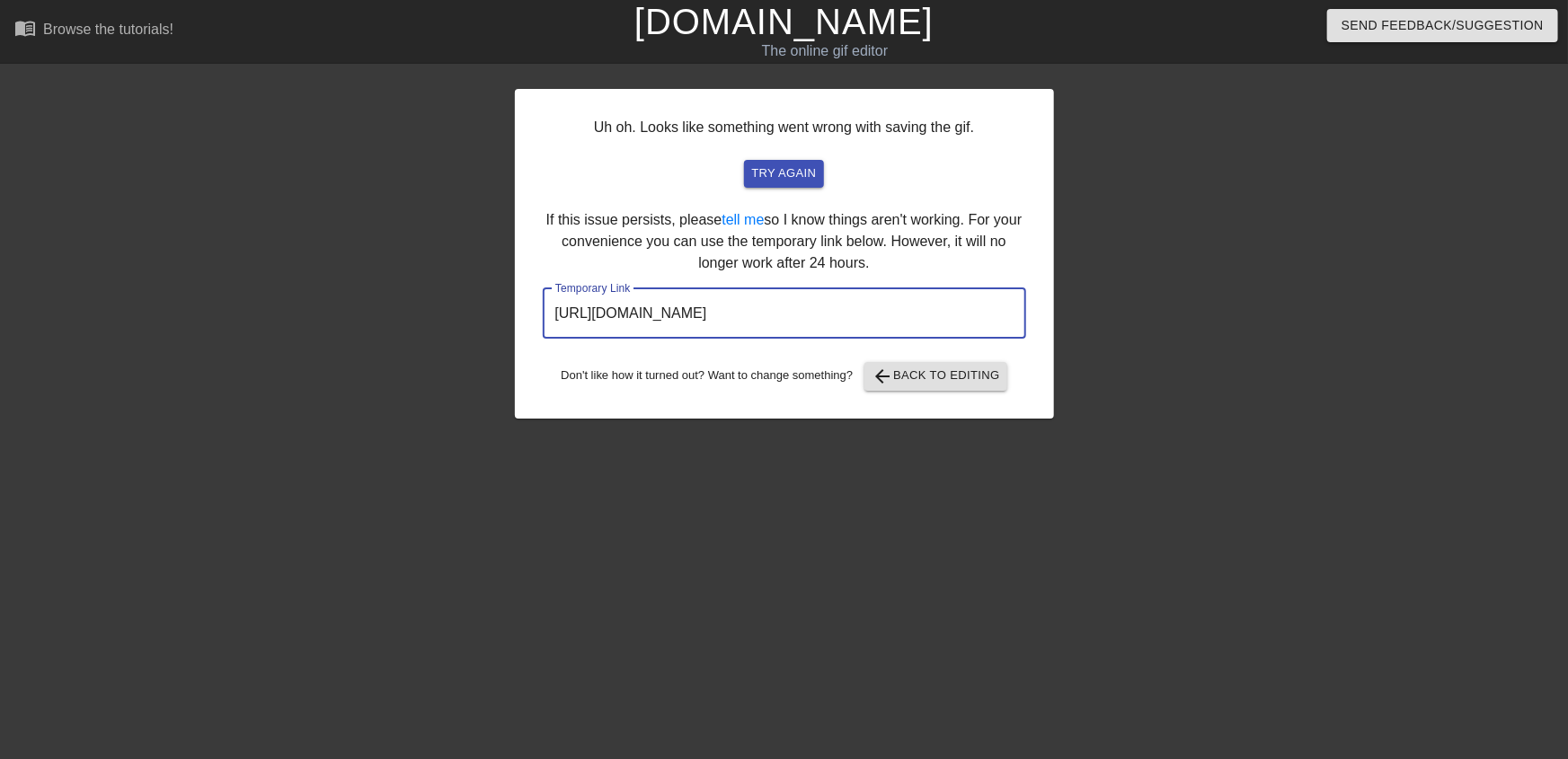
click at [758, 307] on input "[URL][DOMAIN_NAME]" at bounding box center [784, 313] width 483 height 50
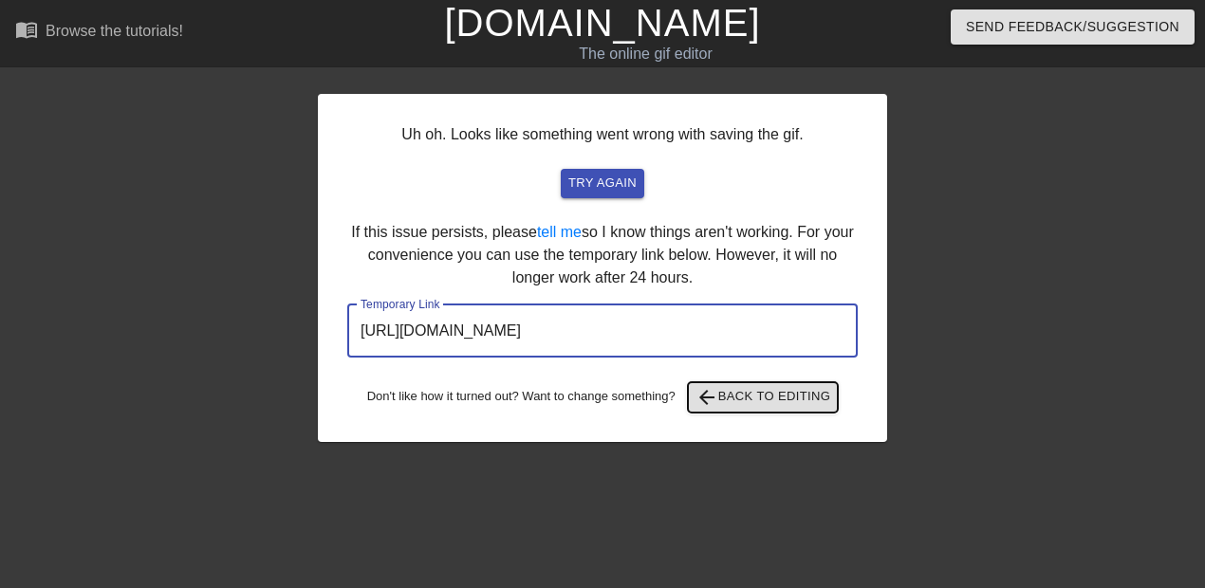
click at [761, 399] on span "arrow_back Back to Editing" at bounding box center [763, 397] width 136 height 23
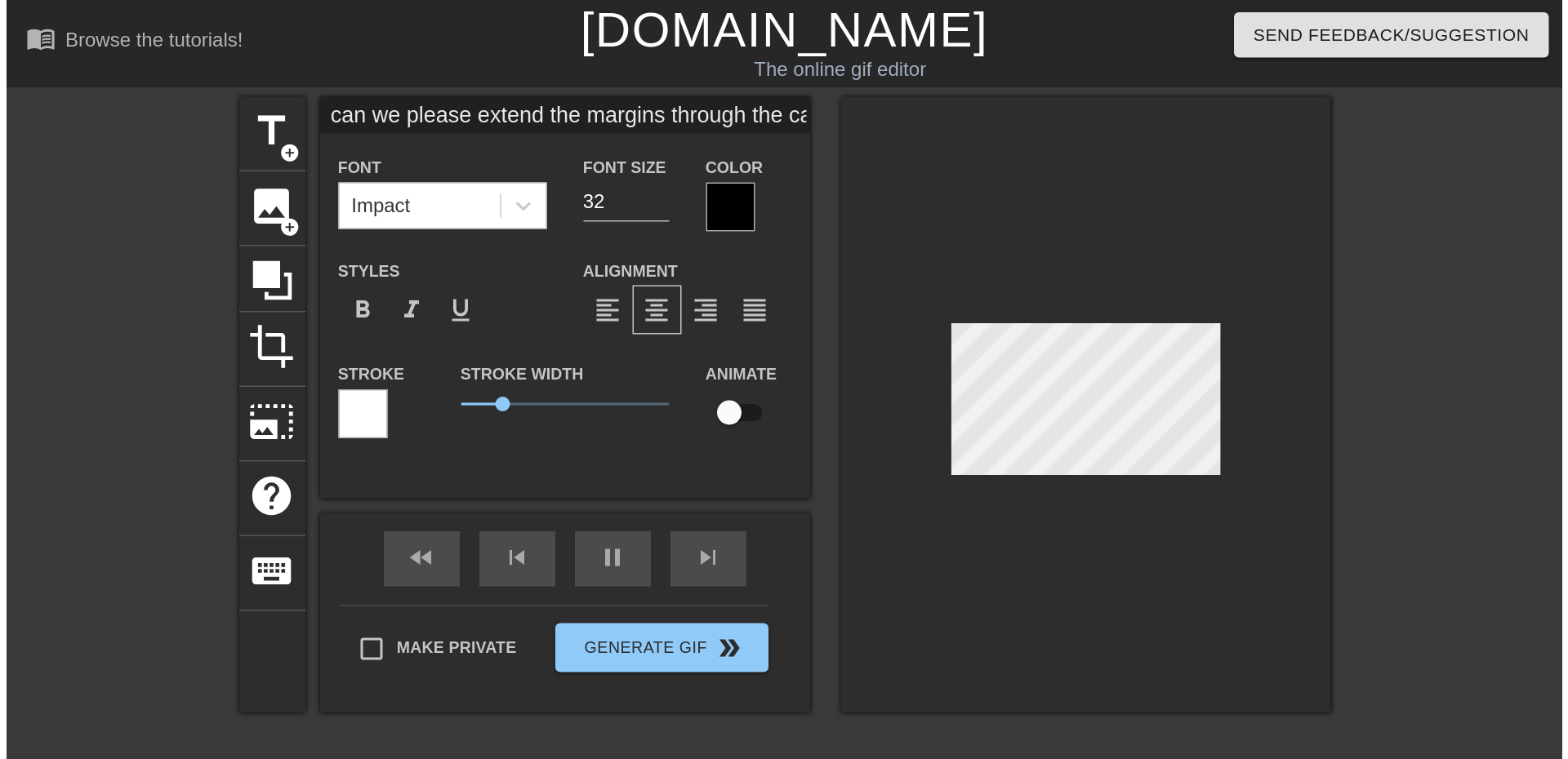
scroll to position [3, 3]
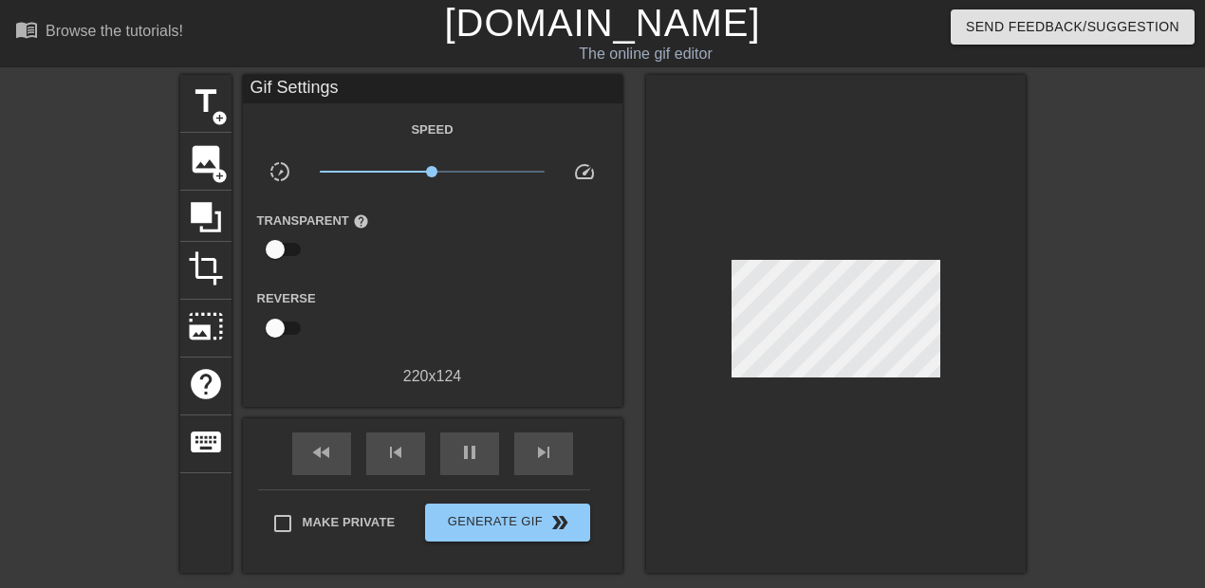
click at [922, 414] on div at bounding box center [835, 324] width 379 height 498
click at [865, 456] on div at bounding box center [835, 324] width 379 height 498
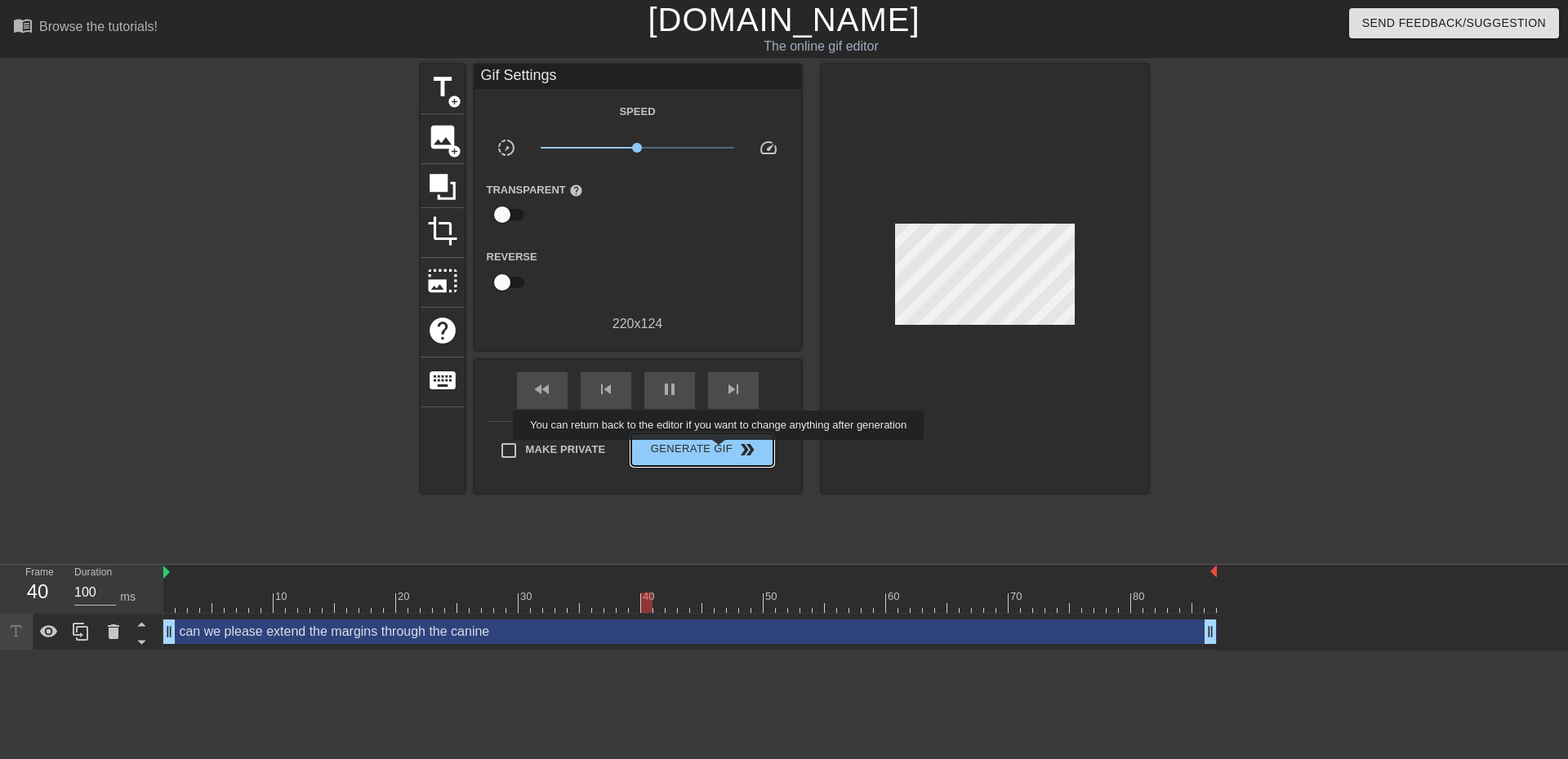
click at [718, 452] on span "Generate Gif double_arrow" at bounding box center [701, 449] width 128 height 20
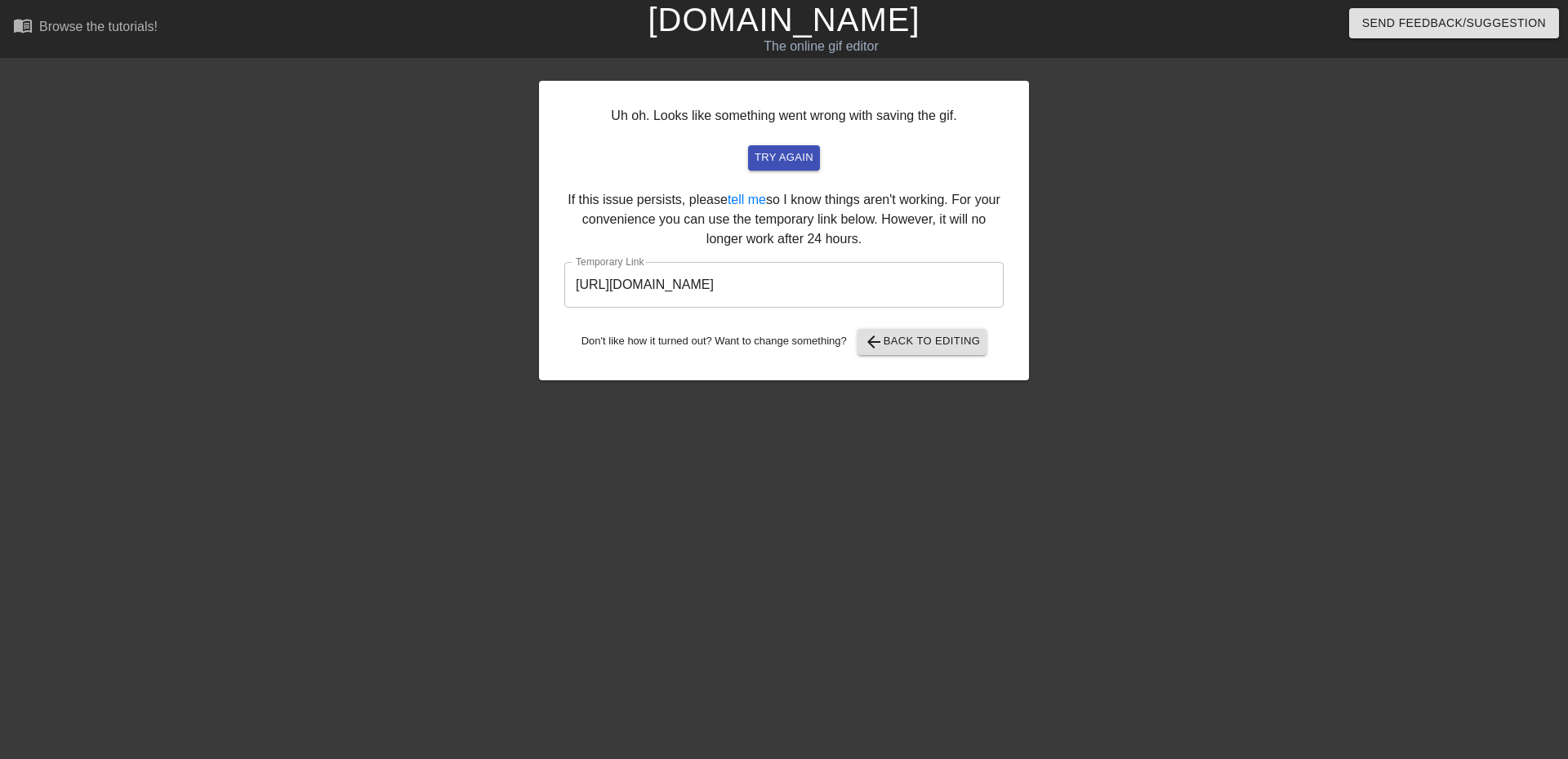
click at [799, 286] on input "[URL][DOMAIN_NAME]" at bounding box center [784, 285] width 439 height 46
click at [799, 283] on input "[URL][DOMAIN_NAME]" at bounding box center [784, 285] width 439 height 46
